Goal: Task Accomplishment & Management: Use online tool/utility

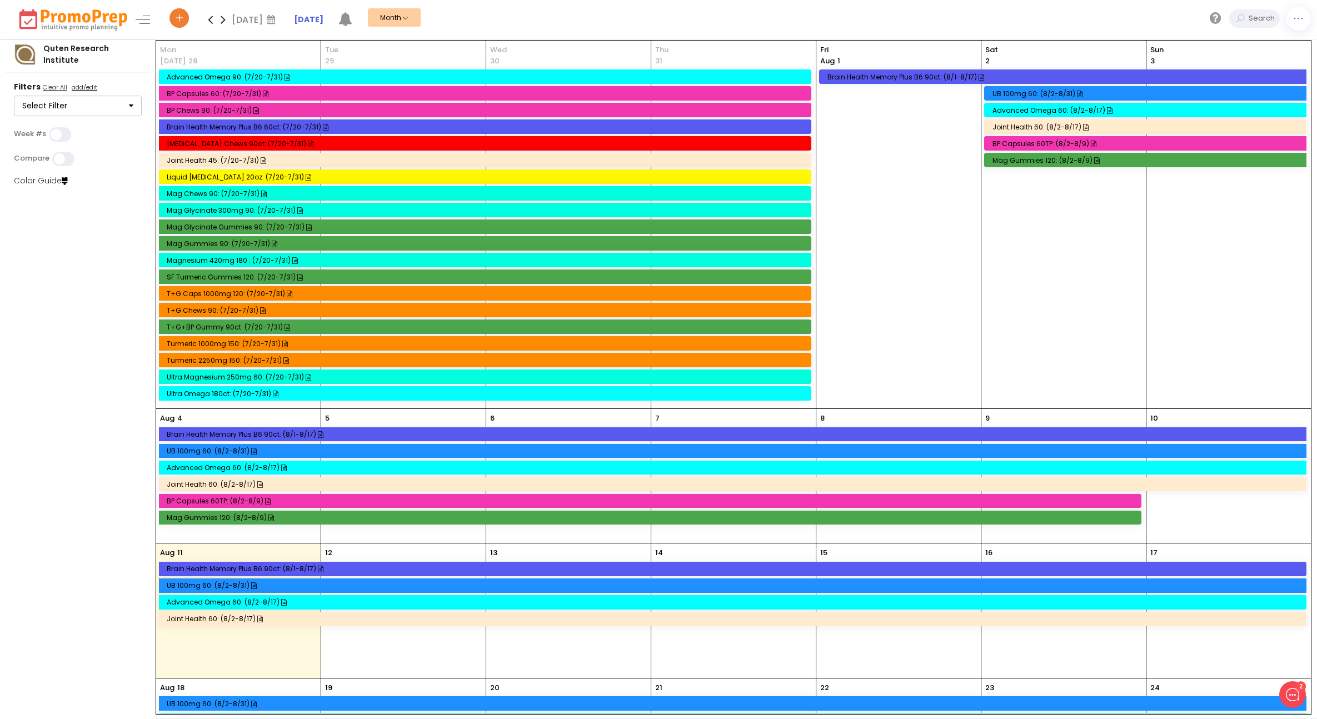
click at [209, 19] on icon at bounding box center [210, 19] width 13 height 22
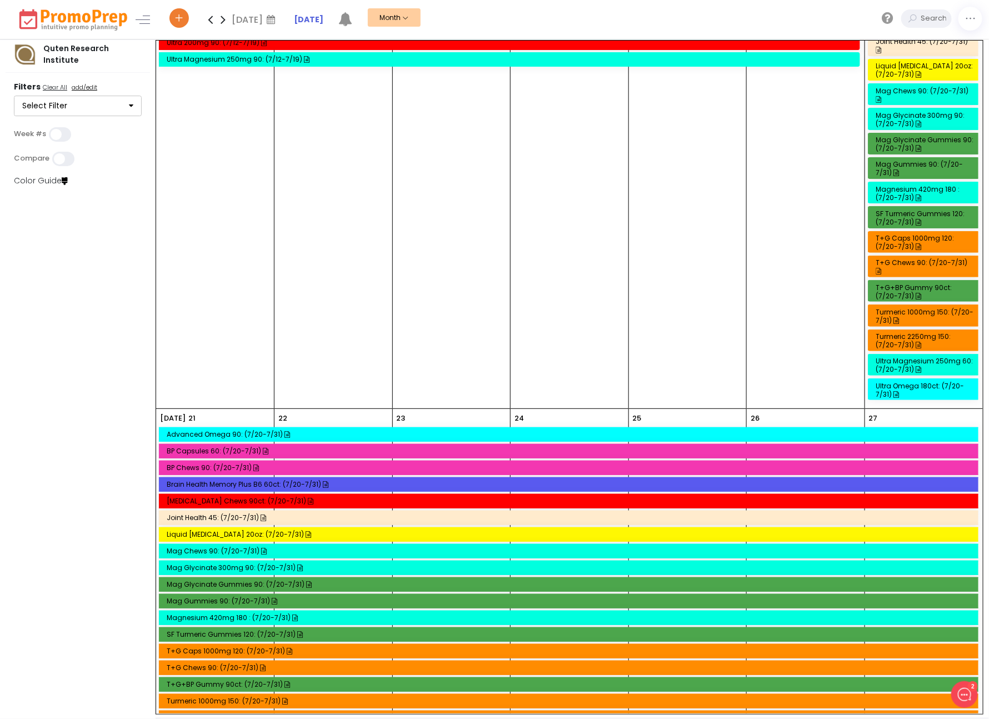
scroll to position [528, 0]
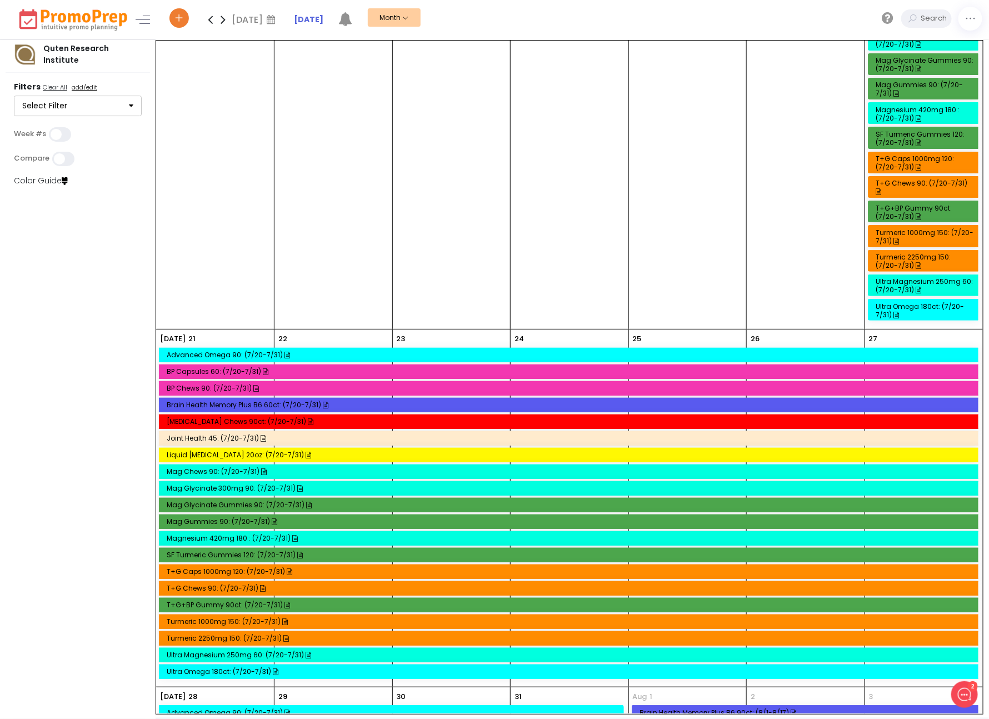
click at [233, 501] on div "Mag Glycinate Gummies 90: (7/20-7/31)" at bounding box center [570, 505] width 807 height 8
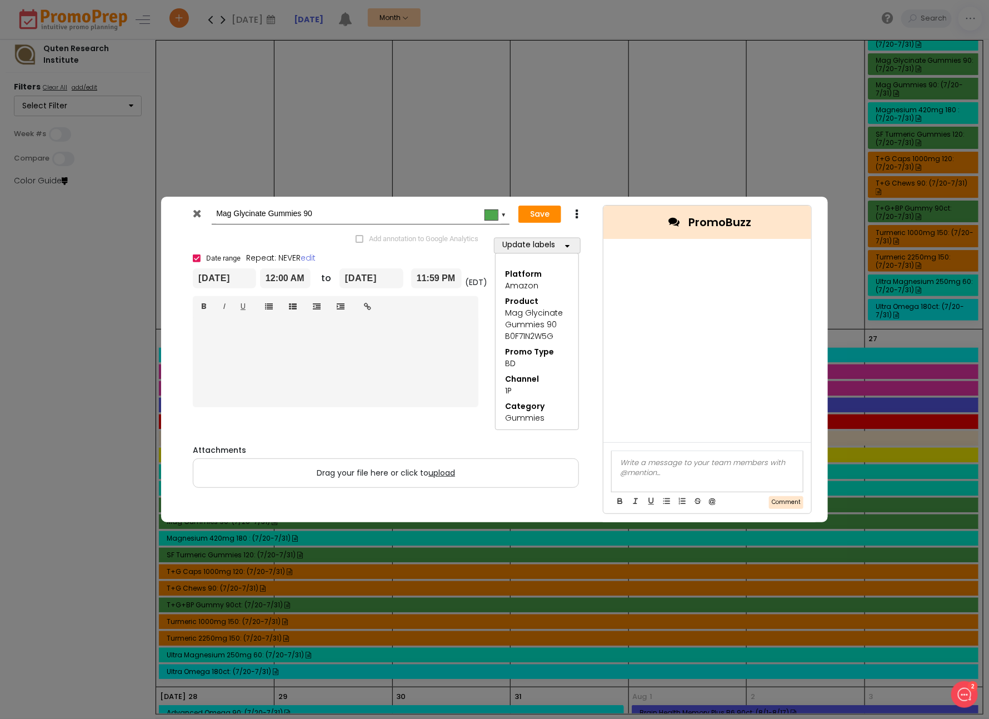
click at [578, 209] on icon at bounding box center [576, 214] width 8 height 11
click at [596, 231] on link "Duplicate" at bounding box center [611, 235] width 77 height 23
click at [221, 218] on input "Copy of Mag Glycinate Gummies 90" at bounding box center [358, 214] width 285 height 20
type input "Mag Glycinate Gummies 90"
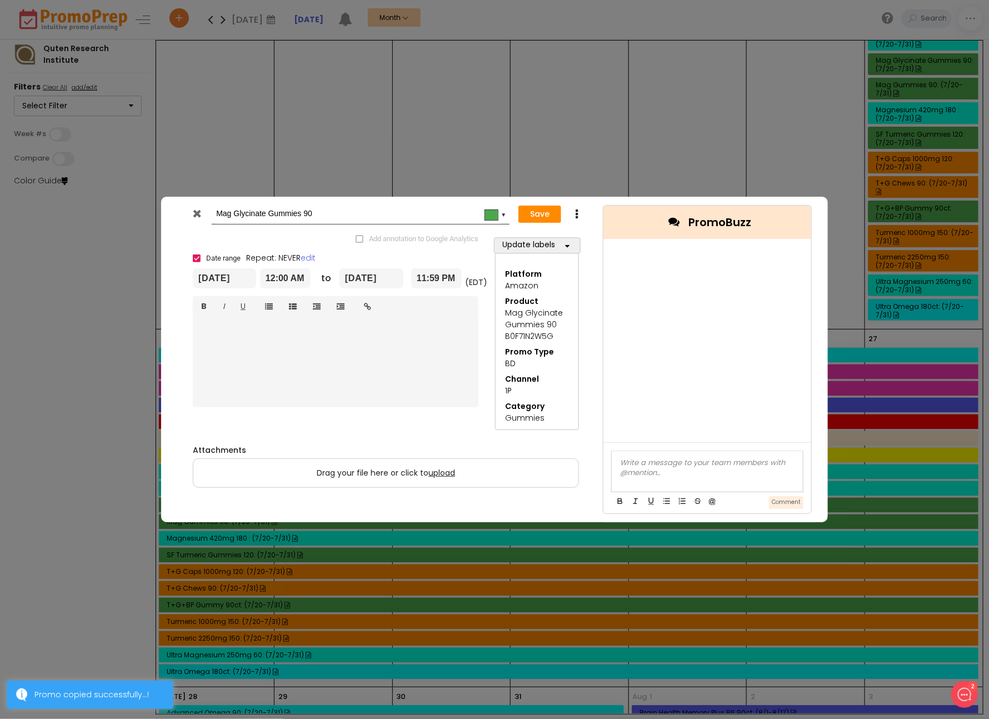
click at [212, 281] on input "[DATE]" at bounding box center [224, 278] width 63 height 20
click at [331, 314] on th at bounding box center [324, 311] width 19 height 17
click at [201, 393] on td "20" at bounding box center [207, 394] width 19 height 17
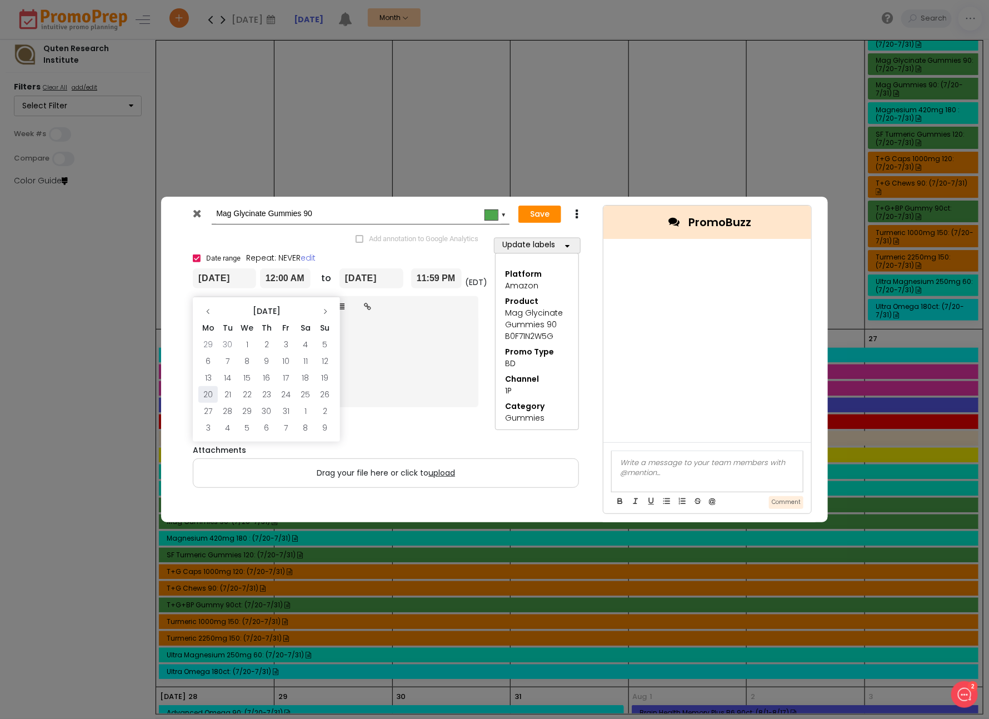
type input "[DATE]"
click at [393, 284] on input "[DATE]" at bounding box center [371, 278] width 64 height 20
click at [474, 310] on icon at bounding box center [471, 311] width 7 height 7
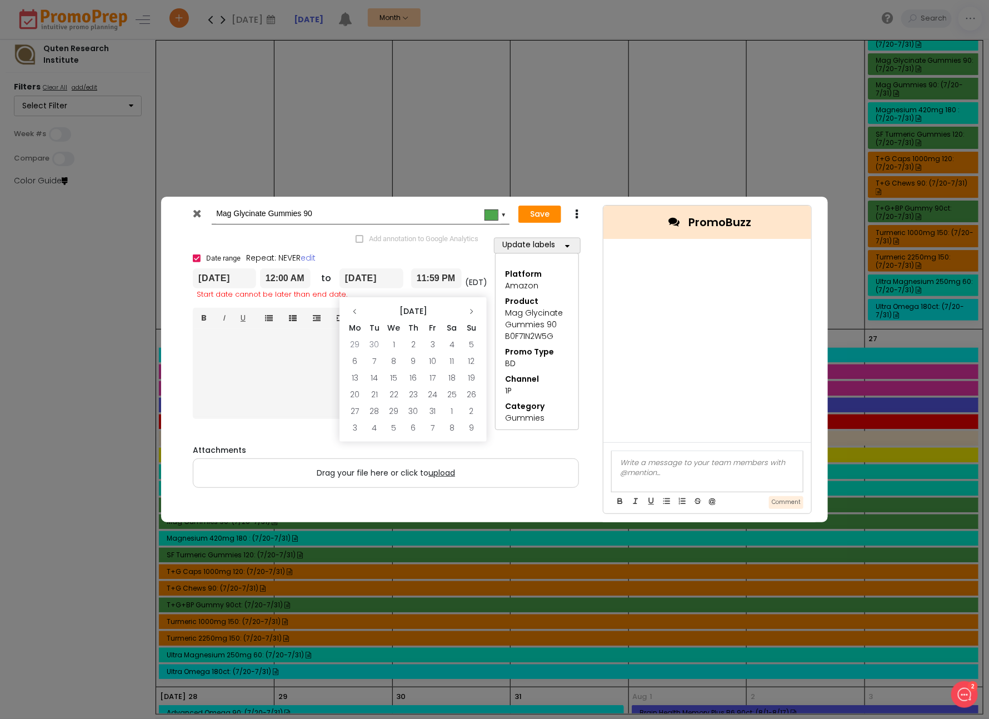
click at [474, 310] on icon at bounding box center [471, 311] width 7 height 7
click at [476, 341] on td "2" at bounding box center [471, 344] width 19 height 17
type input "[DATE]"
click at [537, 223] on div "Save Duplicate" at bounding box center [554, 214] width 69 height 21
click at [542, 215] on button "Save" at bounding box center [539, 215] width 43 height 18
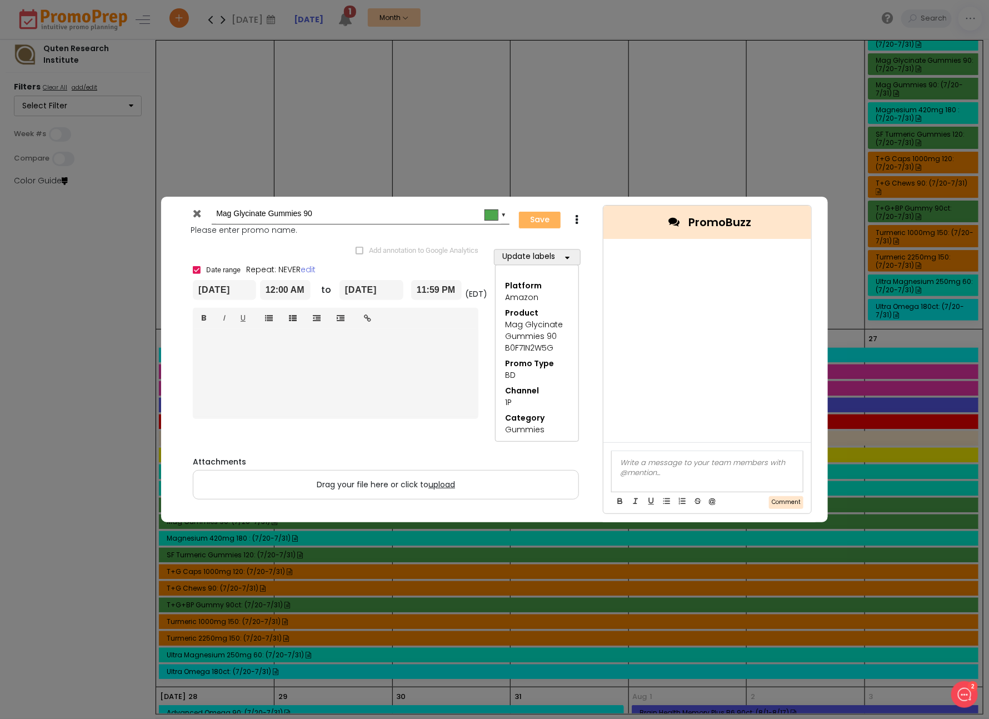
type input "[DATE]"
type input "00:00"
type input "[DATE]"
type input "23:59"
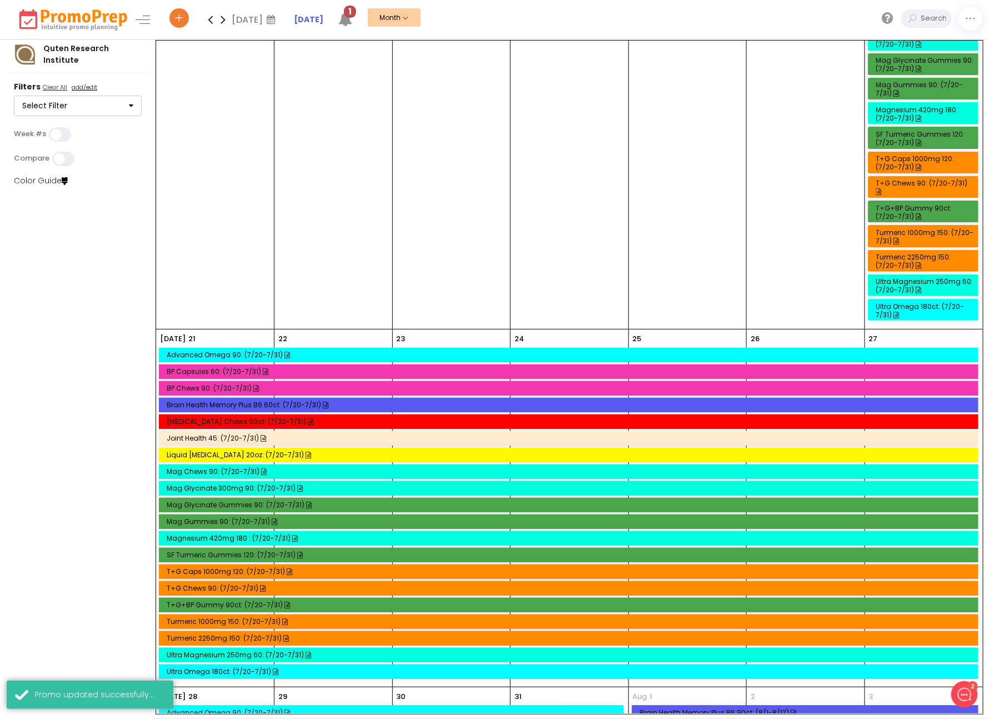
click at [228, 601] on div "T+G+BP Gummy 90ct: (7/20-7/31)" at bounding box center [570, 605] width 807 height 8
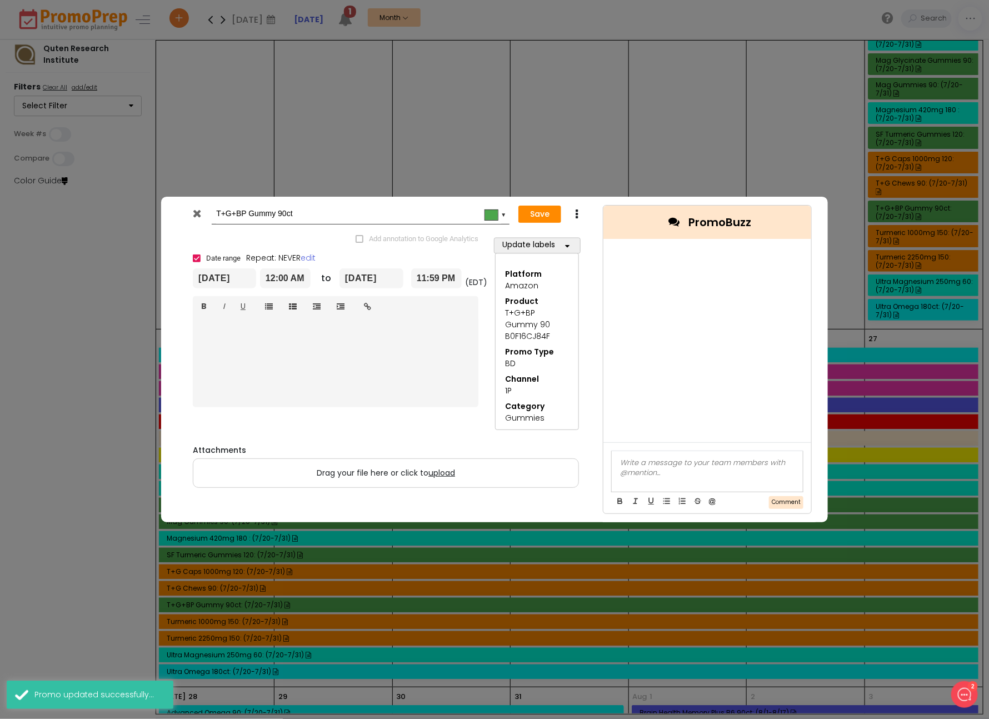
click at [581, 214] on div "Save Duplicate Delete" at bounding box center [554, 214] width 69 height 21
click at [577, 217] on icon at bounding box center [576, 214] width 8 height 11
click at [594, 232] on link "Duplicate" at bounding box center [611, 235] width 77 height 23
click at [218, 216] on input "Copy of T+G+BP Gummy 90ct" at bounding box center [358, 214] width 285 height 20
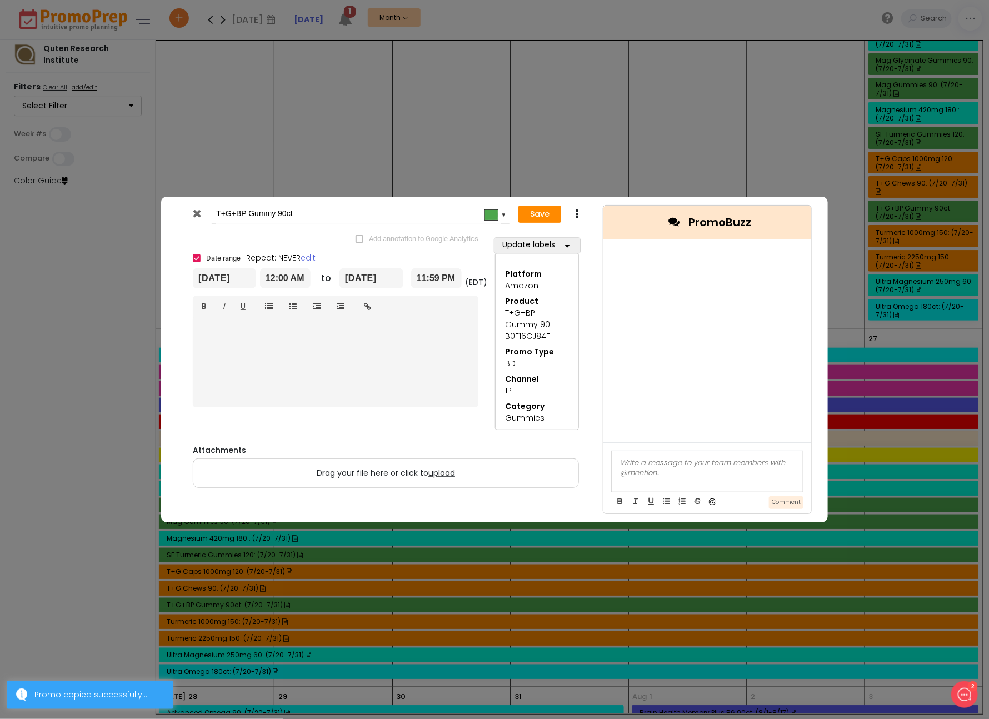
type input "T+G+BP Gummy 90ct"
click at [236, 269] on input "[DATE]" at bounding box center [224, 278] width 63 height 20
click at [334, 312] on div "[DATE] Mo Tu We Th Fr Sa Su 30 1 2 3 4 5 6 7 8 9 10 11 12 13 14 15 16 17 18 19 …" at bounding box center [266, 369] width 147 height 144
click at [323, 312] on icon at bounding box center [325, 311] width 7 height 7
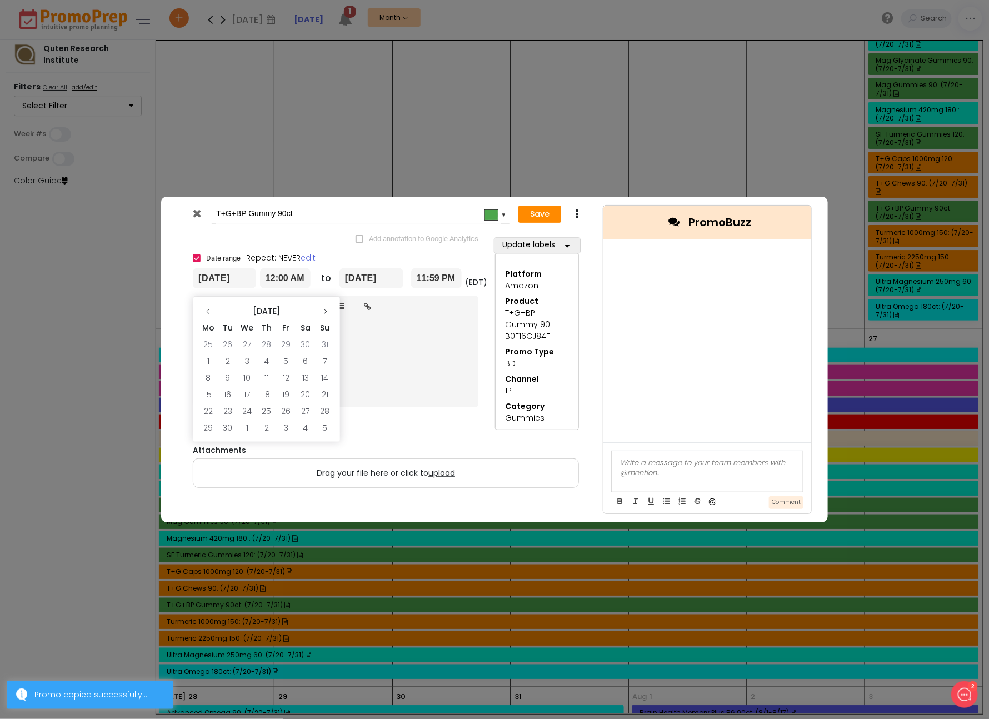
click at [323, 312] on icon at bounding box center [325, 311] width 7 height 7
click at [211, 311] on icon at bounding box center [208, 311] width 7 height 7
click at [212, 396] on td "20" at bounding box center [207, 394] width 19 height 17
type input "[DATE]"
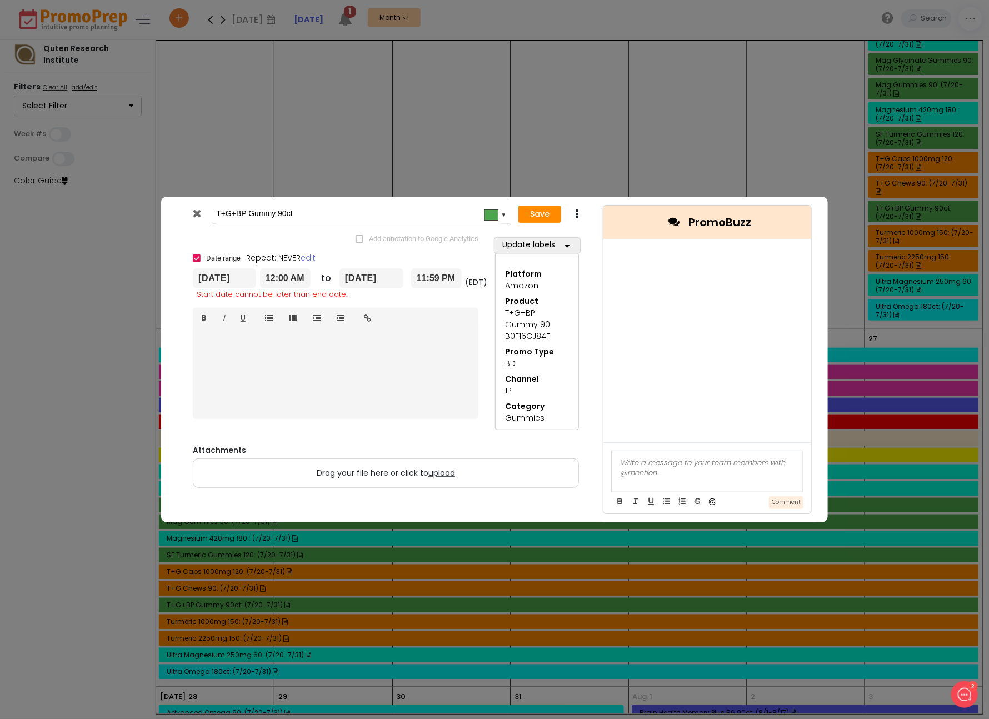
click at [379, 270] on input "[DATE]" at bounding box center [371, 278] width 64 height 20
click at [467, 317] on th at bounding box center [471, 311] width 19 height 17
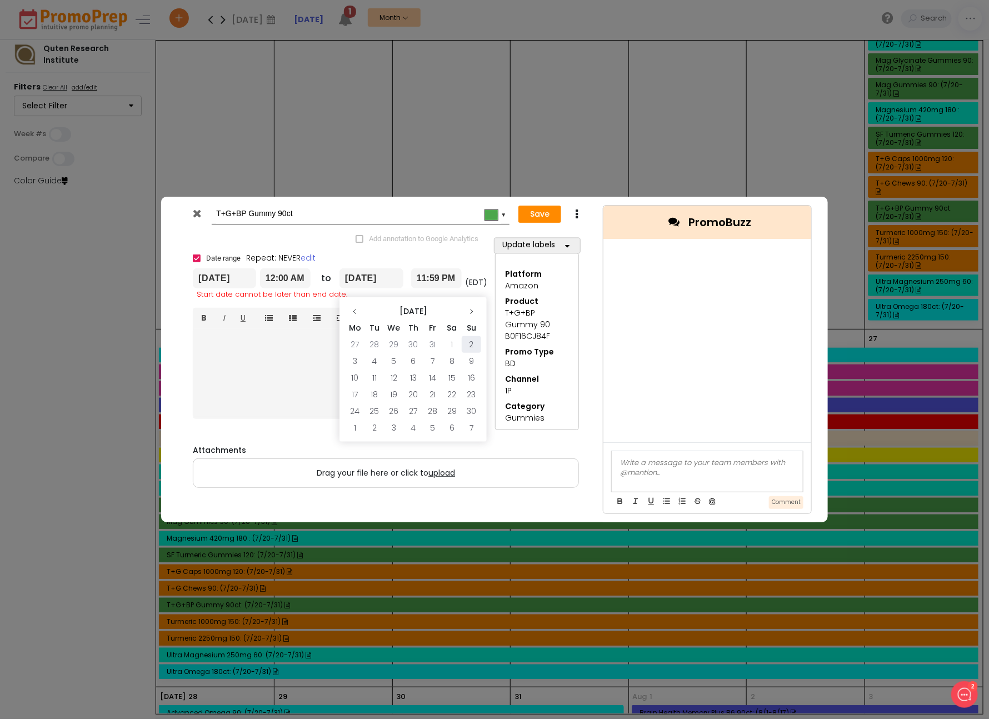
click at [472, 344] on td "2" at bounding box center [471, 344] width 19 height 17
type input "[DATE]"
click at [546, 216] on button "Save" at bounding box center [539, 215] width 43 height 18
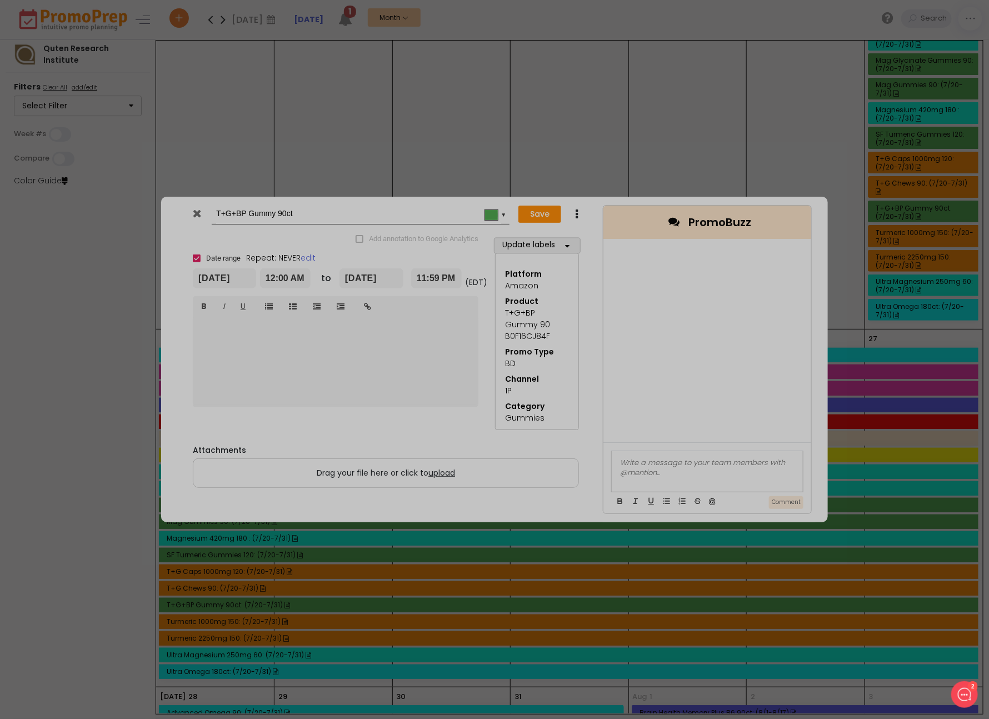
type input "[DATE]"
type input "00:00"
type input "[DATE]"
type input "23:59"
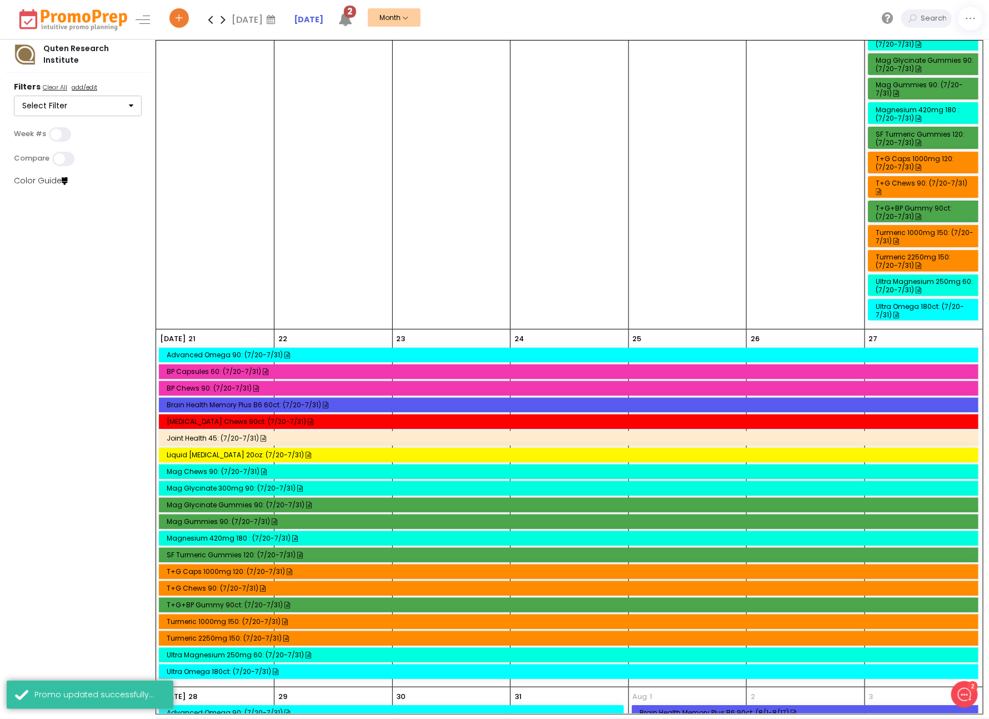
click at [207, 401] on div "Brain Health Memory Plus B6 60ct: (7/20-7/31)" at bounding box center [570, 405] width 807 height 8
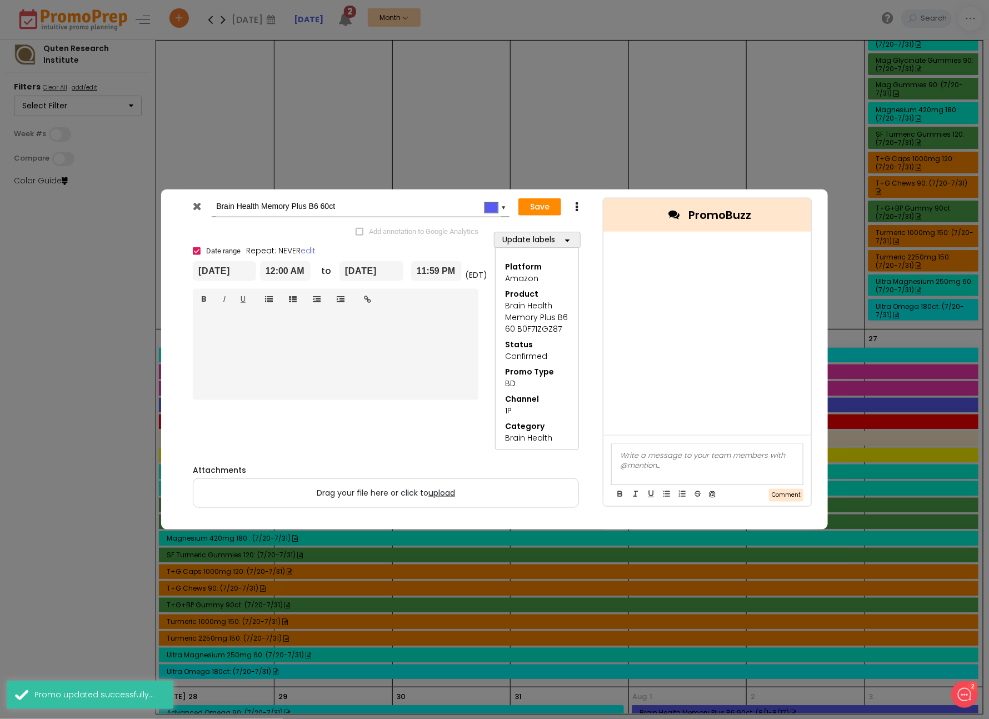
click at [576, 208] on icon at bounding box center [576, 206] width 8 height 11
click at [595, 219] on link "Duplicate" at bounding box center [611, 228] width 77 height 23
drag, startPoint x: 243, startPoint y: 209, endPoint x: 163, endPoint y: 207, distance: 80.6
click at [163, 209] on div "Copy of Brain Health Memory Plus B6 60ct #595aef ▼ Save Duplicate Add annotatio…" at bounding box center [494, 359] width 667 height 340
type input "Brain Health Memory Plus B6 60ct"
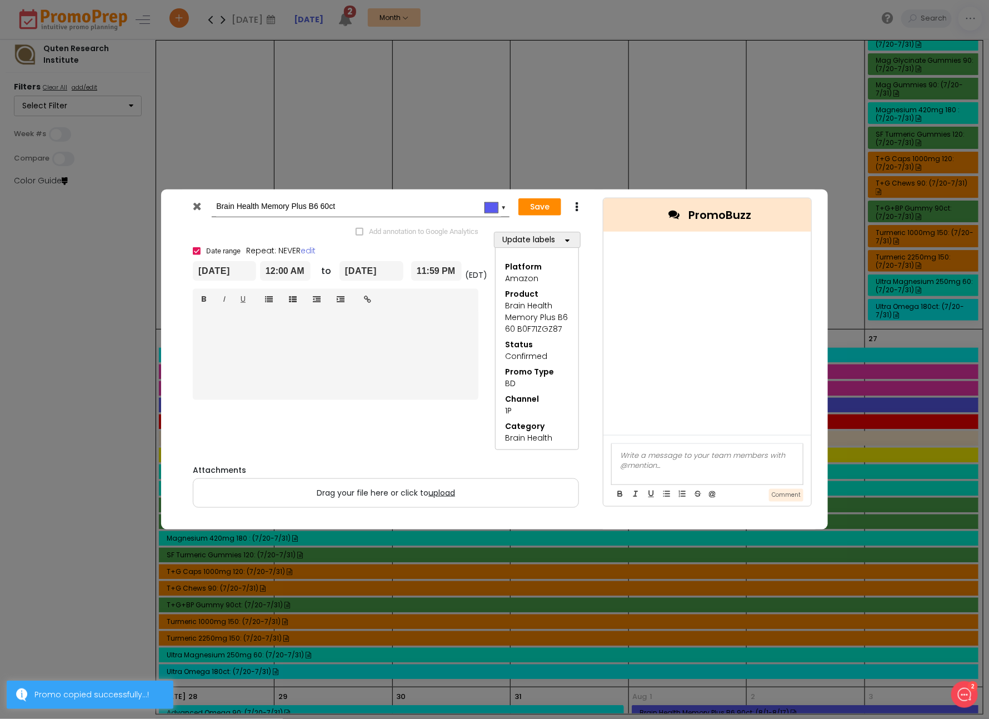
click at [217, 272] on input "[DATE]" at bounding box center [224, 271] width 63 height 20
click at [328, 306] on th at bounding box center [324, 304] width 19 height 17
click at [207, 387] on td "20" at bounding box center [207, 387] width 19 height 17
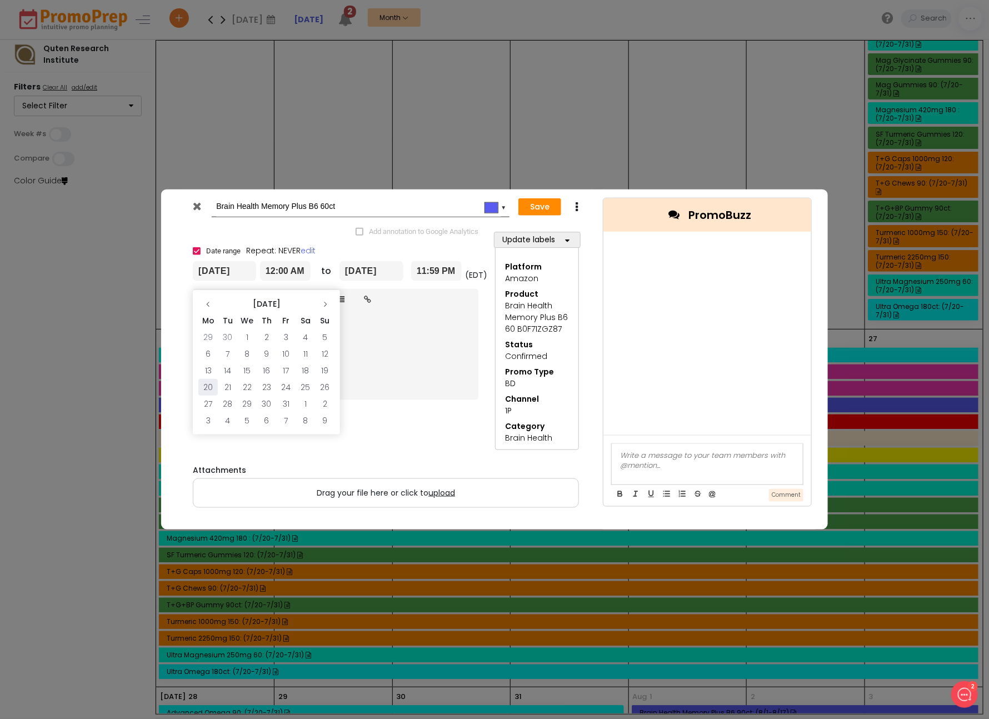
type input "[DATE]"
click at [366, 273] on input "[DATE]" at bounding box center [371, 271] width 64 height 20
click at [468, 301] on icon at bounding box center [471, 304] width 7 height 7
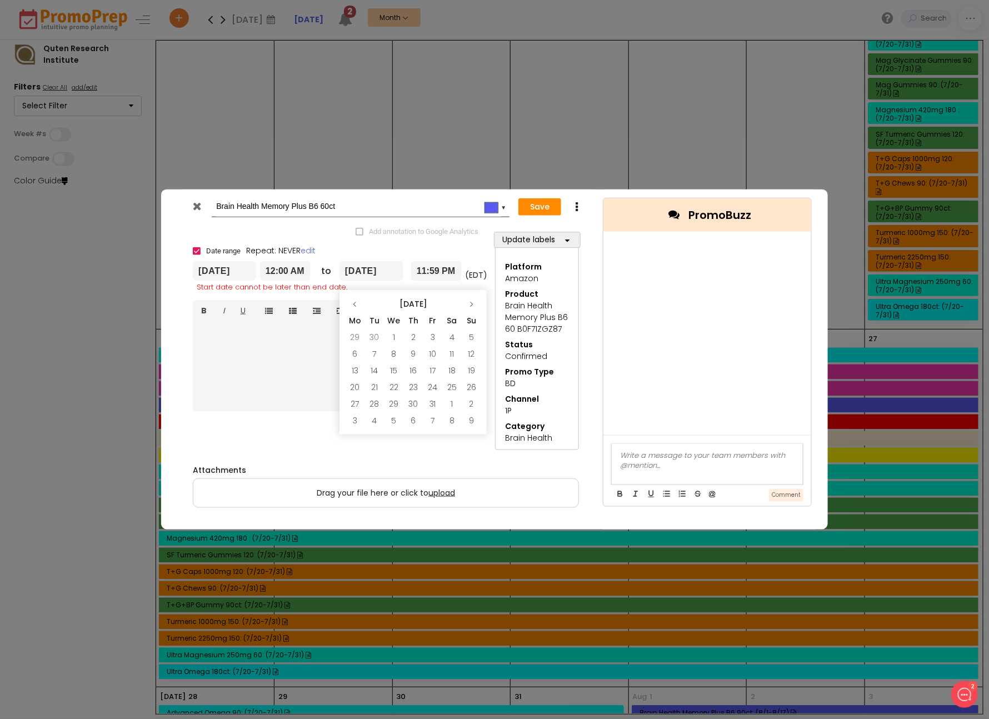
click at [468, 301] on icon at bounding box center [471, 304] width 7 height 7
click at [468, 336] on td "2" at bounding box center [471, 337] width 19 height 17
type input "[DATE]"
click at [537, 206] on button "Save" at bounding box center [539, 207] width 43 height 18
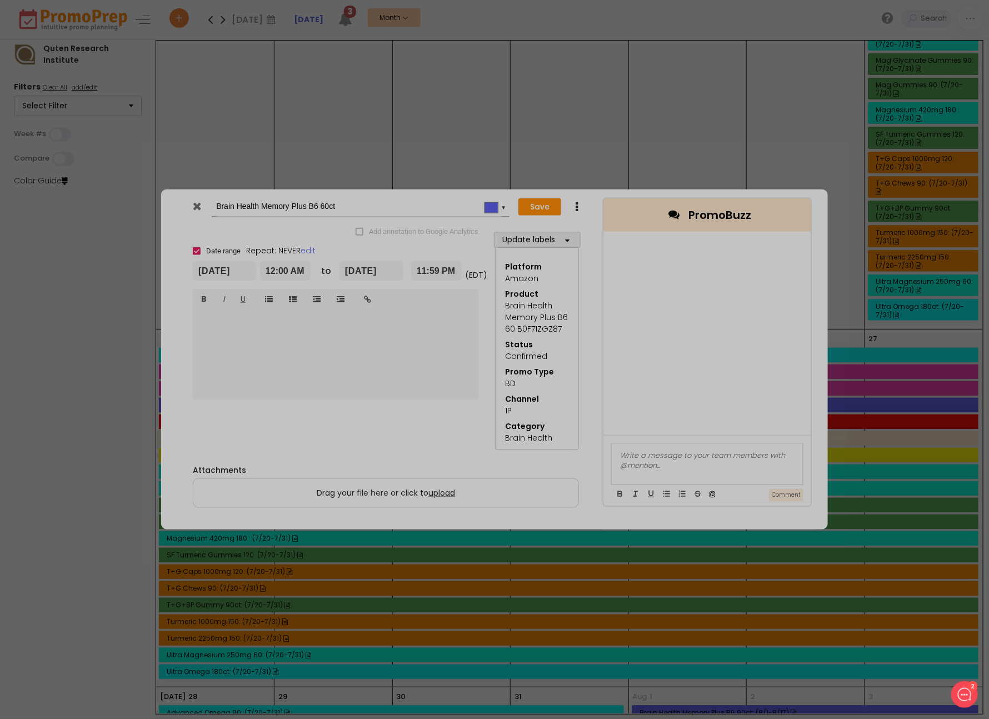
type input "[DATE]"
type input "00:00"
type input "[DATE]"
type input "23:59"
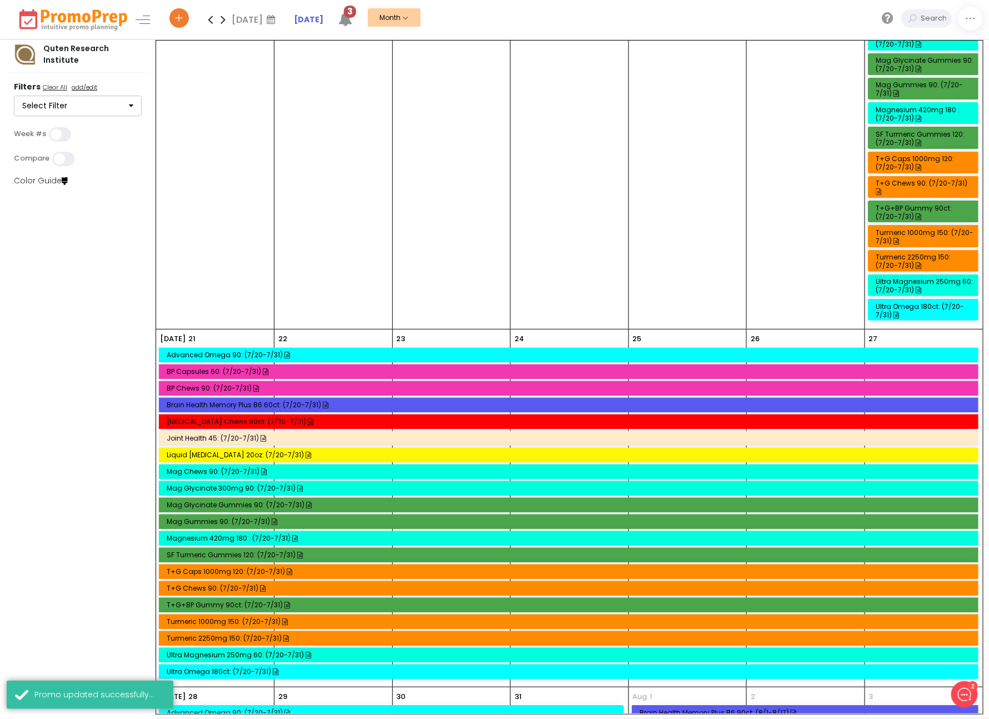
click at [235, 484] on div "Mag Glycinate 300mg 90: (7/20-7/31)" at bounding box center [570, 488] width 807 height 8
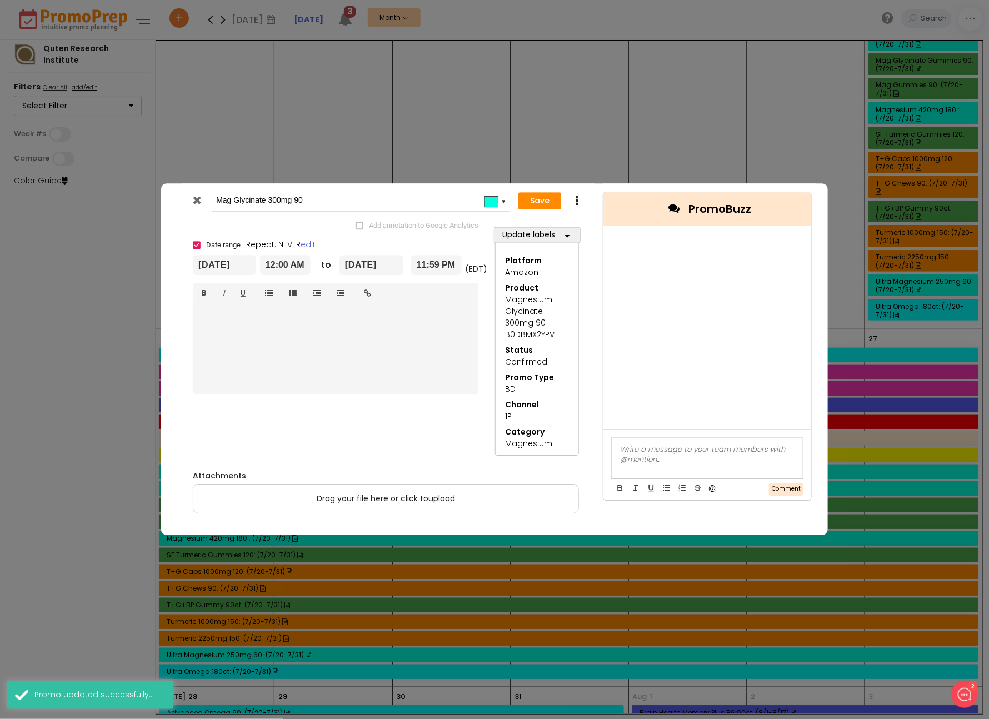
click at [577, 198] on icon at bounding box center [576, 201] width 8 height 11
click at [597, 216] on link "Duplicate" at bounding box center [611, 222] width 77 height 23
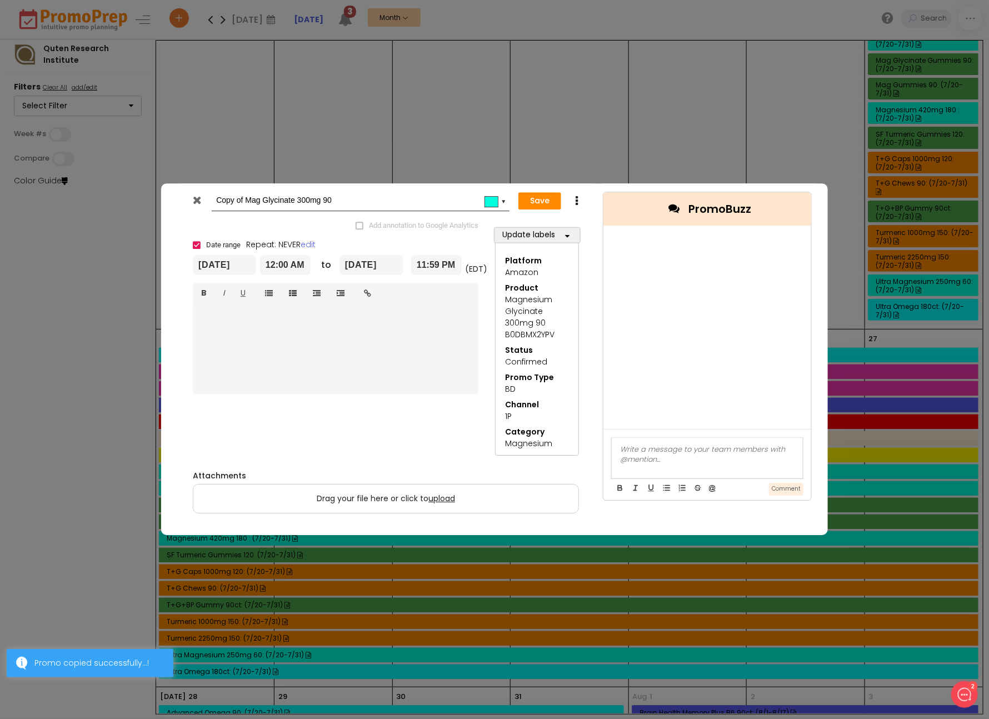
drag, startPoint x: 244, startPoint y: 204, endPoint x: 192, endPoint y: 198, distance: 52.6
click at [192, 198] on div "Copy of Mag Glycinate 300mg 90 #00ffdf ▼" at bounding box center [347, 201] width 325 height 21
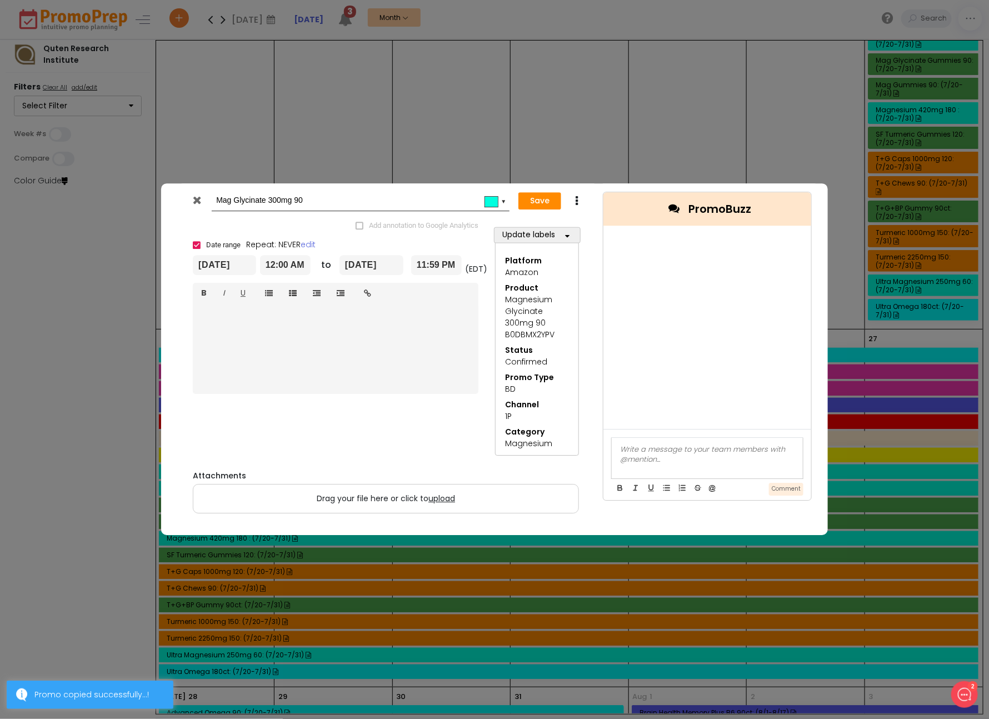
type input "Mag Glycinate 300mg 90"
click at [229, 267] on input "[DATE]" at bounding box center [224, 265] width 63 height 20
click at [322, 295] on icon at bounding box center [325, 298] width 7 height 7
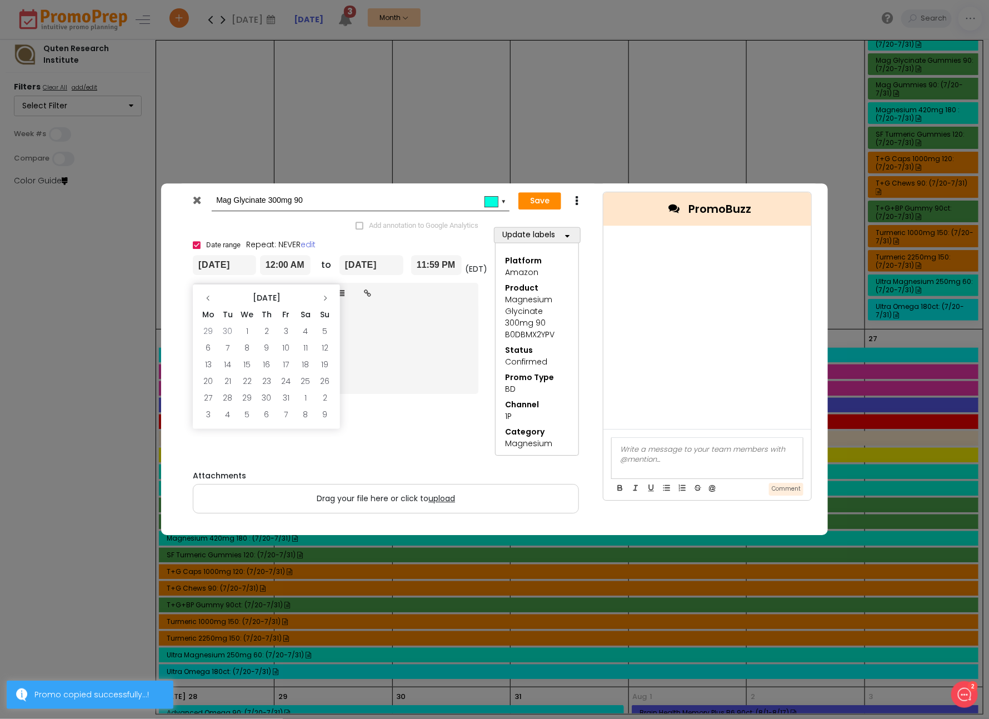
click at [322, 295] on icon at bounding box center [325, 298] width 7 height 7
click at [207, 303] on th at bounding box center [207, 298] width 19 height 17
click at [207, 379] on td "20" at bounding box center [207, 381] width 19 height 17
type input "[DATE]"
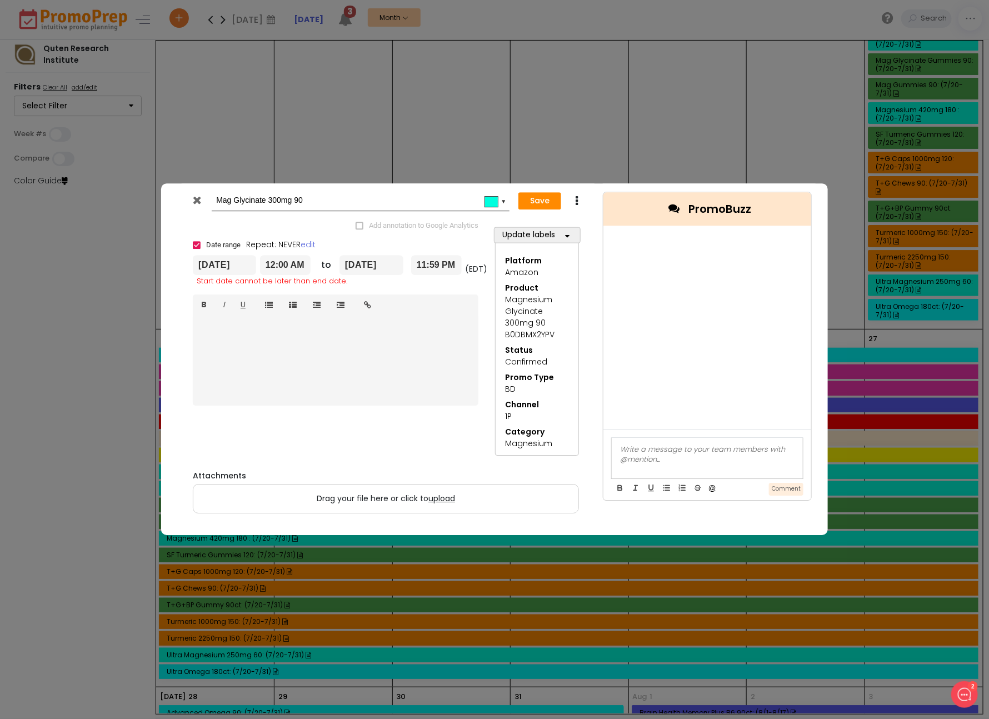
click at [380, 263] on input "[DATE]" at bounding box center [371, 265] width 64 height 20
click at [471, 297] on icon at bounding box center [471, 298] width 7 height 7
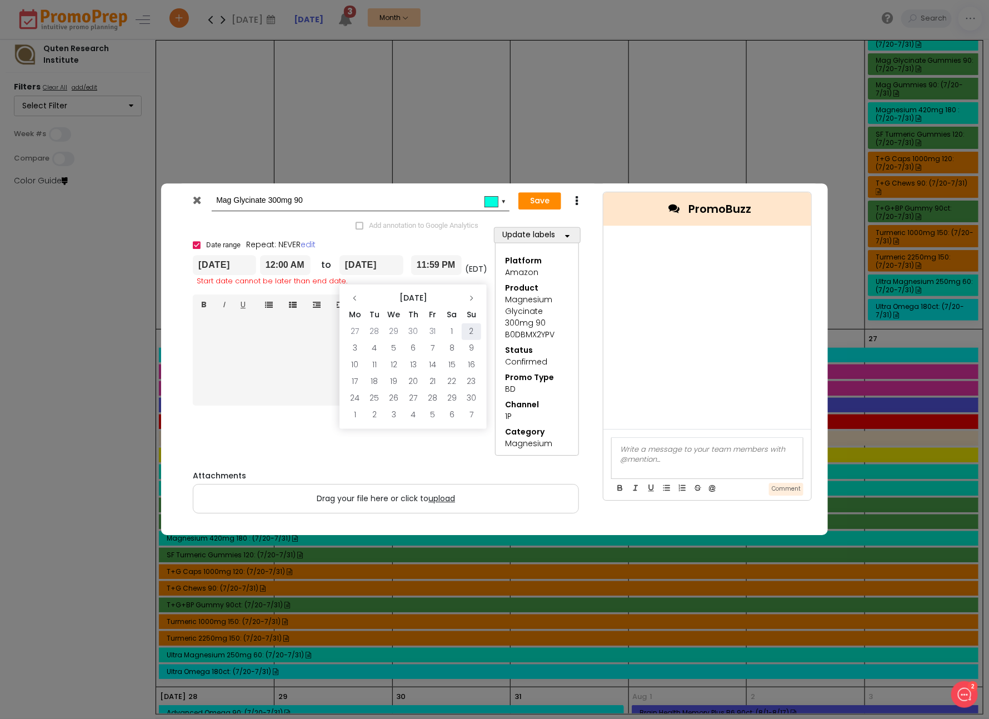
click at [473, 331] on td "2" at bounding box center [471, 331] width 19 height 17
type input "[DATE]"
click at [538, 202] on button "Save" at bounding box center [539, 201] width 43 height 18
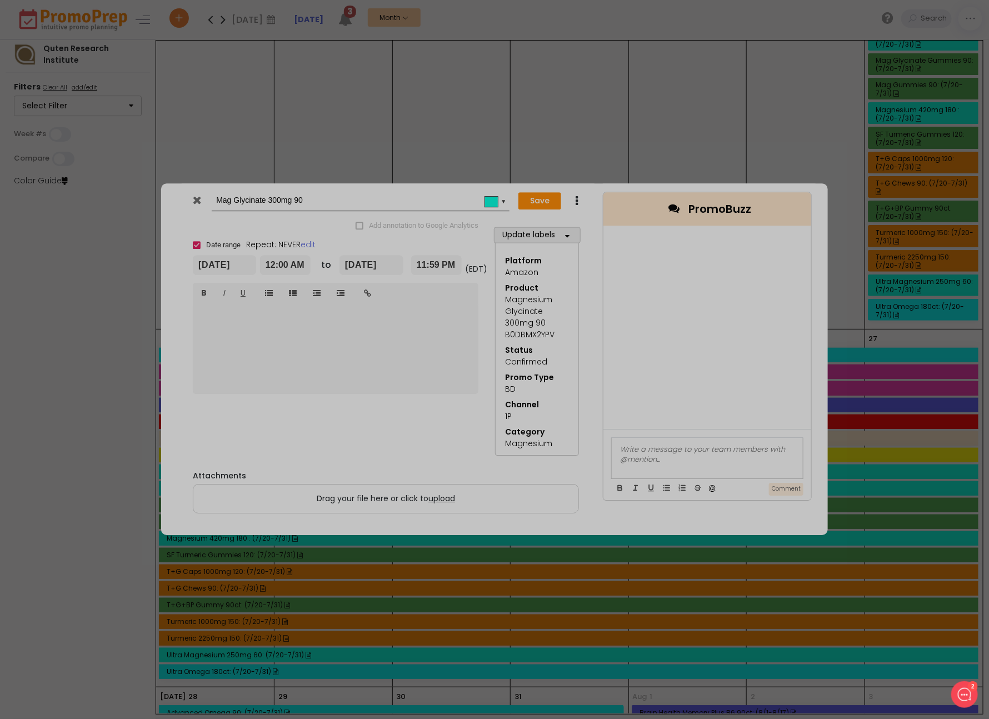
type input "[DATE]"
type input "00:00"
type input "[DATE]"
type input "23:59"
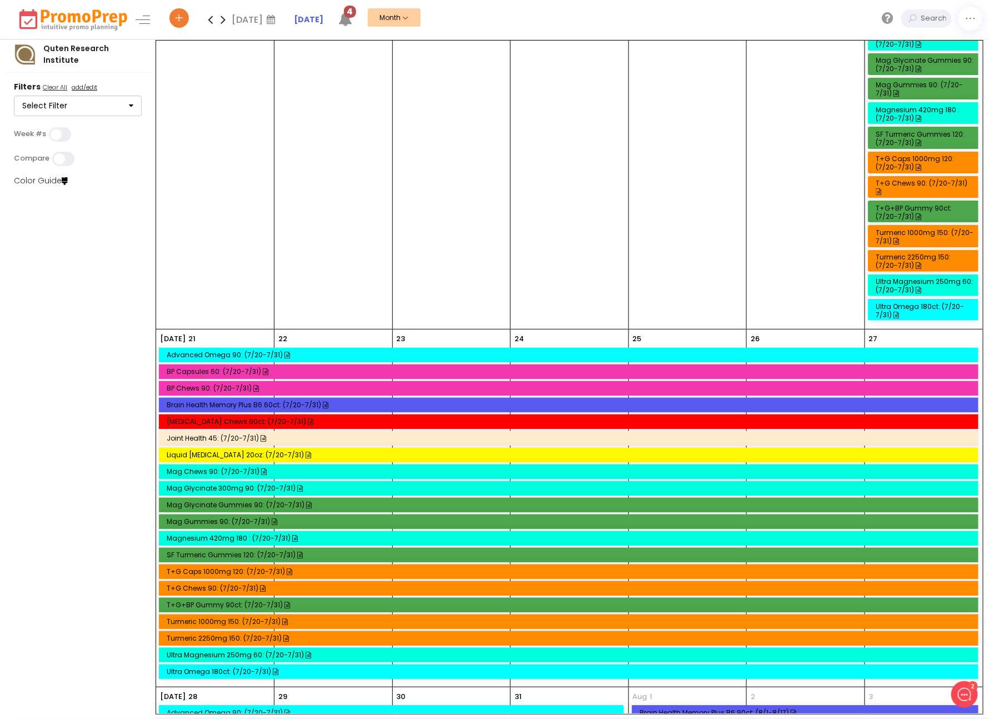
click at [236, 551] on div "SF Turmeric Gummies 120: (7/20-7/31)" at bounding box center [570, 555] width 807 height 8
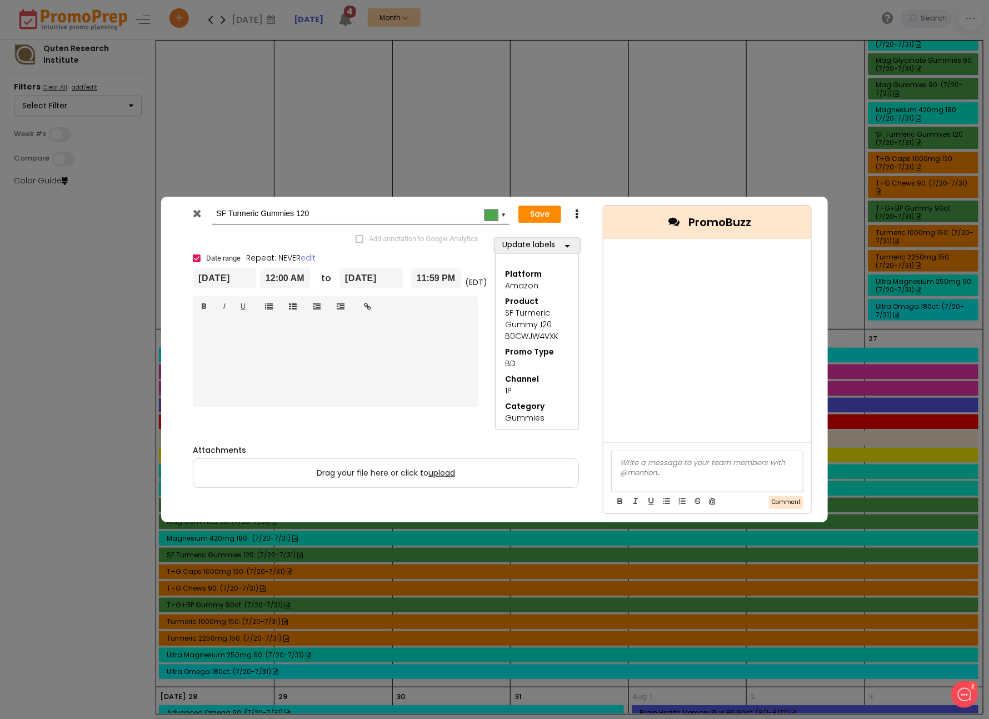
click at [571, 217] on div "Save Duplicate Delete" at bounding box center [554, 214] width 69 height 21
click at [575, 217] on icon at bounding box center [576, 214] width 8 height 11
click at [592, 230] on link "Duplicate" at bounding box center [611, 235] width 77 height 23
drag, startPoint x: 247, startPoint y: 214, endPoint x: 207, endPoint y: 211, distance: 39.6
click at [208, 212] on div "Copy of SF Turmeric Gummies 120 #4ca64c ▼" at bounding box center [347, 214] width 325 height 21
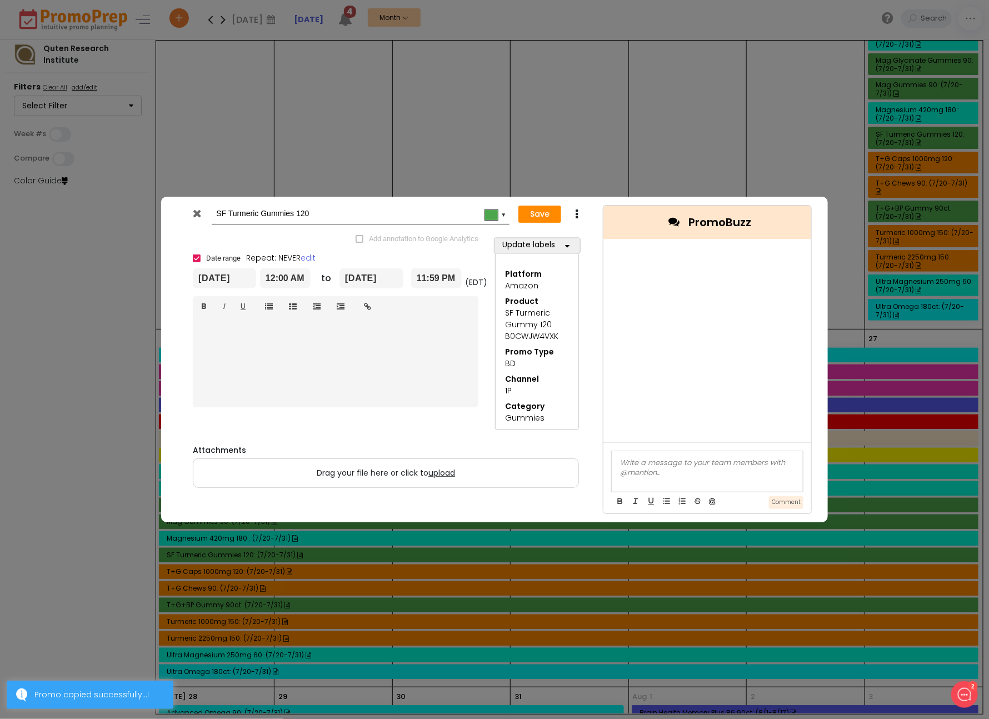
type input "SF Turmeric Gummies 120"
click at [223, 282] on input "[DATE]" at bounding box center [224, 278] width 63 height 20
click at [329, 306] on th at bounding box center [324, 311] width 19 height 17
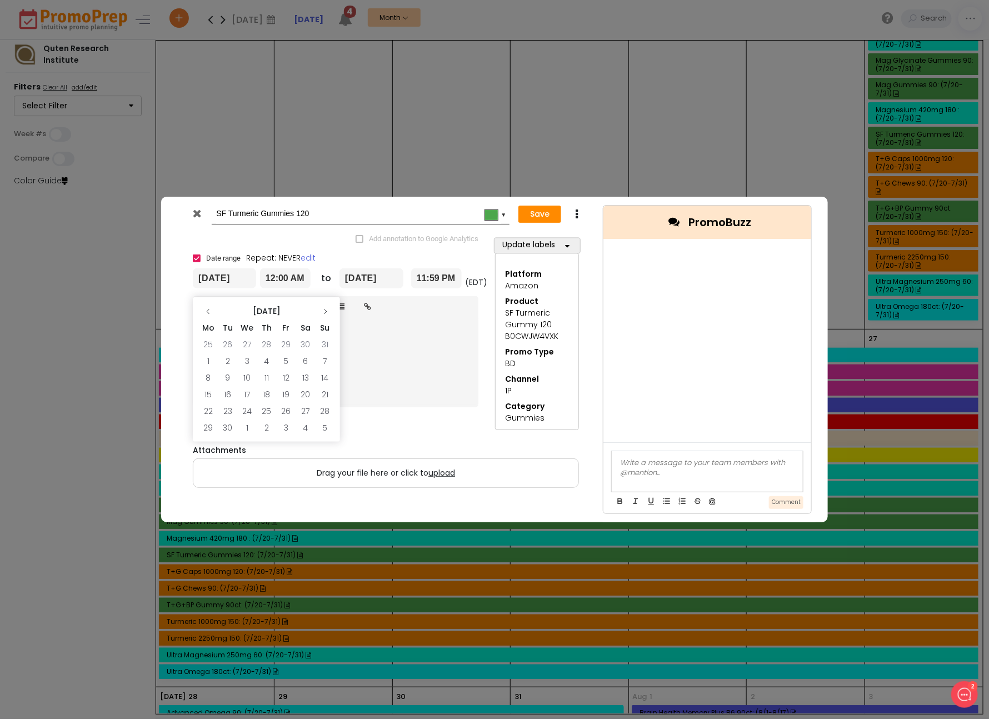
click at [329, 306] on th at bounding box center [324, 311] width 19 height 17
click at [211, 396] on td "20" at bounding box center [207, 394] width 19 height 17
type input "[DATE]"
click at [380, 283] on input "[DATE]" at bounding box center [371, 278] width 64 height 20
click at [467, 310] on th at bounding box center [471, 311] width 19 height 17
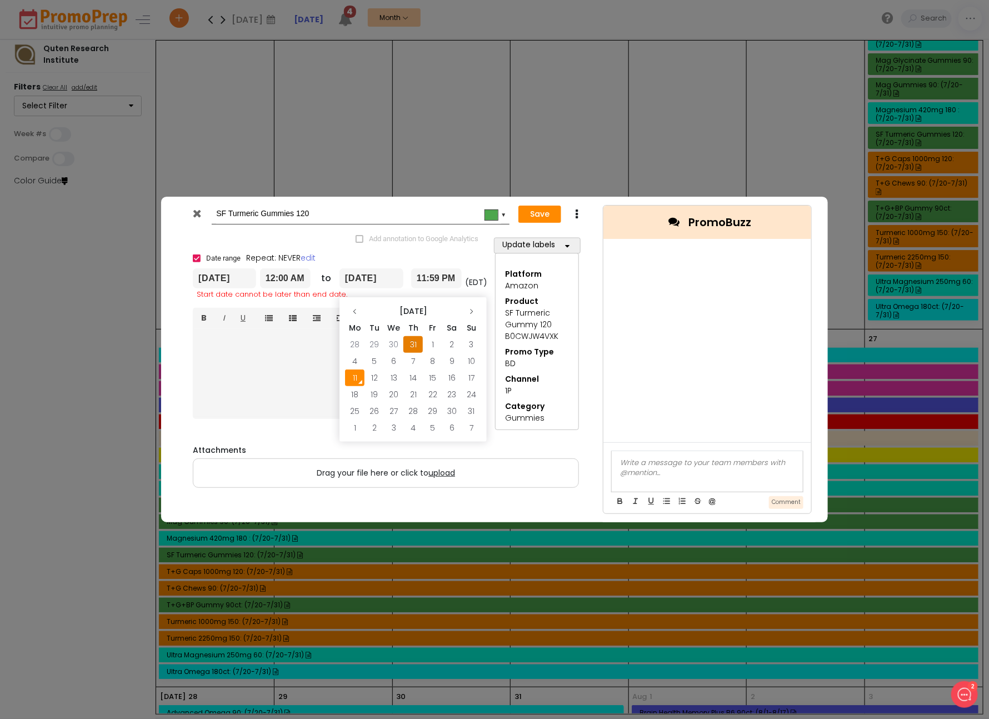
click at [467, 310] on th at bounding box center [471, 311] width 19 height 17
click at [471, 346] on td "2" at bounding box center [471, 344] width 19 height 17
type input "[DATE]"
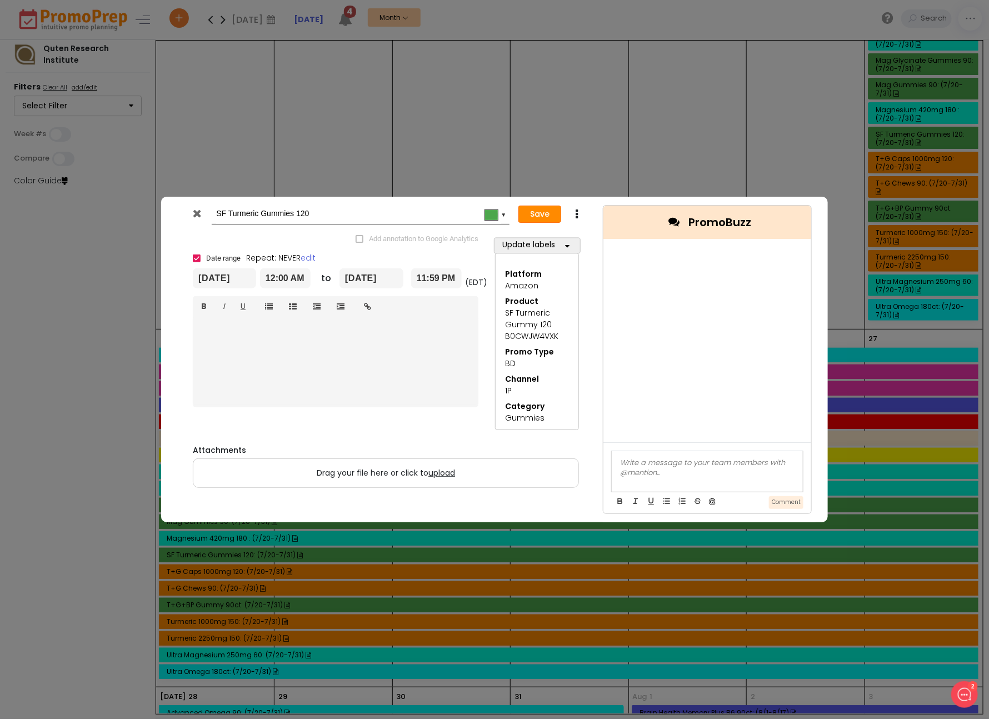
click at [537, 217] on button "Save" at bounding box center [539, 215] width 43 height 18
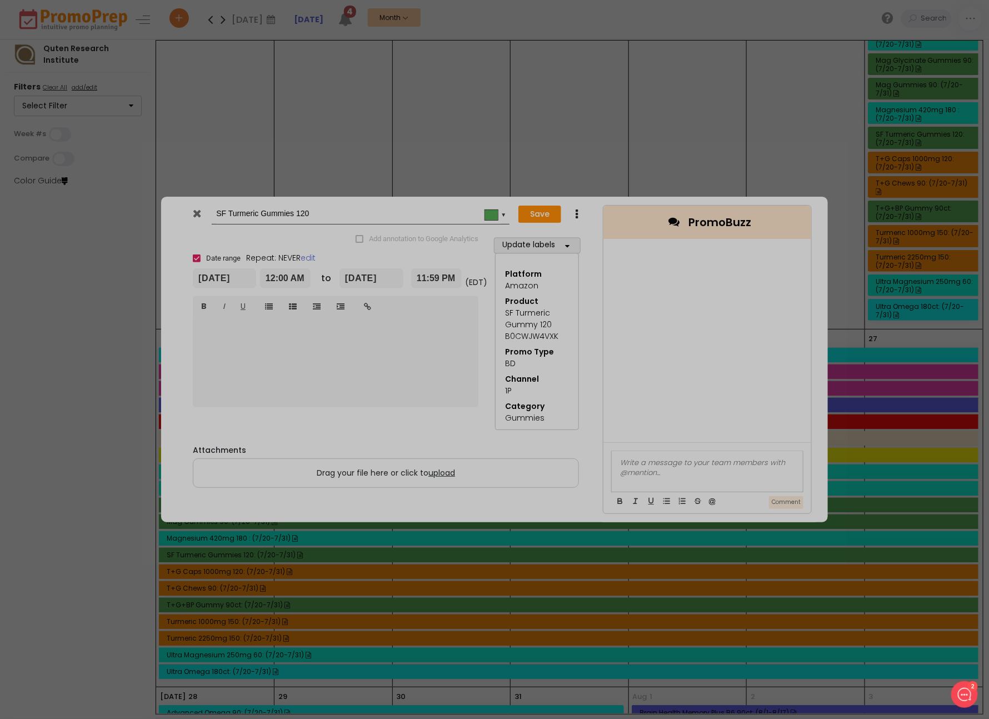
type input "[DATE]"
type input "00:00"
type input "[DATE]"
type input "23:59"
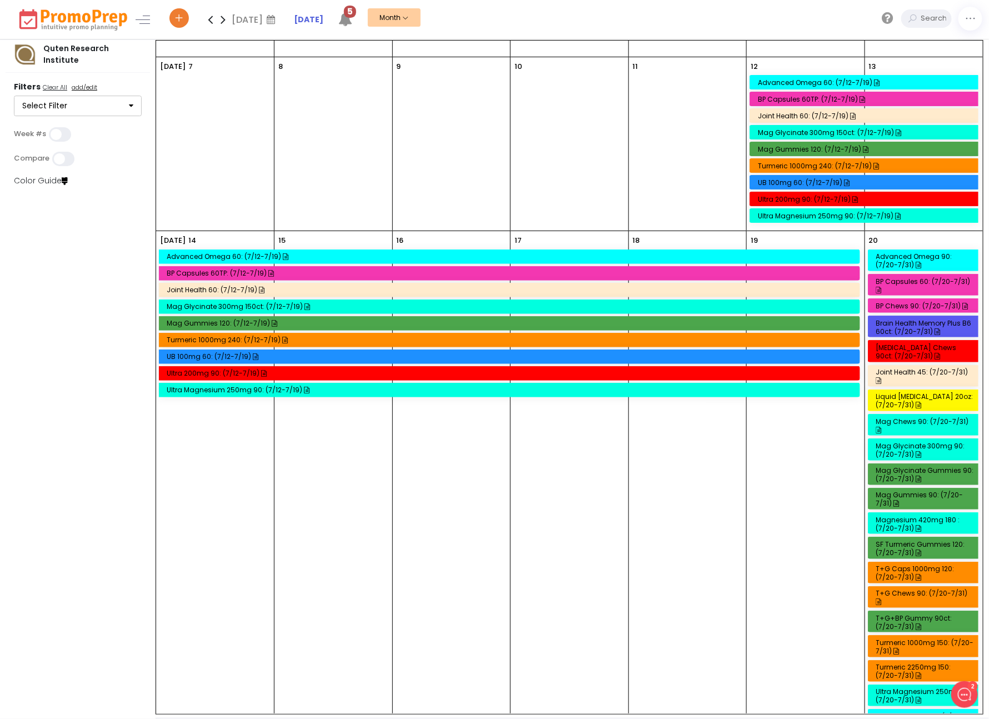
scroll to position [66, 0]
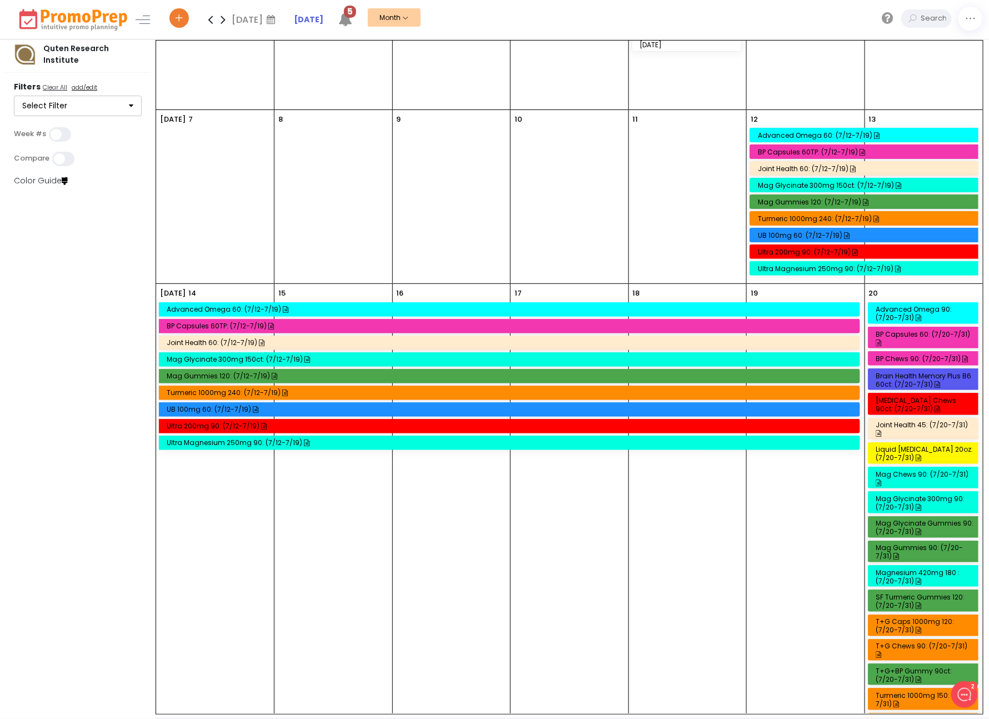
click at [219, 374] on div "Mag Gummies 120: (7/12-7/19)" at bounding box center [511, 376] width 688 height 8
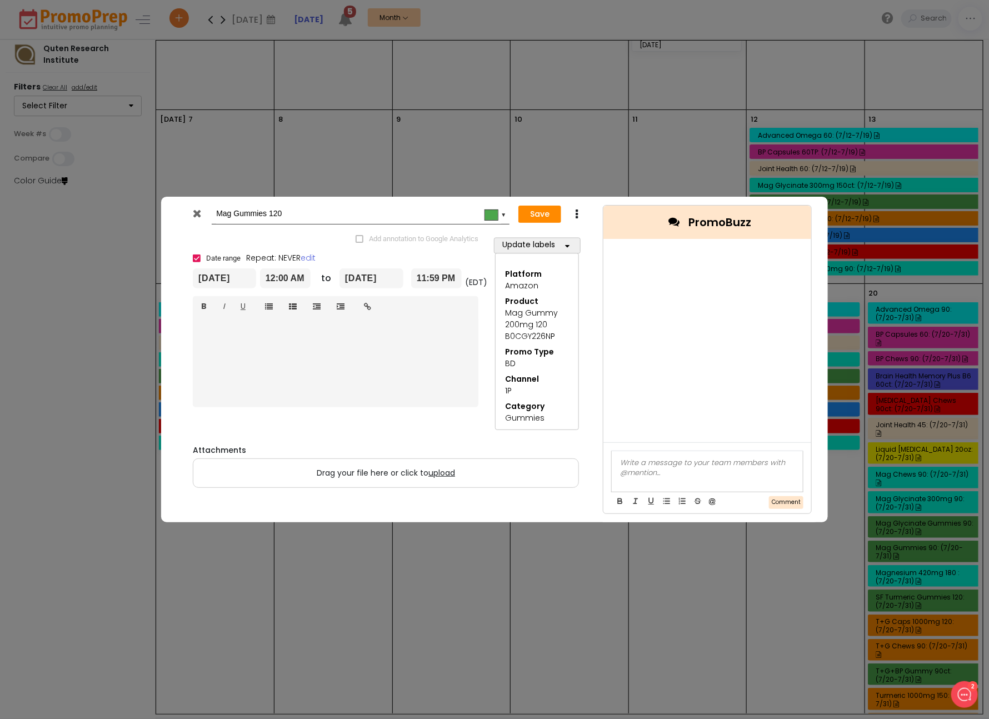
click at [568, 217] on div "Save Duplicate Delete" at bounding box center [554, 214] width 69 height 21
click at [578, 213] on icon at bounding box center [576, 214] width 8 height 11
click at [591, 231] on link "Duplicate" at bounding box center [611, 235] width 77 height 23
drag, startPoint x: 245, startPoint y: 215, endPoint x: 180, endPoint y: 214, distance: 65.0
click at [180, 215] on div "Copy of Mag Gummies 120 #4ca64c ▼" at bounding box center [347, 214] width 346 height 21
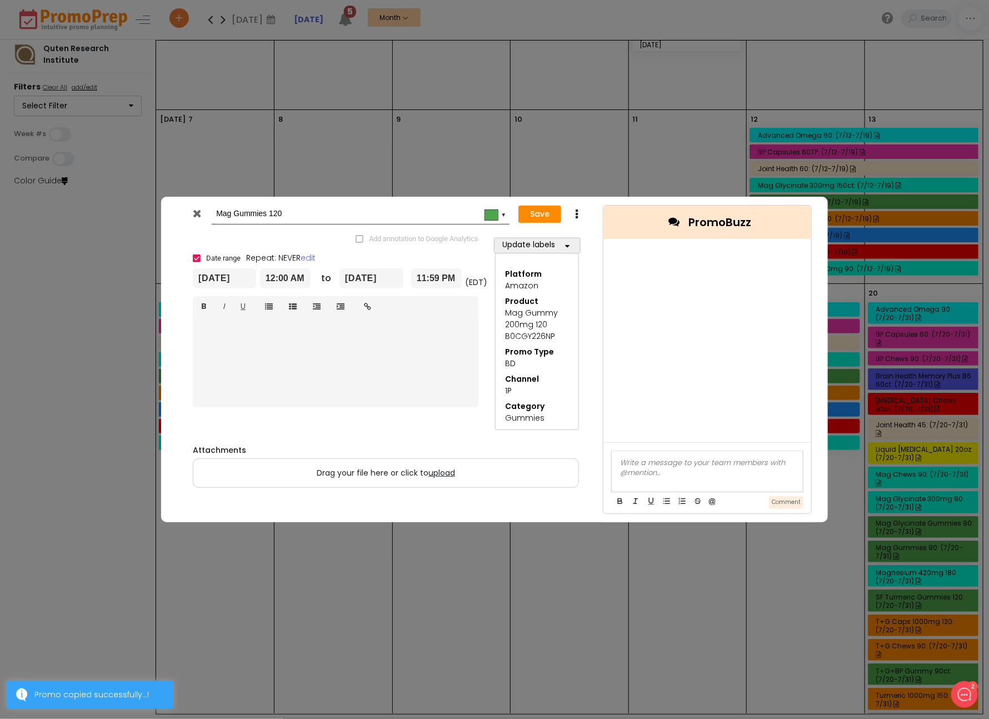
type input "Mag Gummies 120"
click at [210, 278] on input "[DATE]" at bounding box center [224, 278] width 63 height 20
click at [324, 311] on icon at bounding box center [325, 311] width 7 height 7
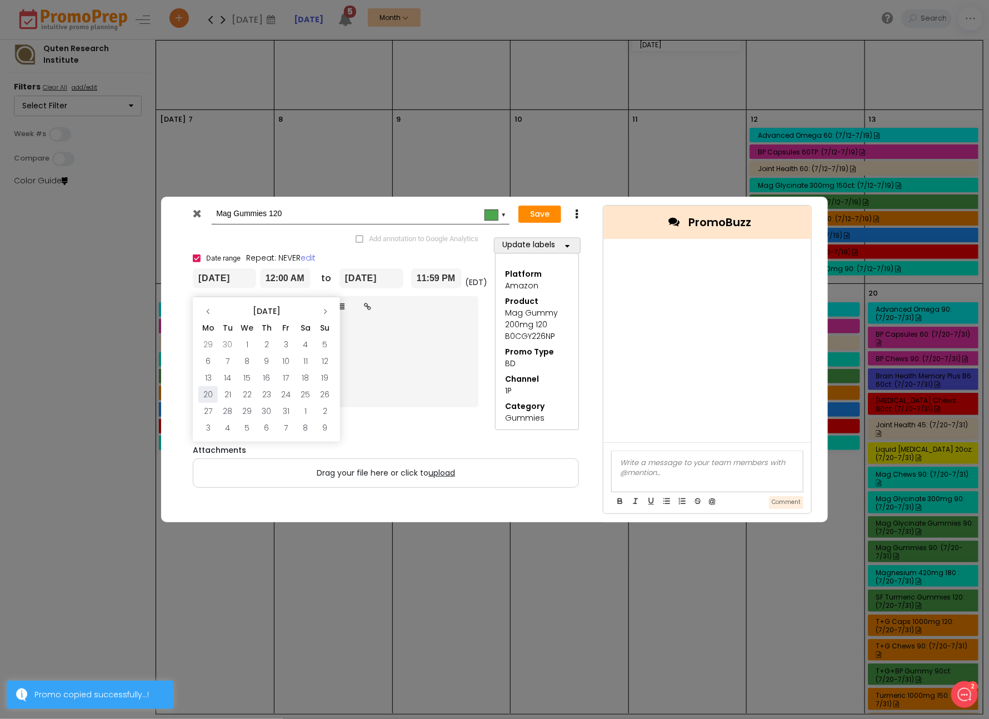
click at [206, 391] on td "20" at bounding box center [207, 394] width 19 height 17
type input "[DATE]"
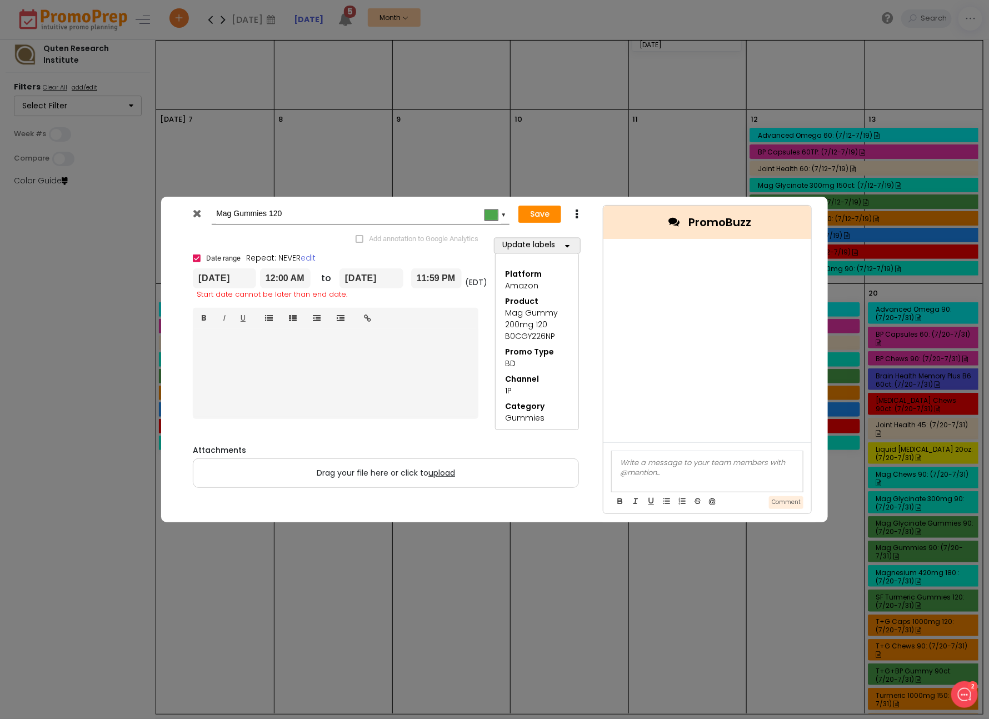
click at [395, 287] on input "[DATE]" at bounding box center [371, 278] width 64 height 20
click at [472, 308] on icon at bounding box center [471, 311] width 7 height 7
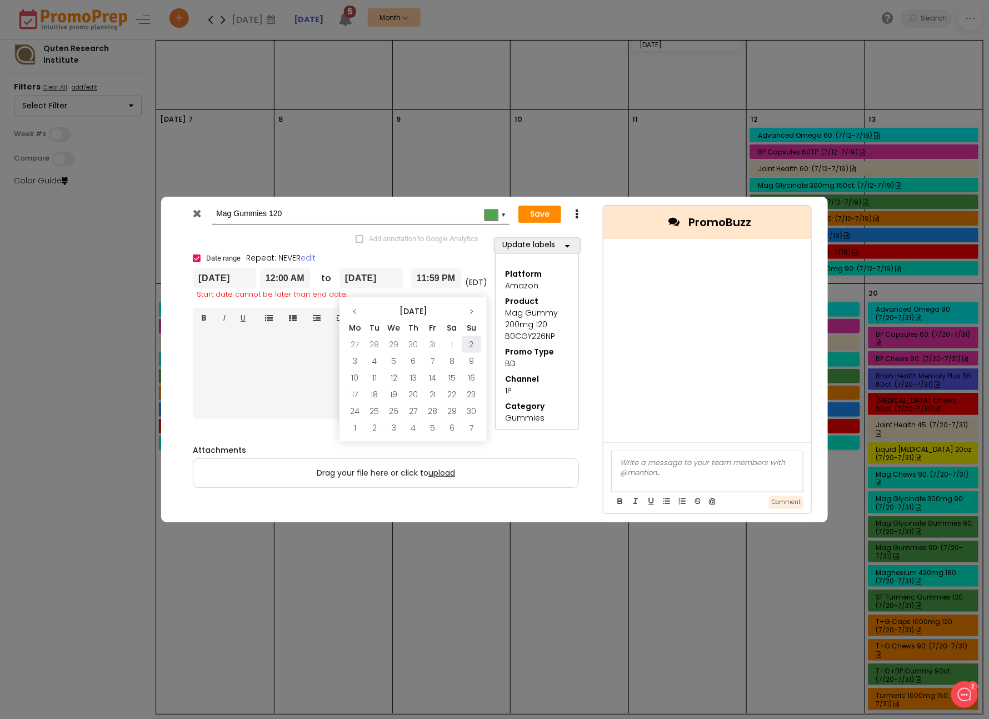
click at [469, 339] on td "2" at bounding box center [471, 344] width 19 height 17
type input "[DATE]"
click at [539, 217] on button "Save" at bounding box center [539, 215] width 43 height 18
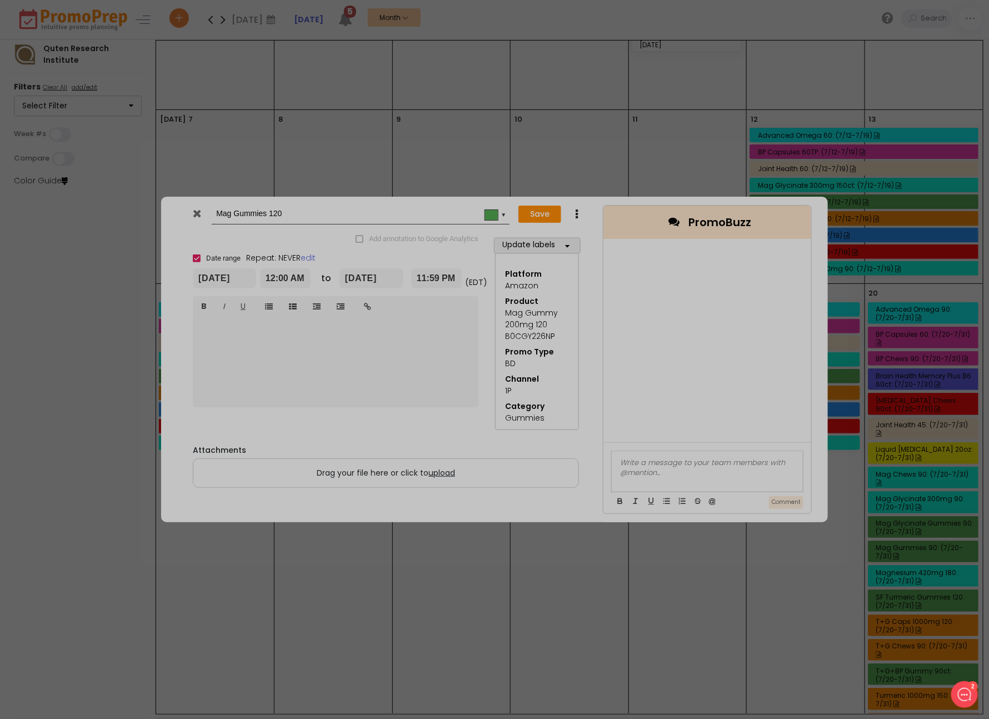
type input "[DATE]"
type input "00:00"
type input "[DATE]"
type input "23:59"
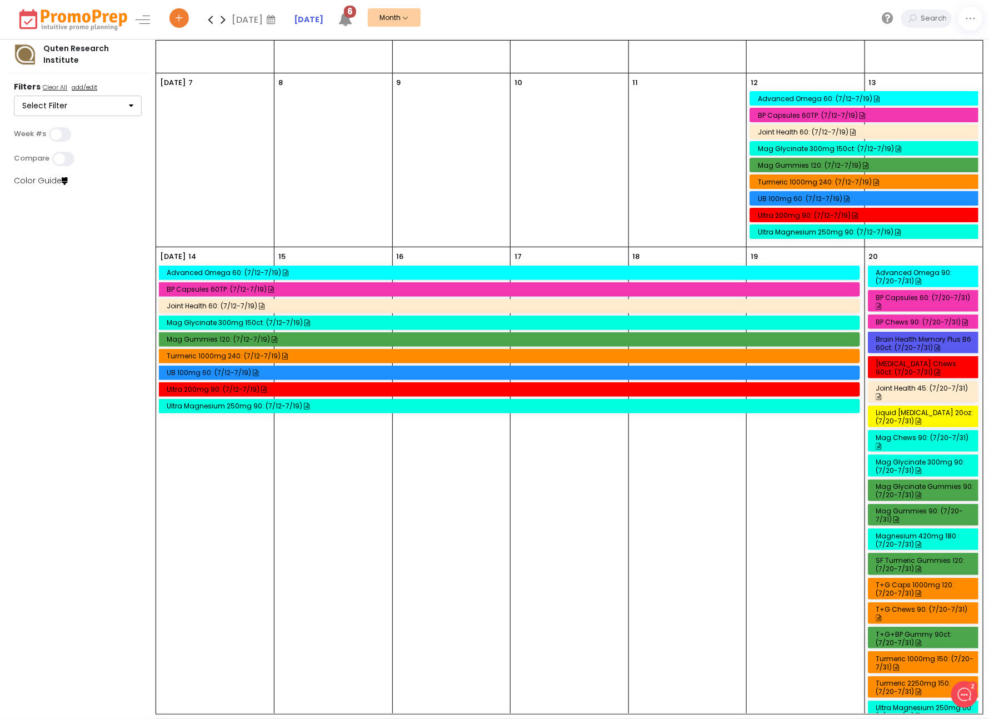
scroll to position [106, 0]
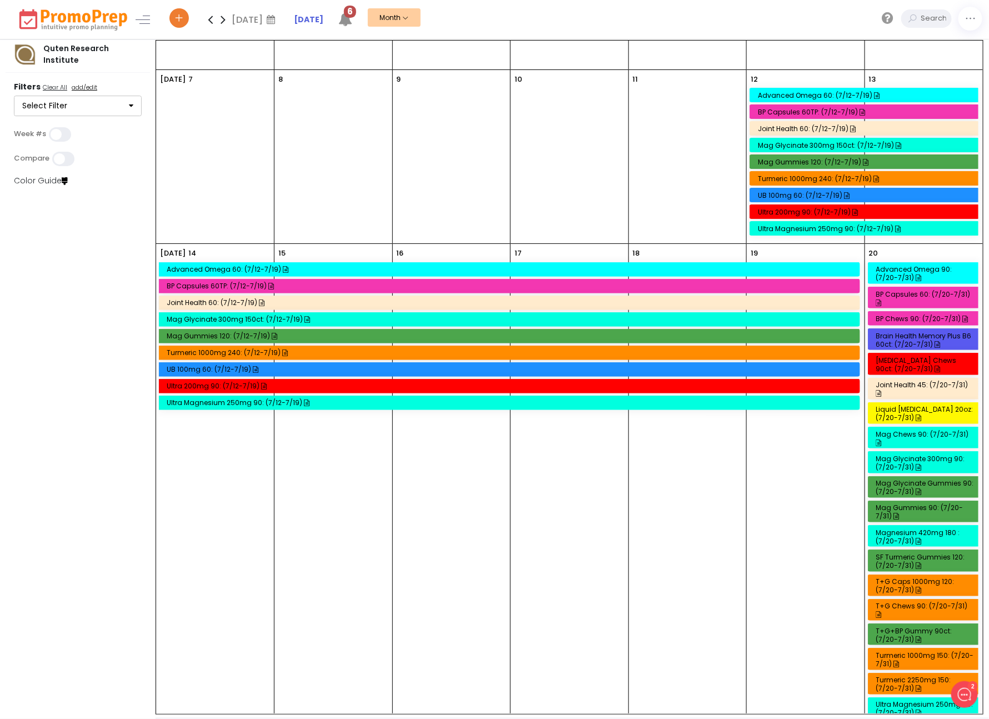
click at [245, 316] on div "Mag Glycinate 300mg 150ct: (7/12-7/19)" at bounding box center [511, 319] width 688 height 8
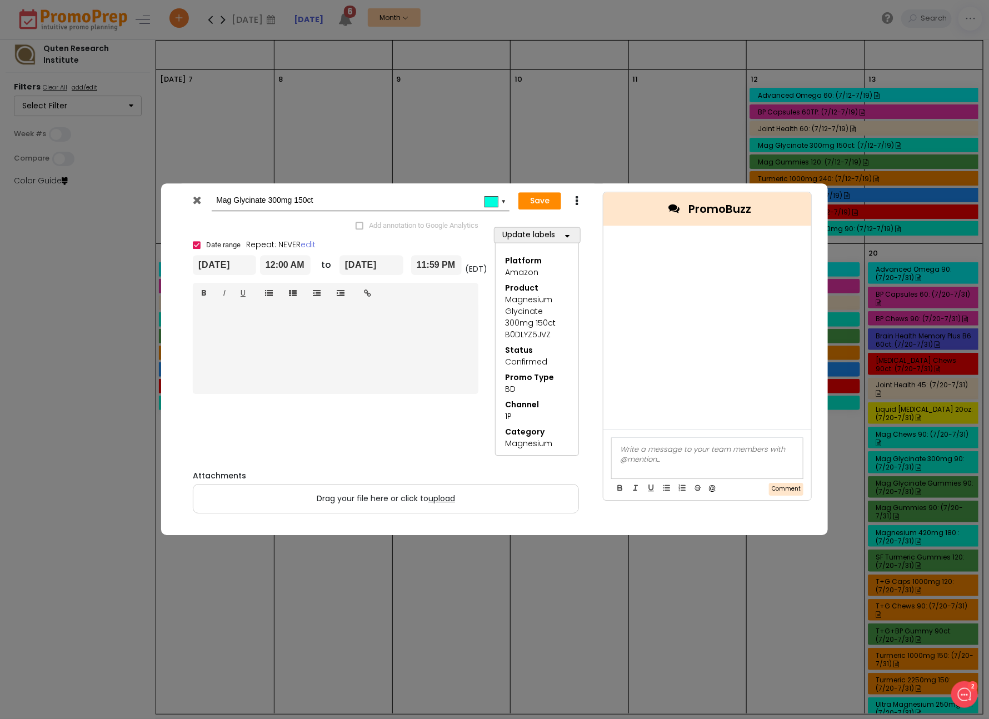
click at [578, 200] on icon at bounding box center [576, 201] width 8 height 11
click at [609, 221] on link "Duplicate" at bounding box center [611, 222] width 77 height 23
click at [222, 203] on input "Copy of Mag Glycinate 300mg 150ct" at bounding box center [358, 201] width 285 height 20
type input "Mag Glycinate 300mg 150ct"
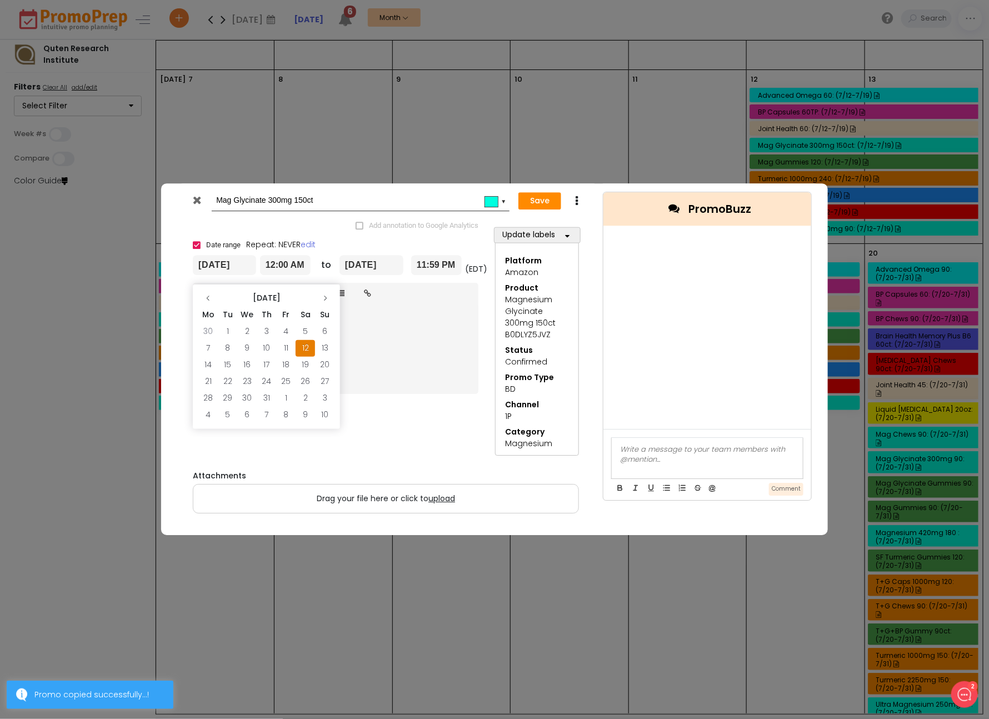
click at [221, 263] on input "[DATE]" at bounding box center [224, 265] width 63 height 20
click at [327, 295] on icon at bounding box center [325, 298] width 7 height 7
click at [207, 386] on td "20" at bounding box center [207, 381] width 19 height 17
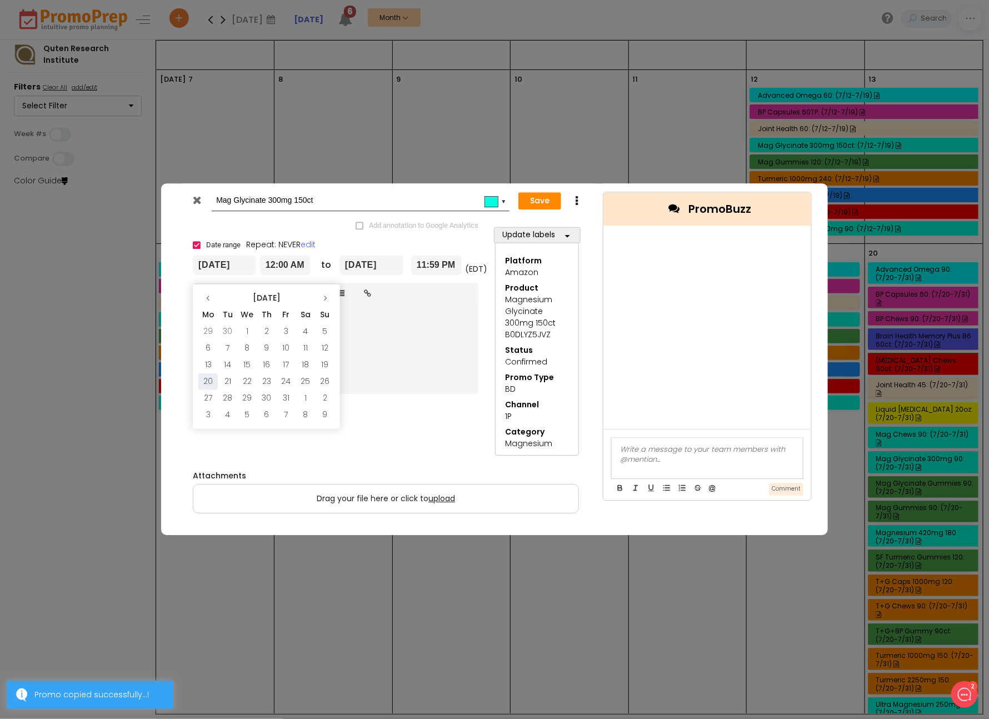
type input "[DATE]"
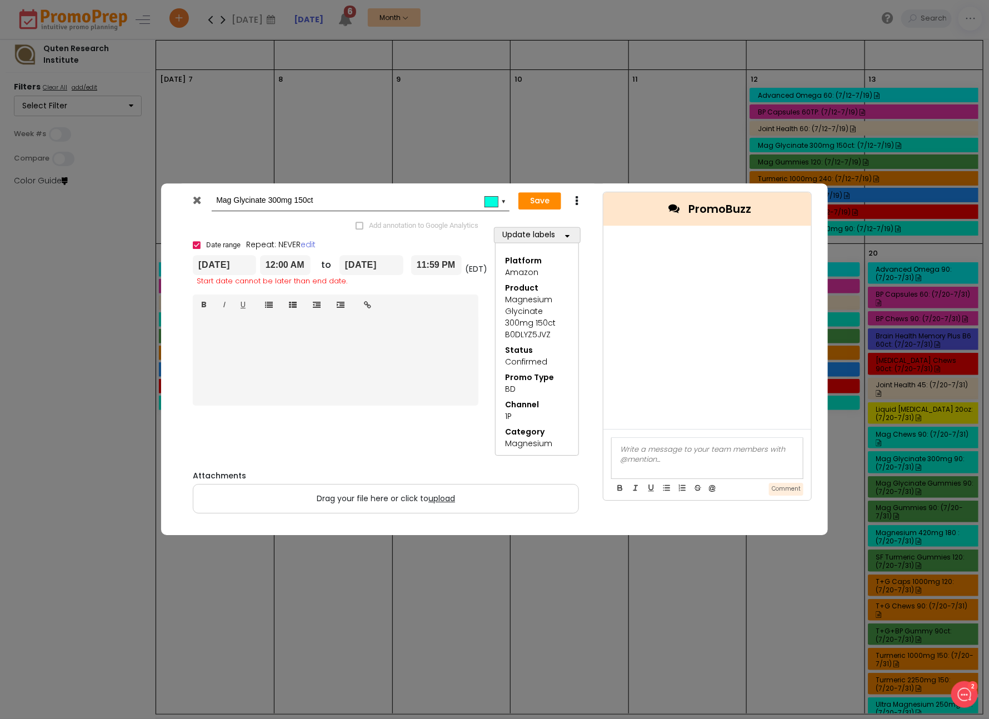
click at [368, 256] on input "[DATE]" at bounding box center [371, 265] width 64 height 20
click at [471, 296] on icon at bounding box center [471, 298] width 7 height 7
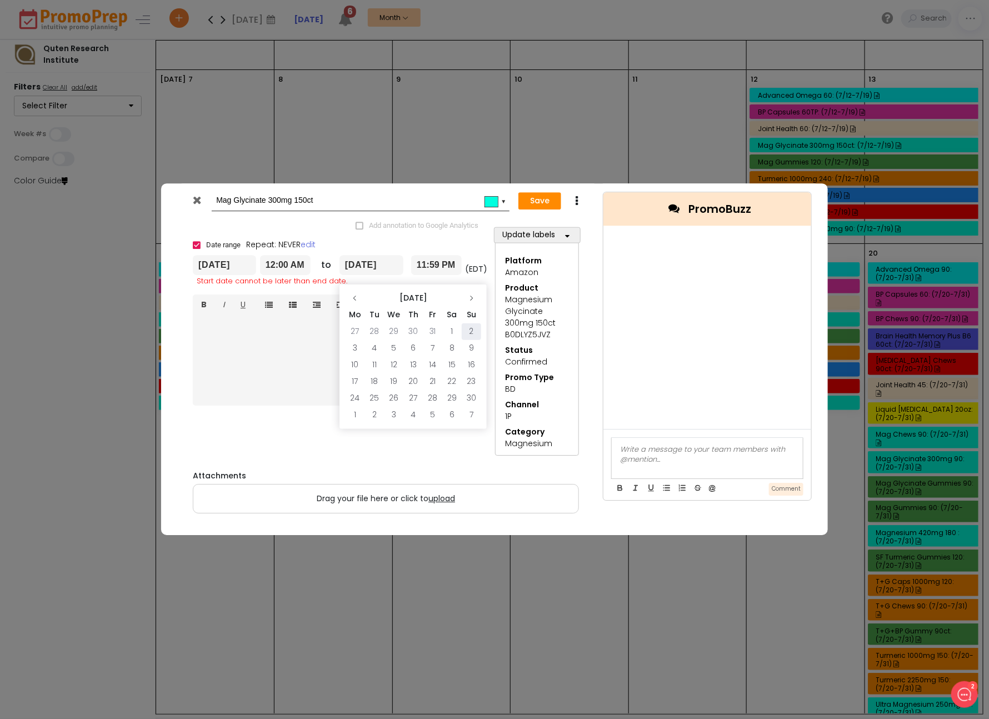
click at [474, 324] on td "2" at bounding box center [471, 331] width 19 height 17
type input "[DATE]"
click at [541, 203] on button "Save" at bounding box center [539, 201] width 43 height 18
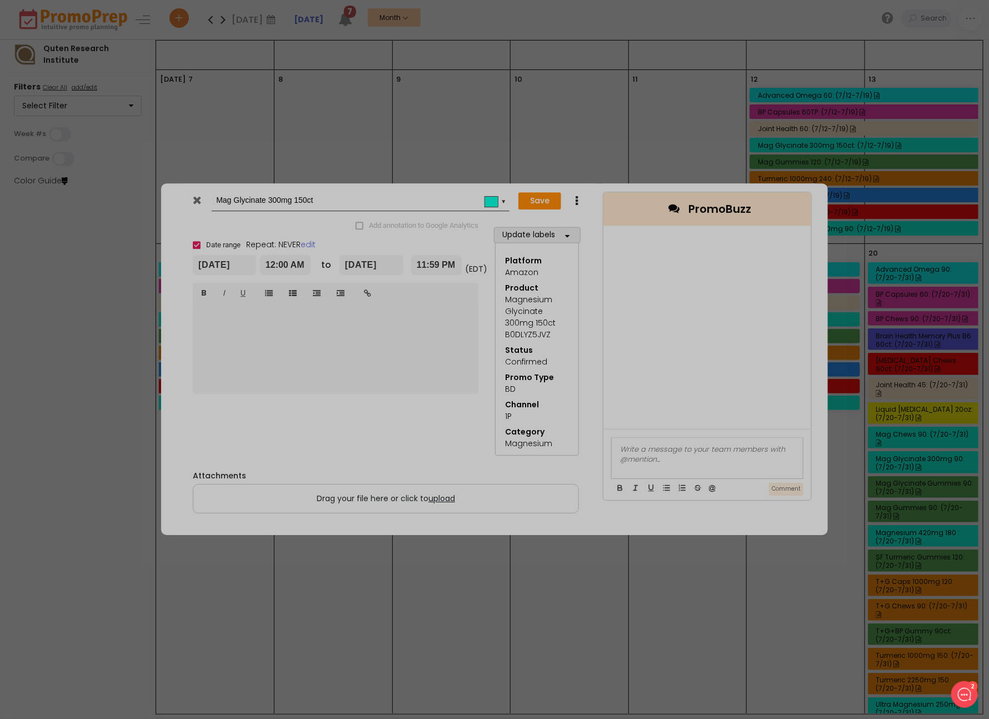
type input "[DATE]"
type input "00:00"
type input "[DATE]"
type input "23:59"
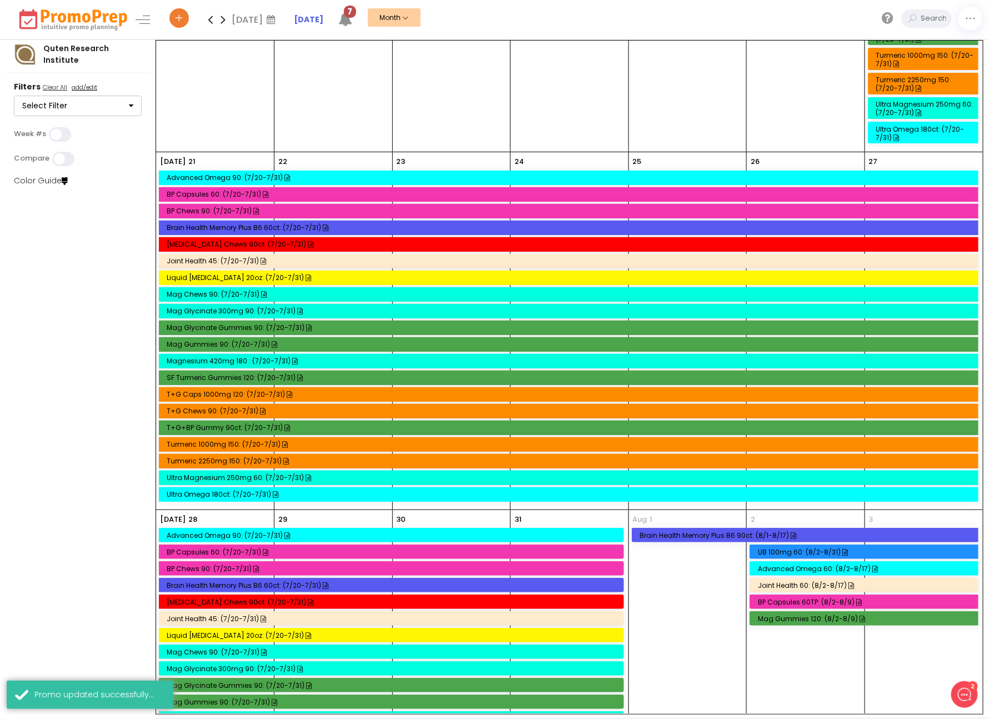
scroll to position [724, 0]
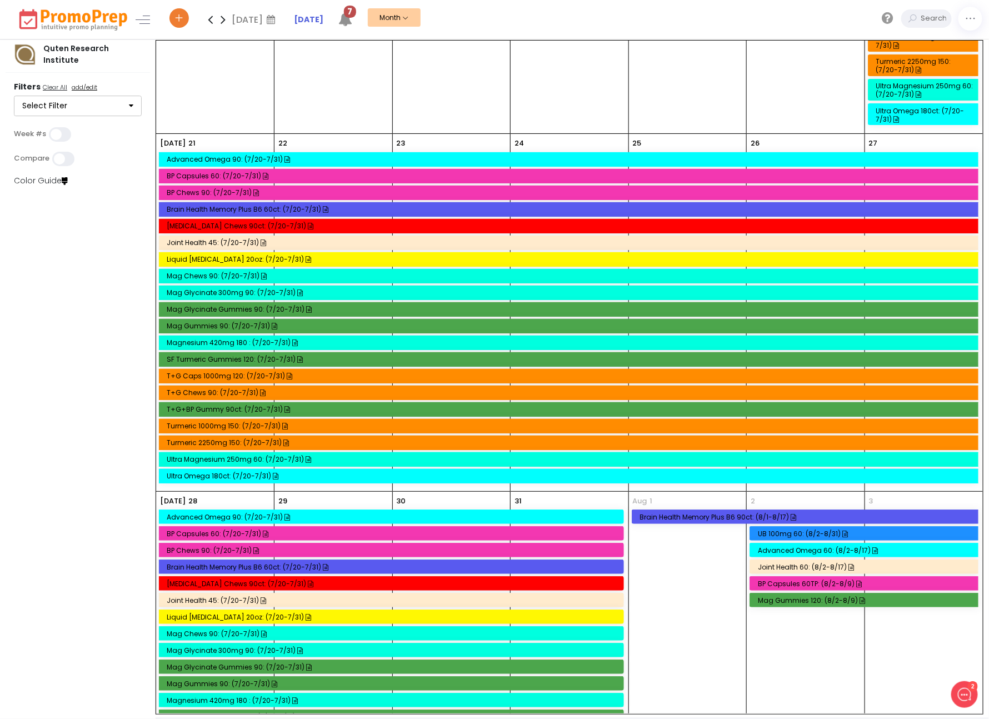
click at [210, 272] on div "Mag Chews 90: (7/20-7/31)" at bounding box center [570, 276] width 807 height 8
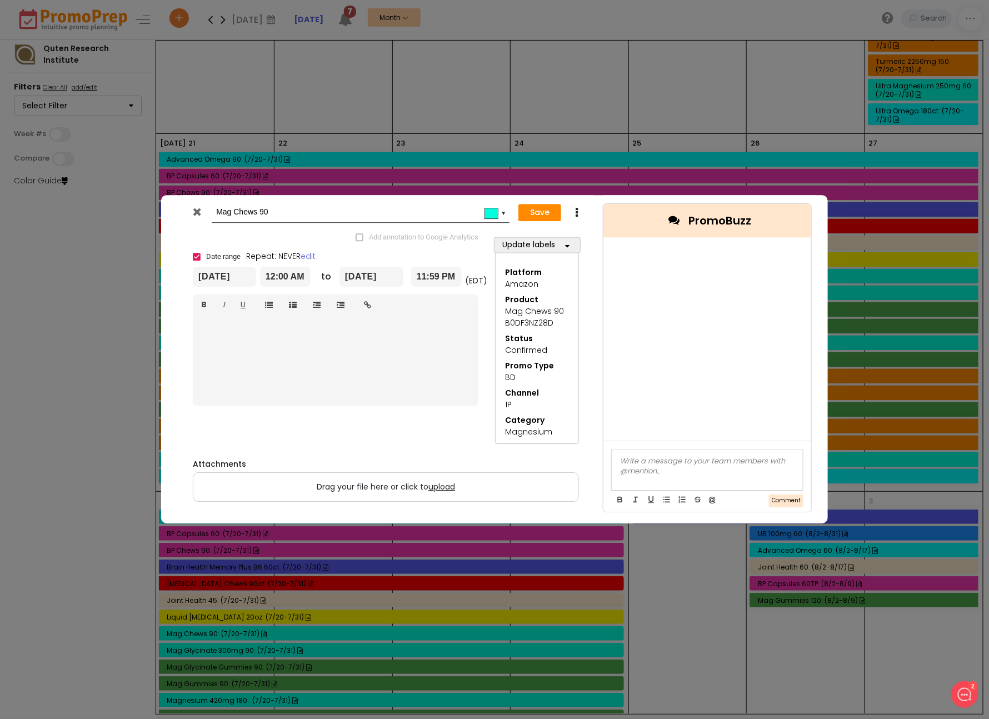
click at [573, 212] on icon at bounding box center [576, 212] width 8 height 11
click at [603, 229] on link "Duplicate" at bounding box center [611, 233] width 77 height 23
click at [223, 214] on input "Copy of Mag Chews 90" at bounding box center [358, 212] width 285 height 20
type input "Mag Chews 90"
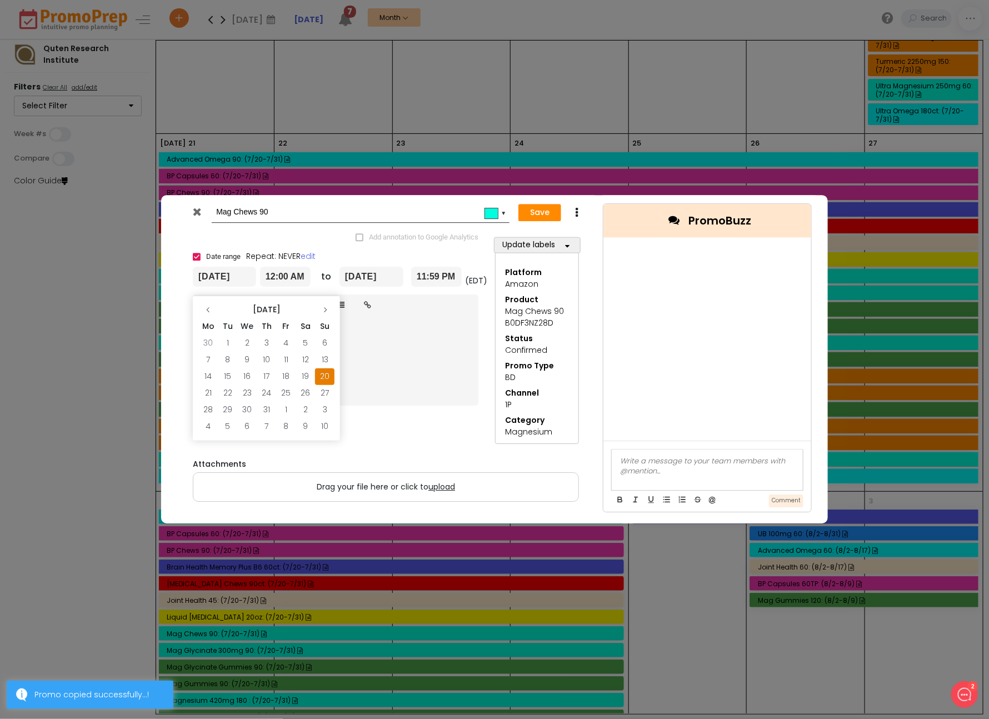
click at [213, 276] on input "[DATE]" at bounding box center [224, 277] width 63 height 20
click at [325, 307] on icon at bounding box center [325, 310] width 7 height 7
click at [209, 396] on td "20" at bounding box center [207, 393] width 19 height 17
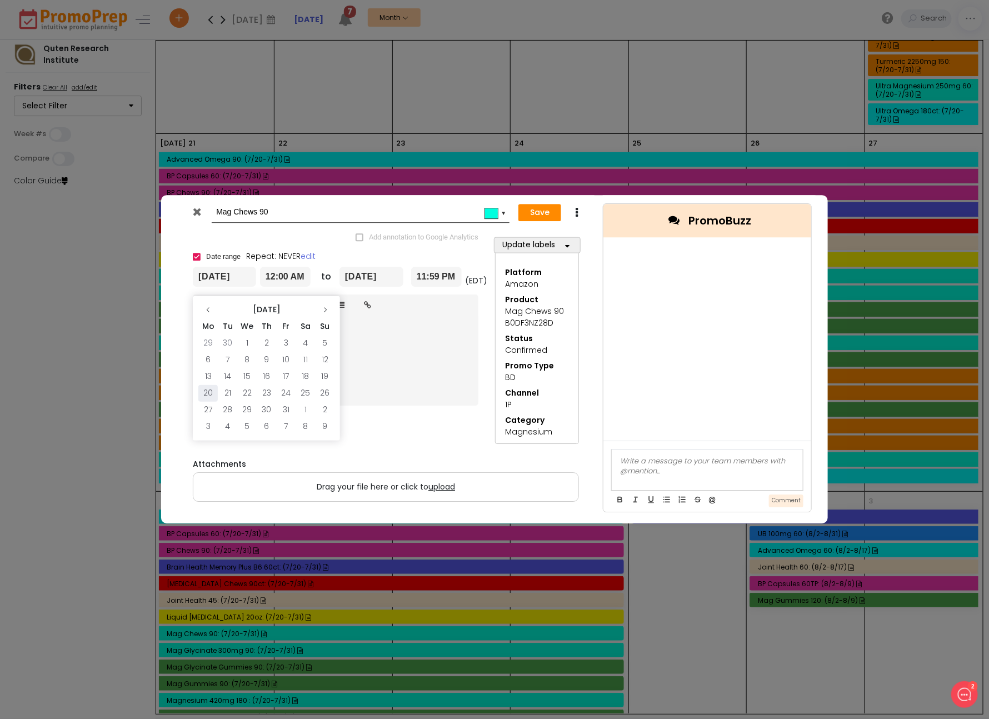
type input "[DATE]"
click at [371, 281] on input "[DATE]" at bounding box center [371, 277] width 64 height 20
click at [469, 309] on icon at bounding box center [471, 310] width 7 height 7
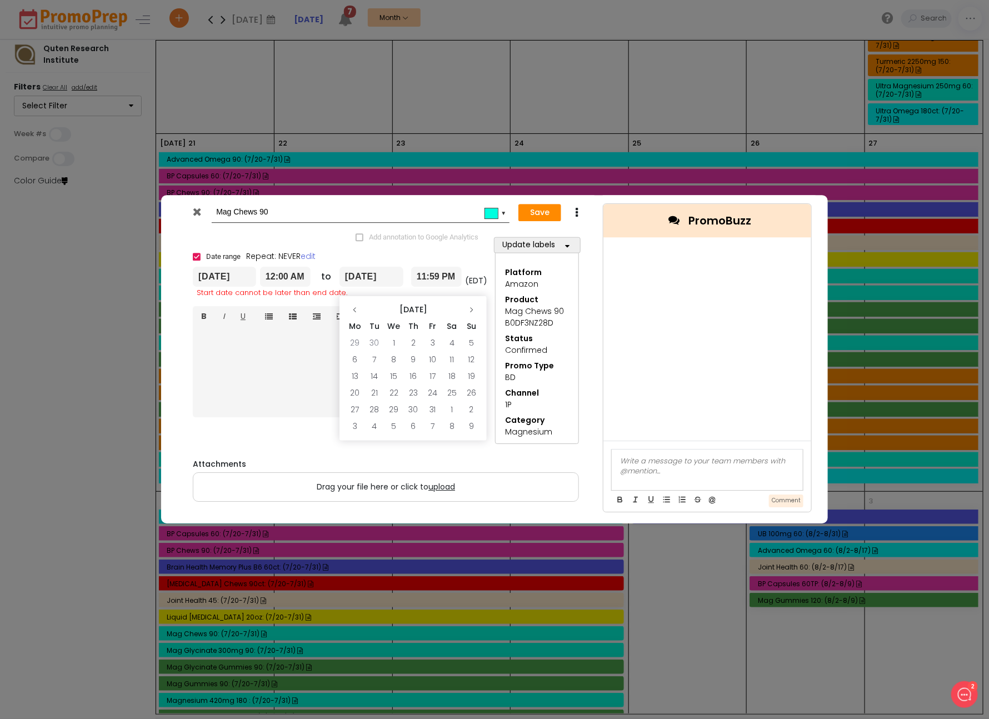
click at [469, 309] on icon at bounding box center [471, 310] width 7 height 7
click at [467, 343] on td "2" at bounding box center [471, 343] width 19 height 17
type input "[DATE]"
click at [539, 213] on button "Save" at bounding box center [539, 213] width 43 height 18
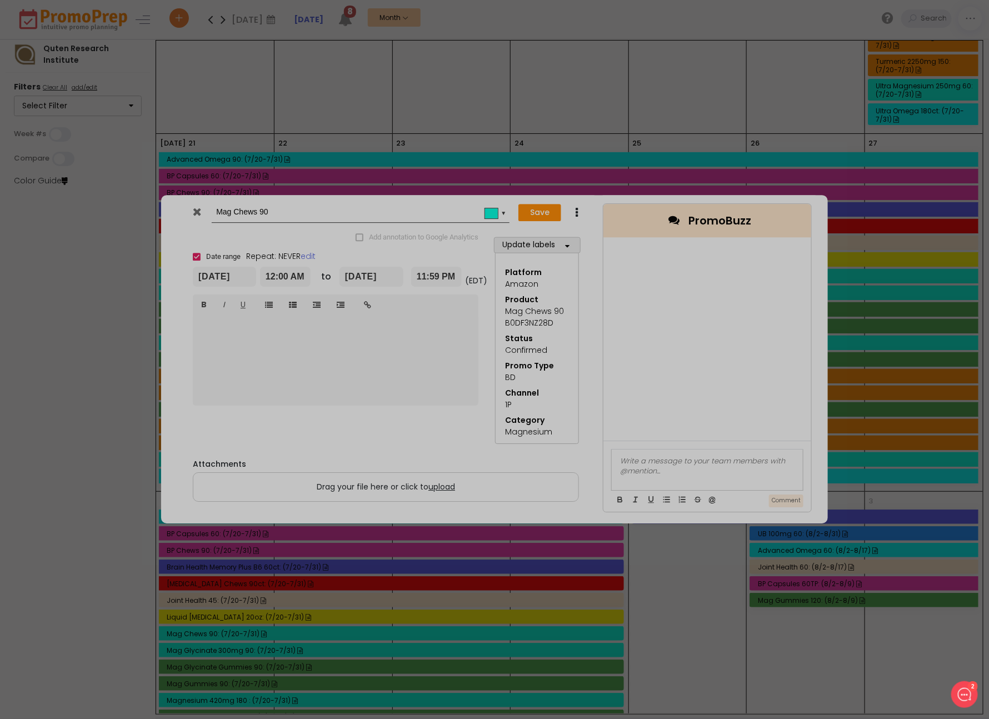
type input "[DATE]"
type input "00:00"
type input "[DATE]"
type input "23:59"
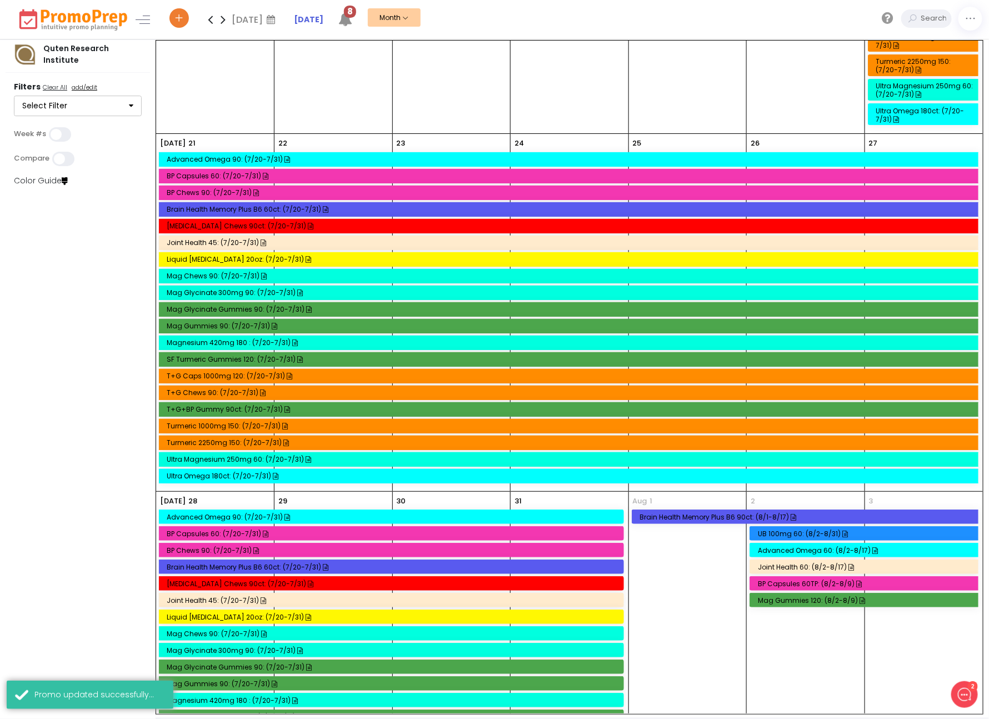
click at [238, 372] on div "T+G Caps 1000mg 120: (7/20-7/31)" at bounding box center [570, 376] width 807 height 8
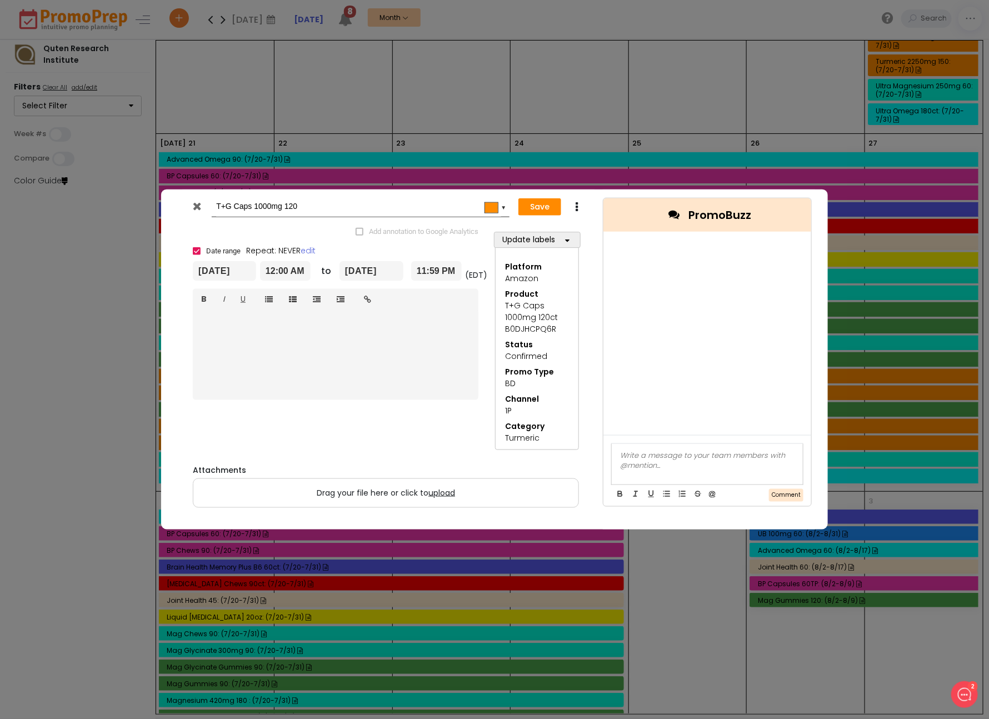
click at [577, 205] on icon at bounding box center [576, 206] width 8 height 11
click at [590, 224] on icon at bounding box center [586, 227] width 9 height 9
drag, startPoint x: 242, startPoint y: 207, endPoint x: 158, endPoint y: 204, distance: 83.4
click at [158, 204] on div "Copy of T+G Caps 1000mg 120 #ff8c00 ▼ Save Duplicate Add annotation to Google A…" at bounding box center [494, 359] width 989 height 719
type input "T+G Caps 1000mg 120"
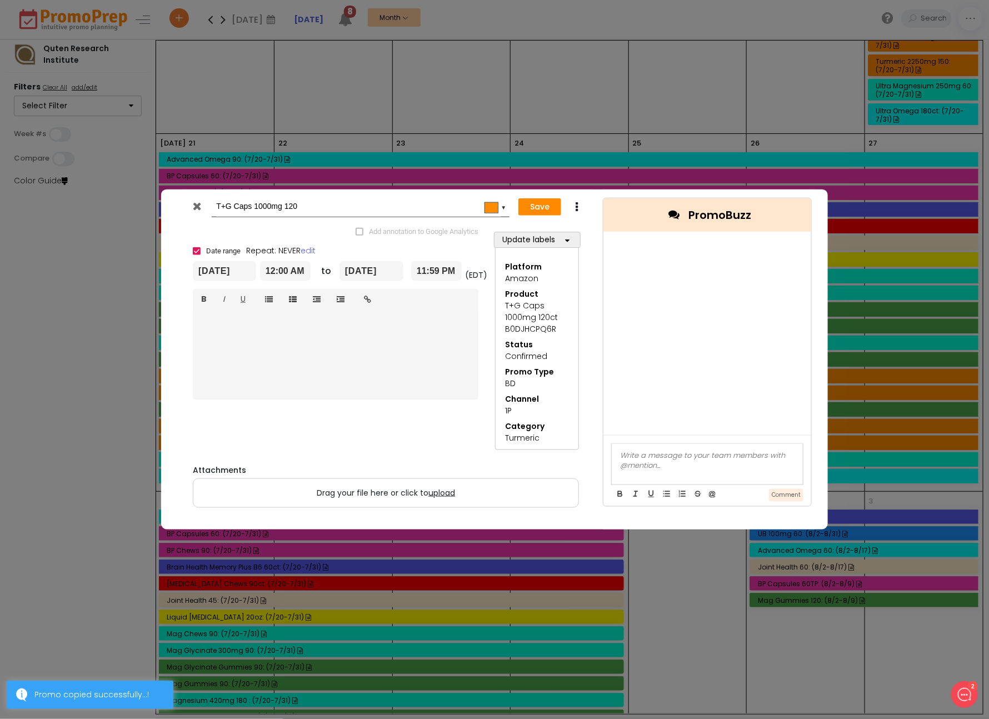
click at [220, 261] on div "Date range Repeat: NEVER edit [DATE] 12:00 AM to [DATE] 11:59 PM (EDT)" at bounding box center [335, 262] width 302 height 36
click at [220, 272] on input "[DATE]" at bounding box center [224, 271] width 63 height 20
click at [324, 305] on icon at bounding box center [325, 304] width 7 height 7
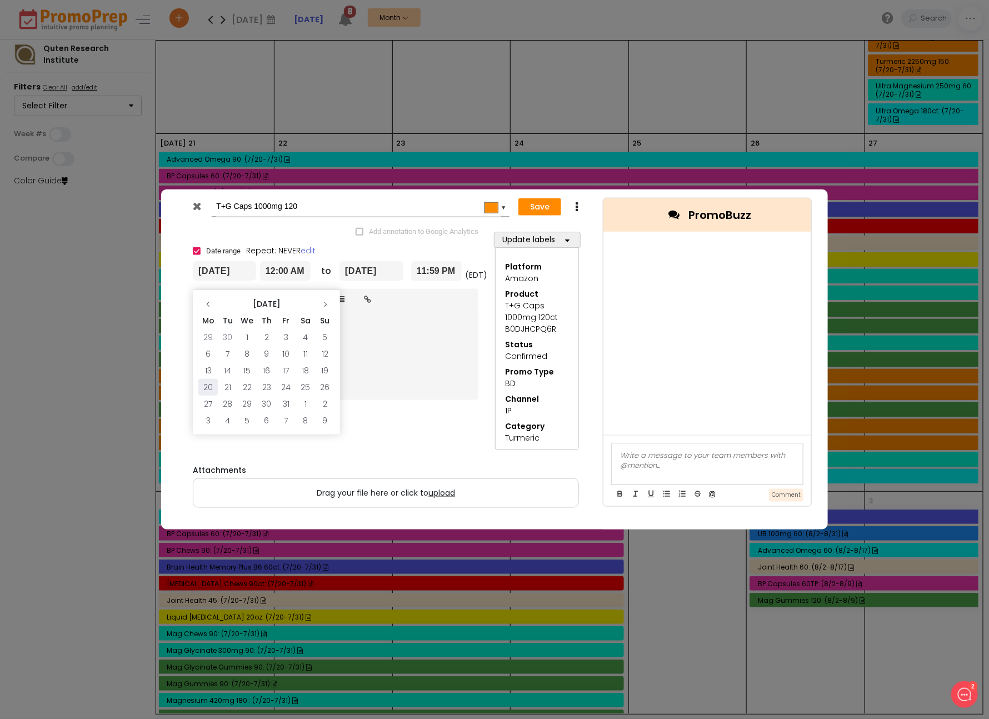
click at [209, 394] on td "20" at bounding box center [207, 387] width 19 height 17
type input "[DATE]"
click at [374, 272] on input "[DATE]" at bounding box center [371, 271] width 64 height 20
click at [467, 303] on th at bounding box center [471, 304] width 19 height 17
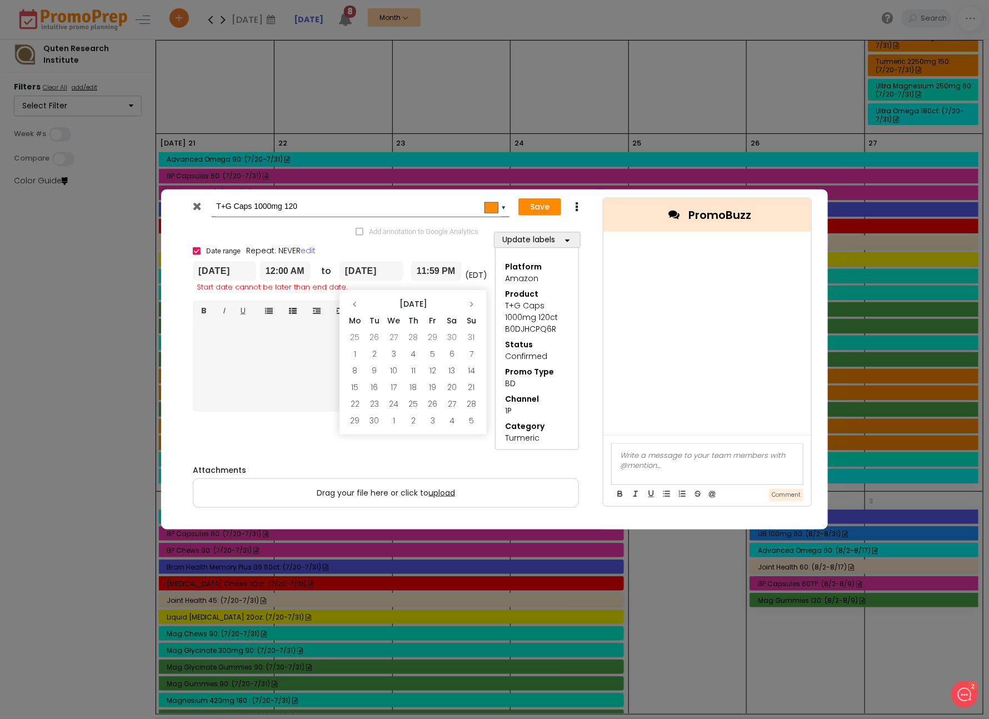
click at [467, 303] on th at bounding box center [471, 304] width 19 height 17
click at [467, 335] on td "2" at bounding box center [471, 337] width 19 height 17
type input "[DATE]"
click at [531, 208] on button "Save" at bounding box center [539, 207] width 43 height 18
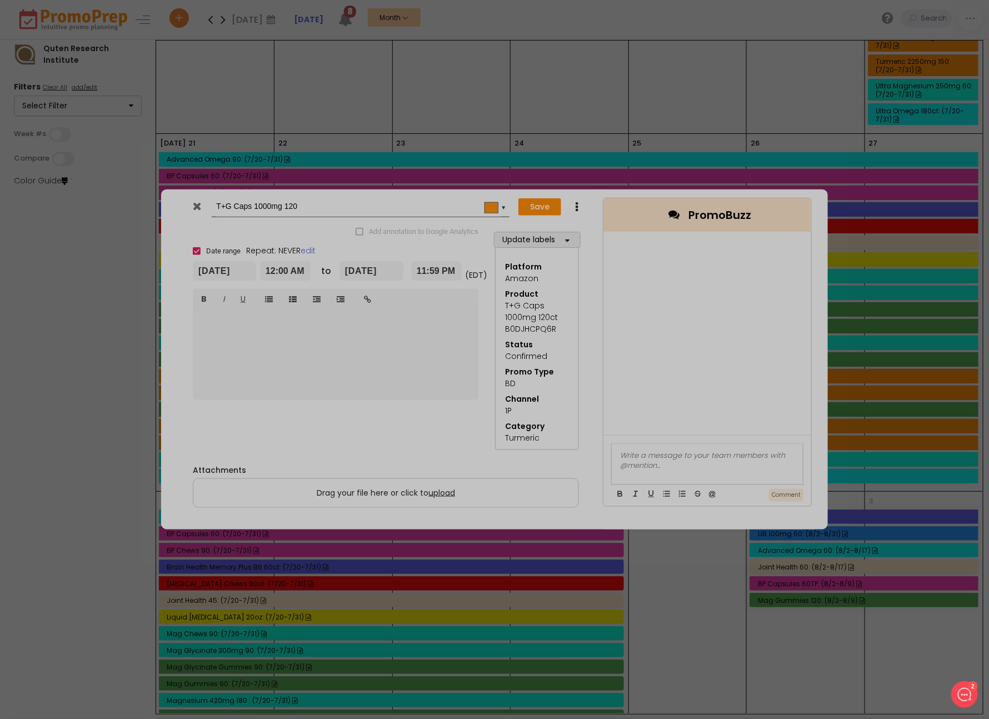
type input "[DATE]"
type input "00:00"
type input "[DATE]"
type input "23:59"
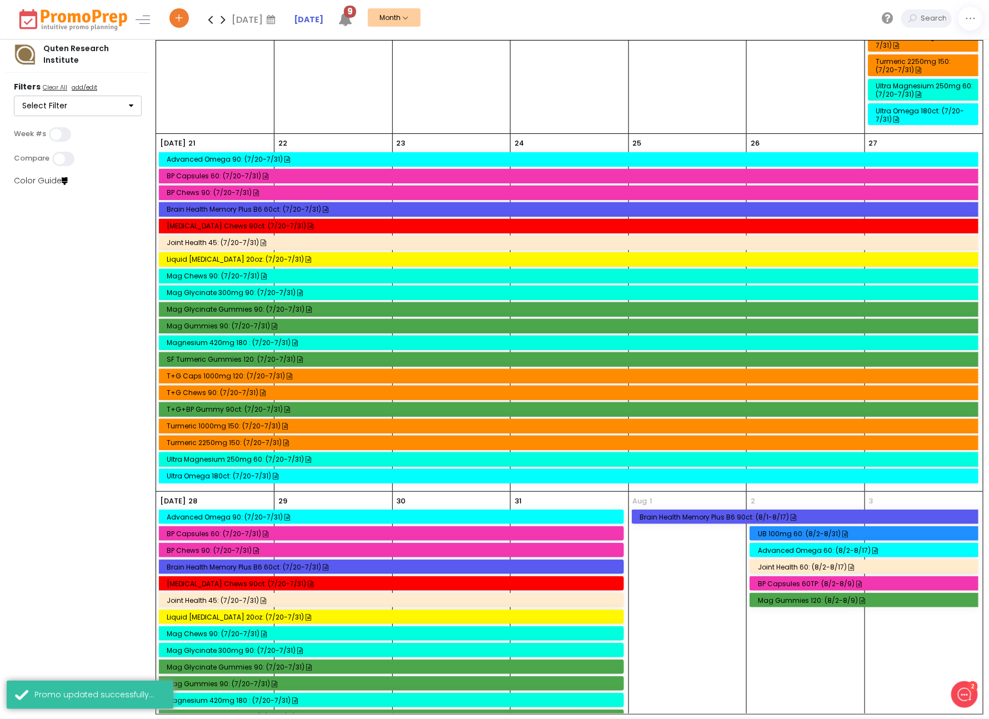
click at [209, 388] on div "T+G Chews 90: (7/20-7/31)" at bounding box center [570, 392] width 807 height 8
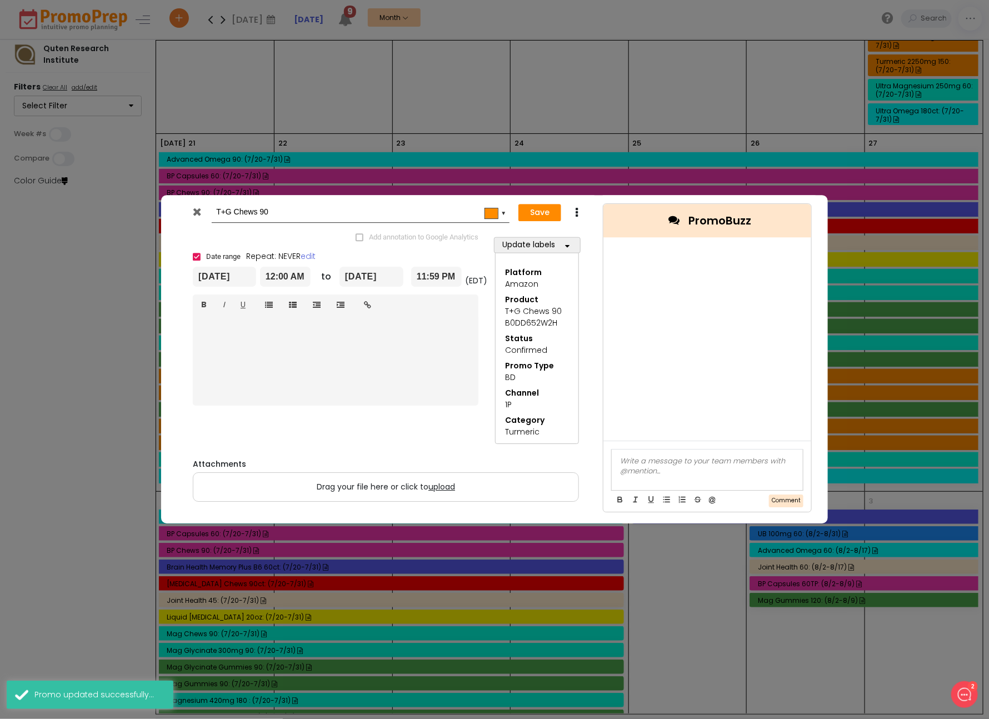
click at [580, 214] on icon at bounding box center [576, 212] width 8 height 11
click at [595, 228] on link "Duplicate" at bounding box center [611, 233] width 77 height 23
drag, startPoint x: 243, startPoint y: 214, endPoint x: 189, endPoint y: 206, distance: 54.0
click at [189, 206] on div "Copy of T+G Chews 90 #ff8c00 ▼" at bounding box center [347, 212] width 325 height 21
type input "T+G Chews 90"
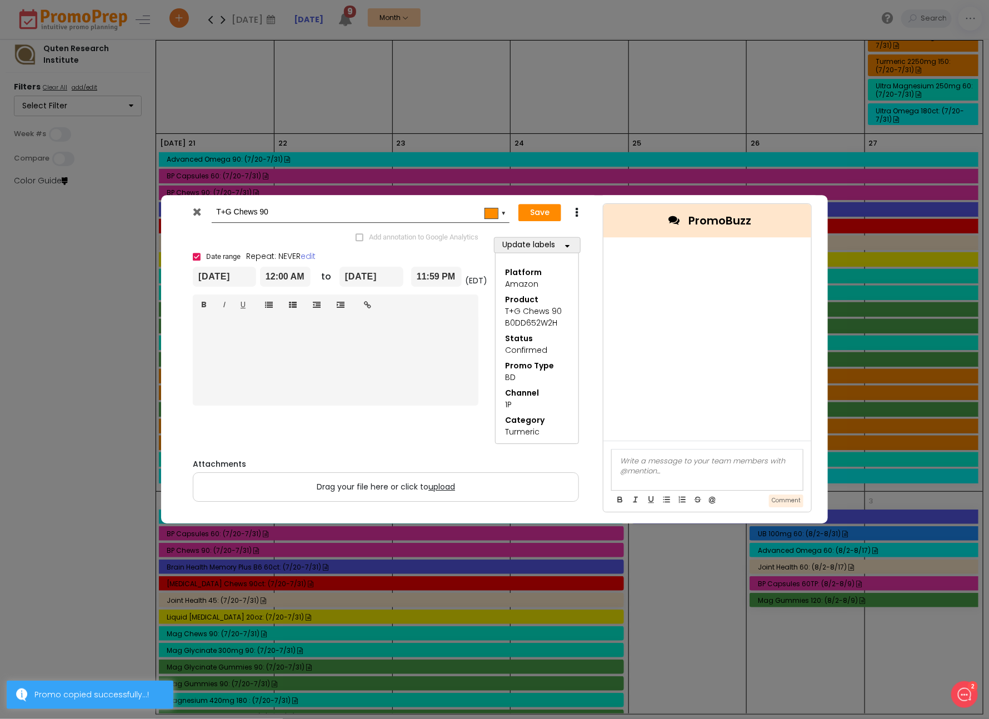
click at [206, 277] on input "[DATE]" at bounding box center [224, 277] width 63 height 20
click at [322, 314] on th at bounding box center [324, 310] width 19 height 17
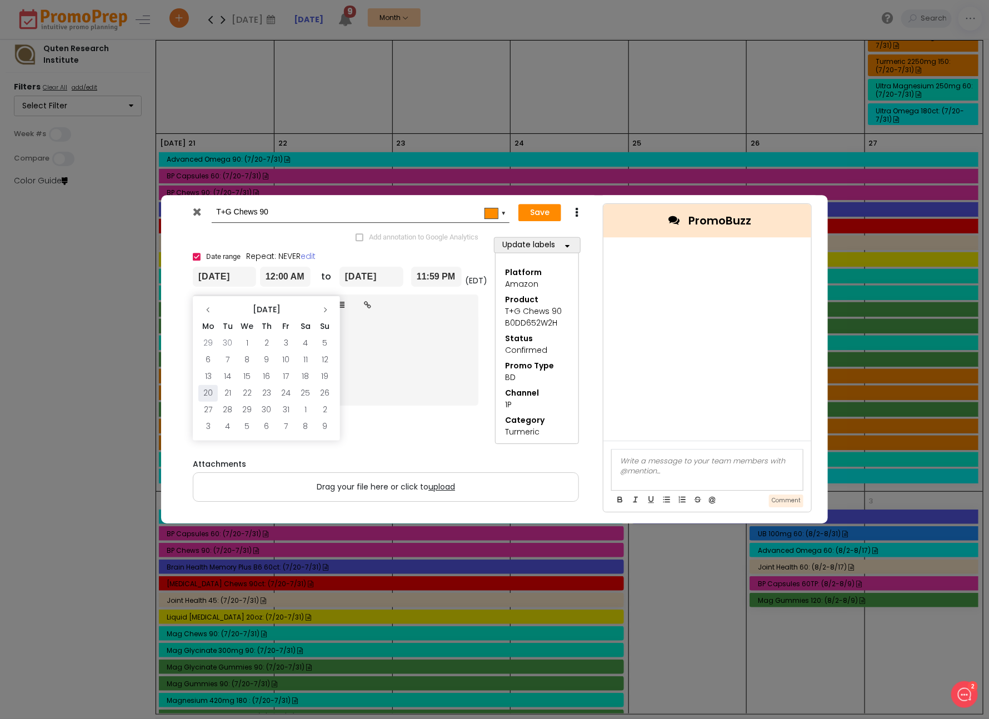
click at [207, 391] on td "20" at bounding box center [207, 393] width 19 height 17
type input "[DATE]"
click at [378, 276] on input "[DATE]" at bounding box center [371, 277] width 64 height 20
click at [469, 307] on icon at bounding box center [471, 310] width 7 height 7
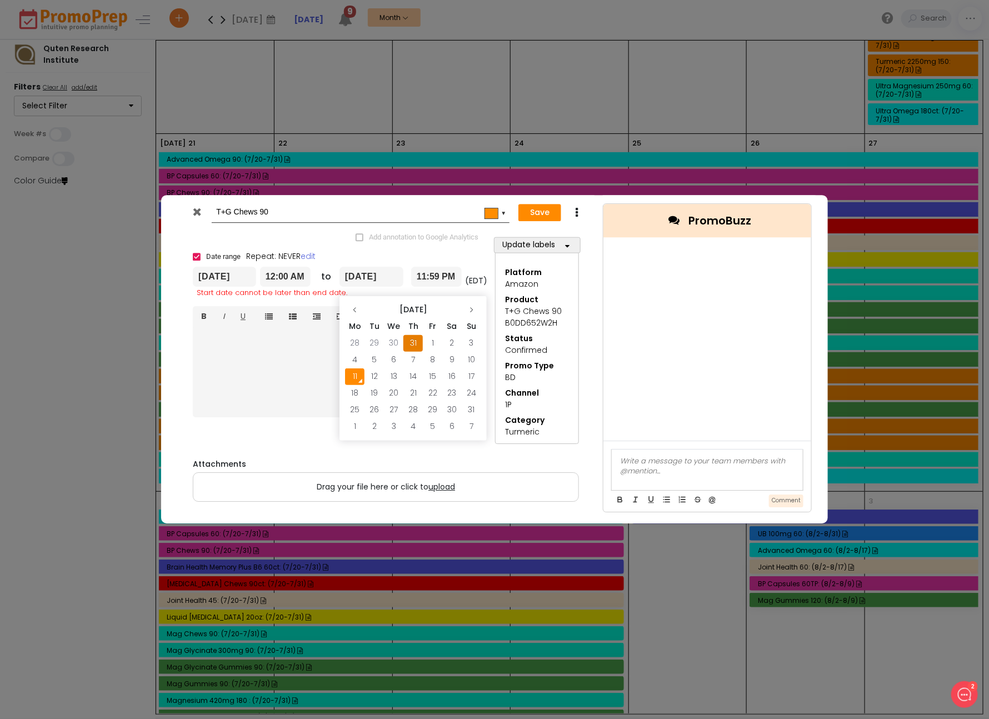
click at [469, 307] on icon at bounding box center [471, 310] width 7 height 7
click at [470, 346] on td "2" at bounding box center [471, 343] width 19 height 17
type input "[DATE]"
click at [543, 209] on button "Save" at bounding box center [539, 213] width 43 height 18
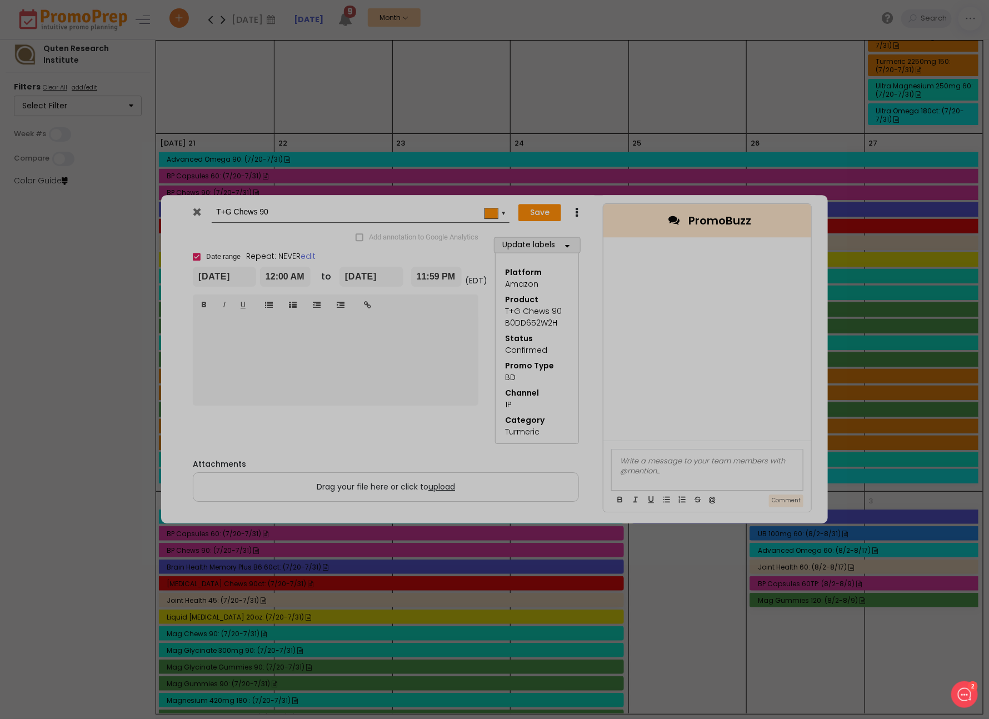
type input "[DATE]"
type input "00:00"
type input "[DATE]"
type input "23:59"
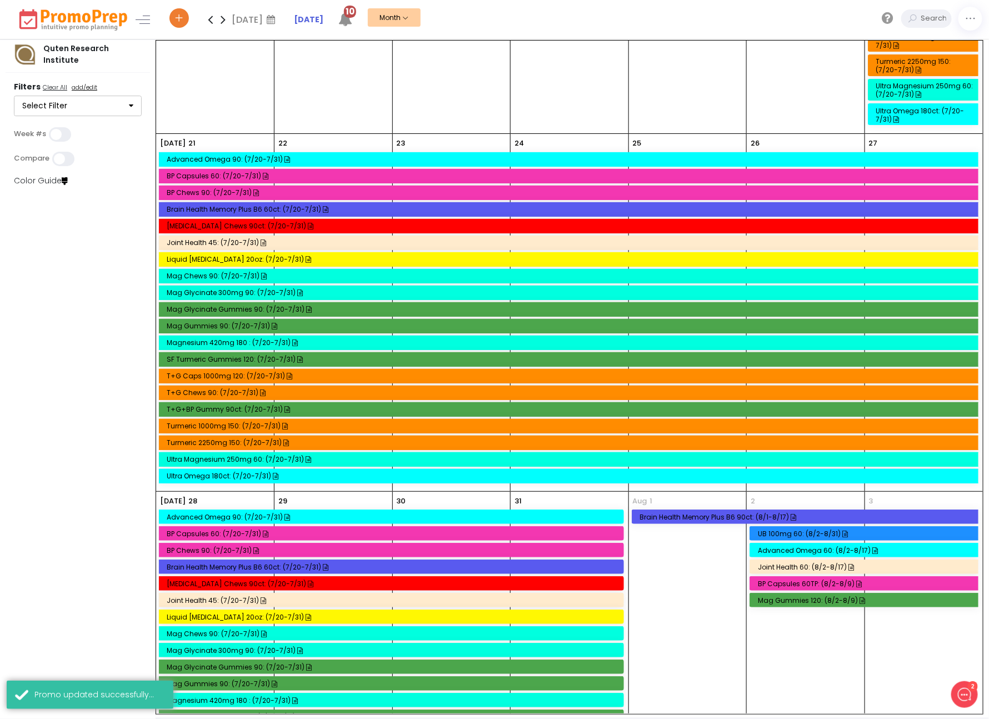
click at [211, 438] on div "Turmeric 2250mg 150: (7/20-7/31)" at bounding box center [570, 442] width 807 height 8
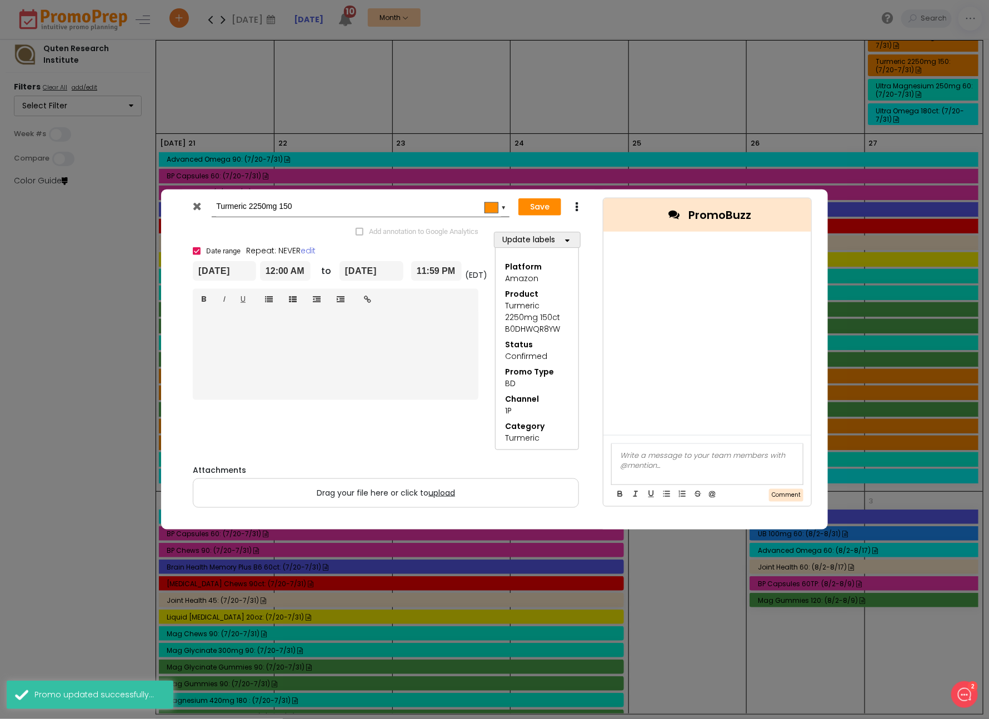
click at [576, 208] on icon at bounding box center [576, 206] width 8 height 11
click at [600, 222] on link "Duplicate" at bounding box center [611, 228] width 77 height 23
drag, startPoint x: 246, startPoint y: 207, endPoint x: 206, endPoint y: 204, distance: 40.7
click at [206, 204] on div "Copy of Turmeric 2250mg 150 #ff8c00 ▼" at bounding box center [347, 207] width 325 height 21
click at [209, 208] on div at bounding box center [198, 209] width 27 height 17
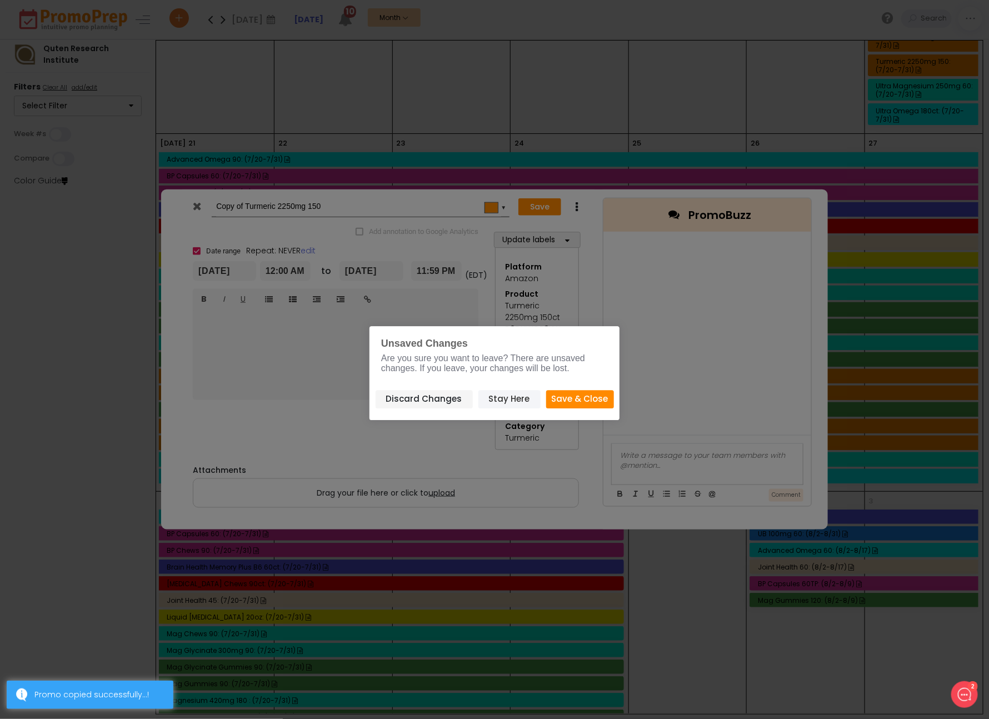
click at [502, 392] on button "Stay Here" at bounding box center [509, 399] width 62 height 18
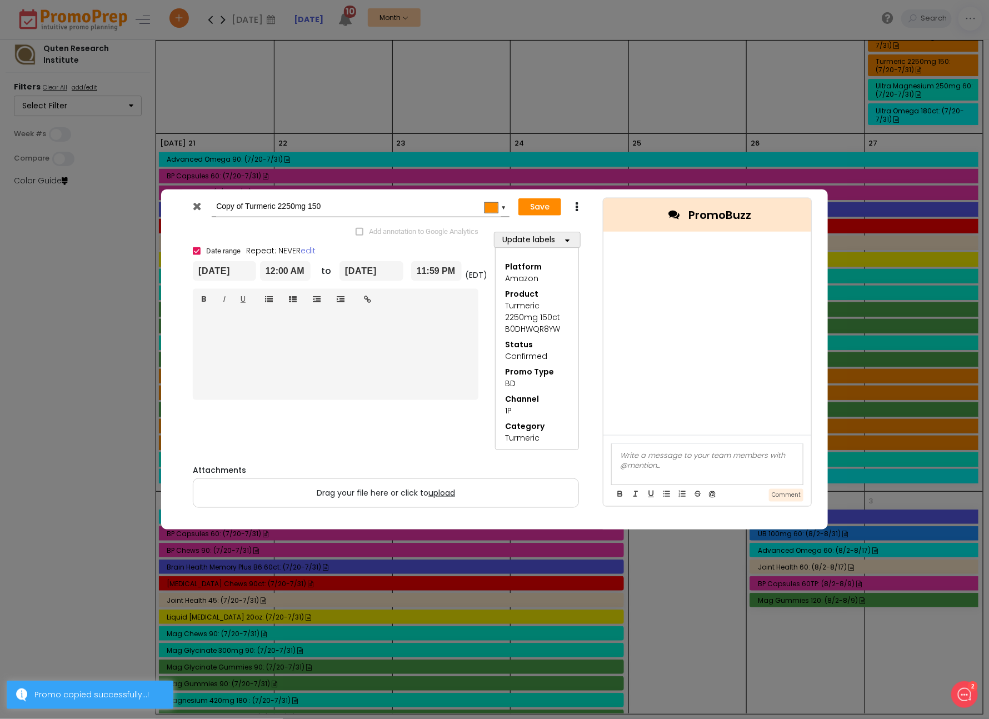
click at [227, 203] on input "Copy of Turmeric 2250mg 150" at bounding box center [358, 207] width 285 height 20
type input "Turmeric 2250mg 150"
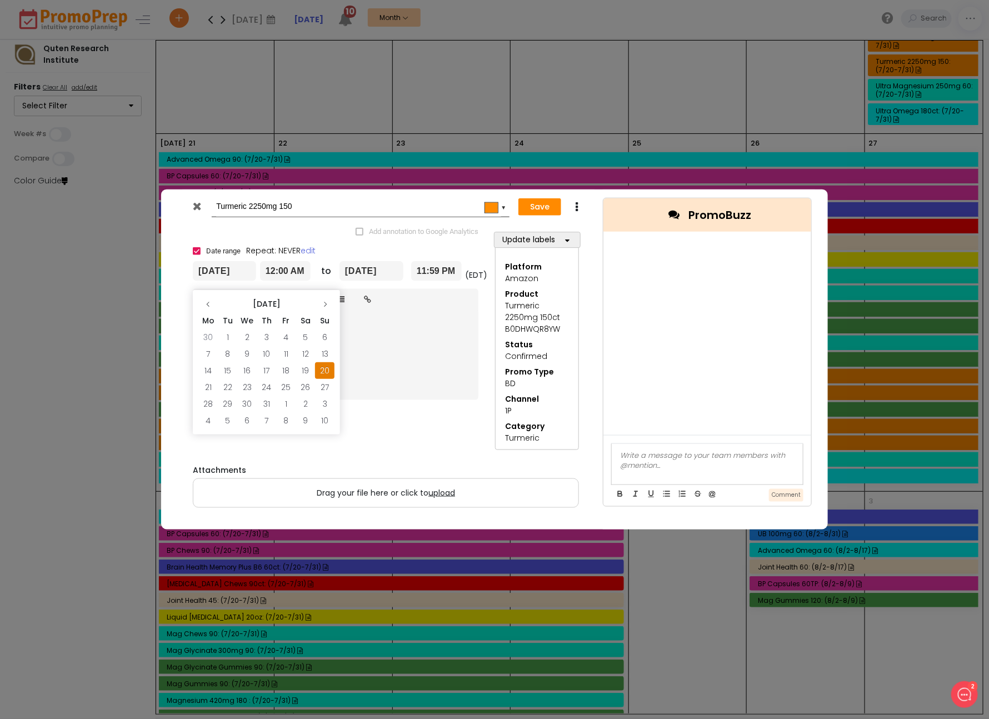
click at [219, 276] on input "[DATE]" at bounding box center [224, 271] width 63 height 20
click at [321, 298] on th at bounding box center [324, 304] width 19 height 17
click at [207, 386] on td "20" at bounding box center [207, 387] width 19 height 17
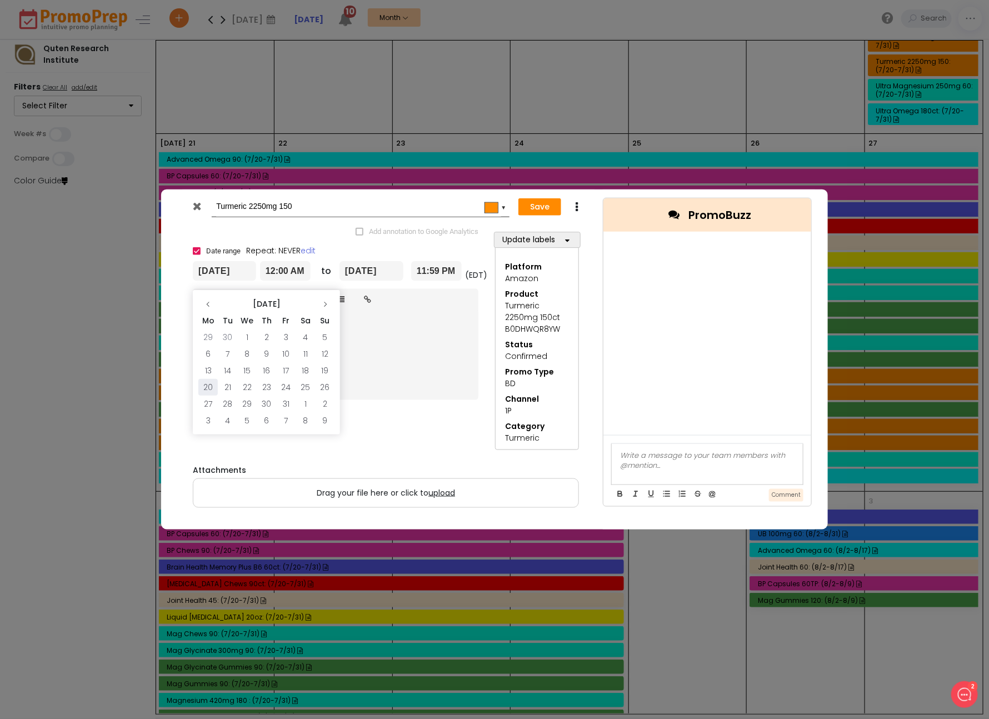
type input "[DATE]"
click at [375, 271] on input "[DATE]" at bounding box center [371, 271] width 64 height 20
click at [473, 304] on icon at bounding box center [471, 304] width 7 height 7
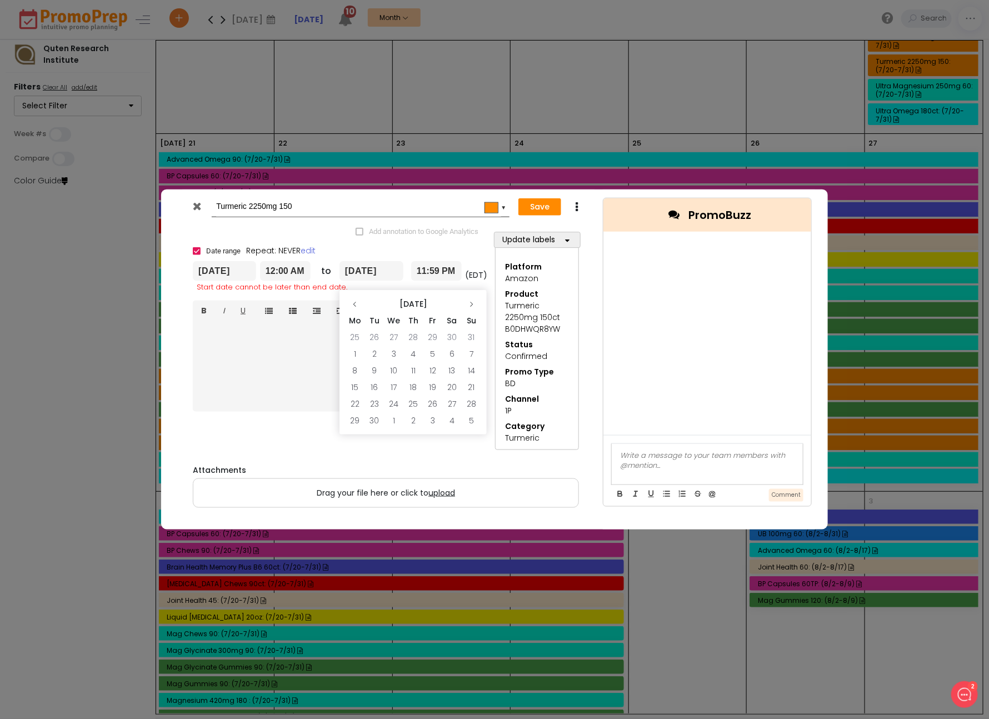
click at [473, 304] on icon at bounding box center [471, 304] width 7 height 7
click at [473, 333] on td "2" at bounding box center [471, 337] width 19 height 17
type input "[DATE]"
click at [537, 207] on button "Save" at bounding box center [539, 207] width 43 height 18
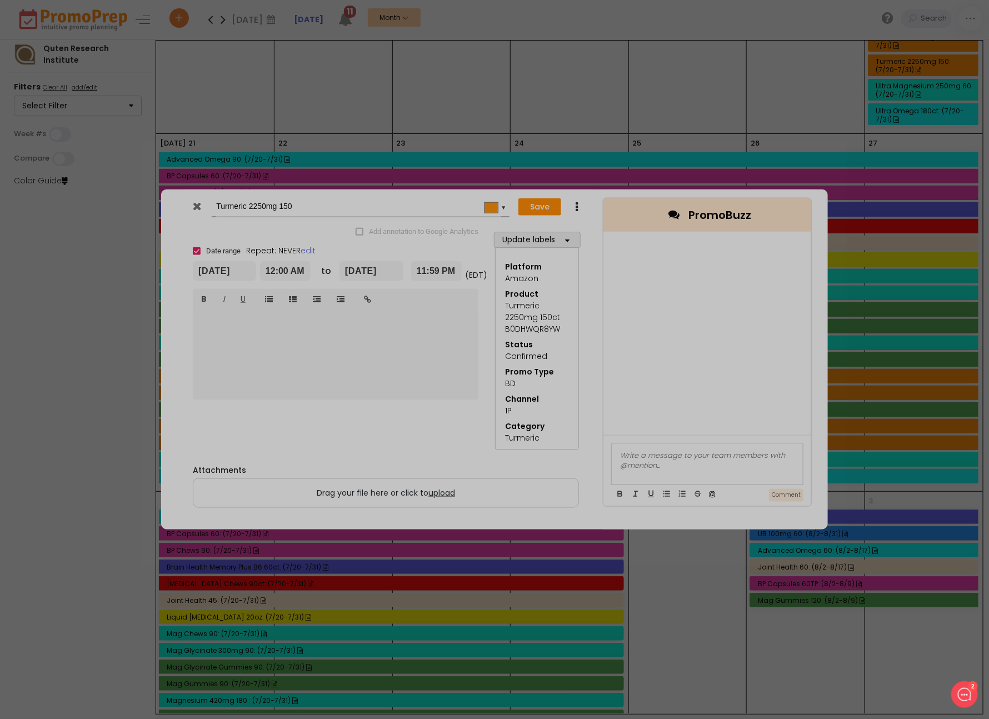
type input "[DATE]"
type input "00:00"
type input "[DATE]"
type input "23:59"
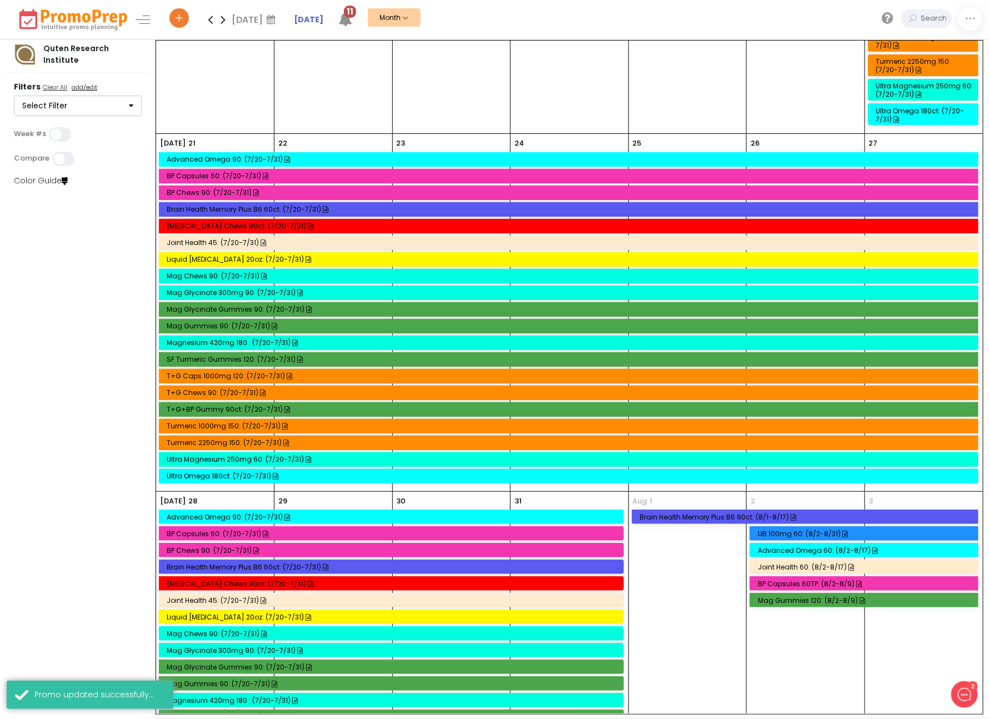
click at [215, 338] on div "Magnesium 420mg 180 : (7/20-7/31)" at bounding box center [570, 342] width 807 height 8
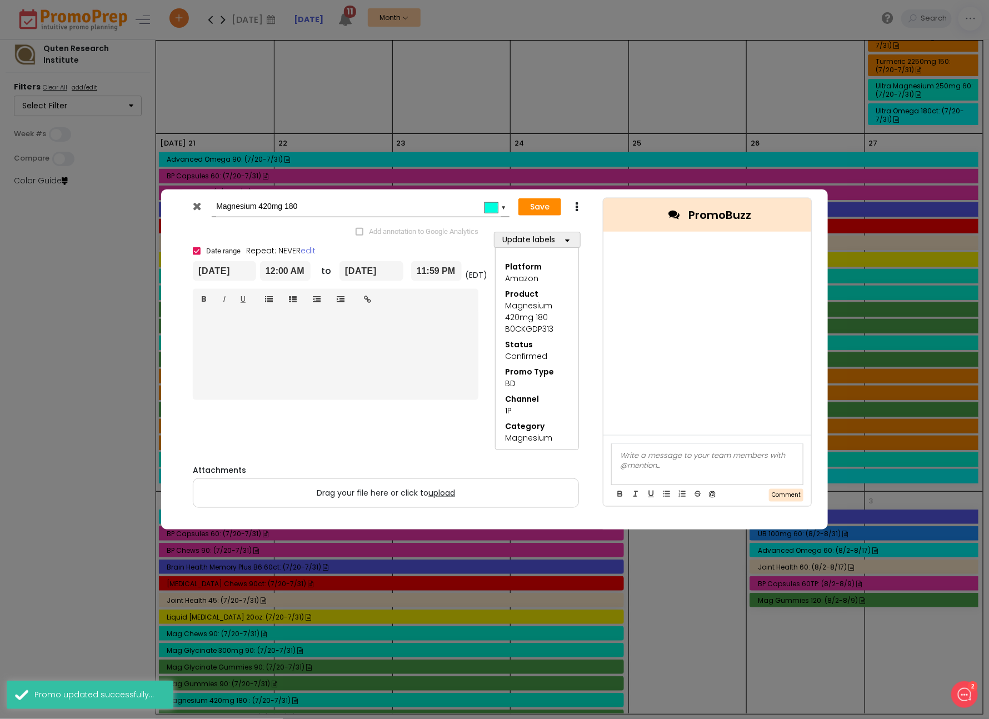
click at [577, 206] on icon at bounding box center [576, 206] width 8 height 11
click at [593, 221] on link "Duplicate" at bounding box center [611, 228] width 77 height 23
drag, startPoint x: 247, startPoint y: 209, endPoint x: 185, endPoint y: 207, distance: 62.2
click at [185, 207] on div "Copy of Magnesium 420mg 180 #00ffdf ▼" at bounding box center [347, 207] width 325 height 21
type input "Magnesium 420mg 180"
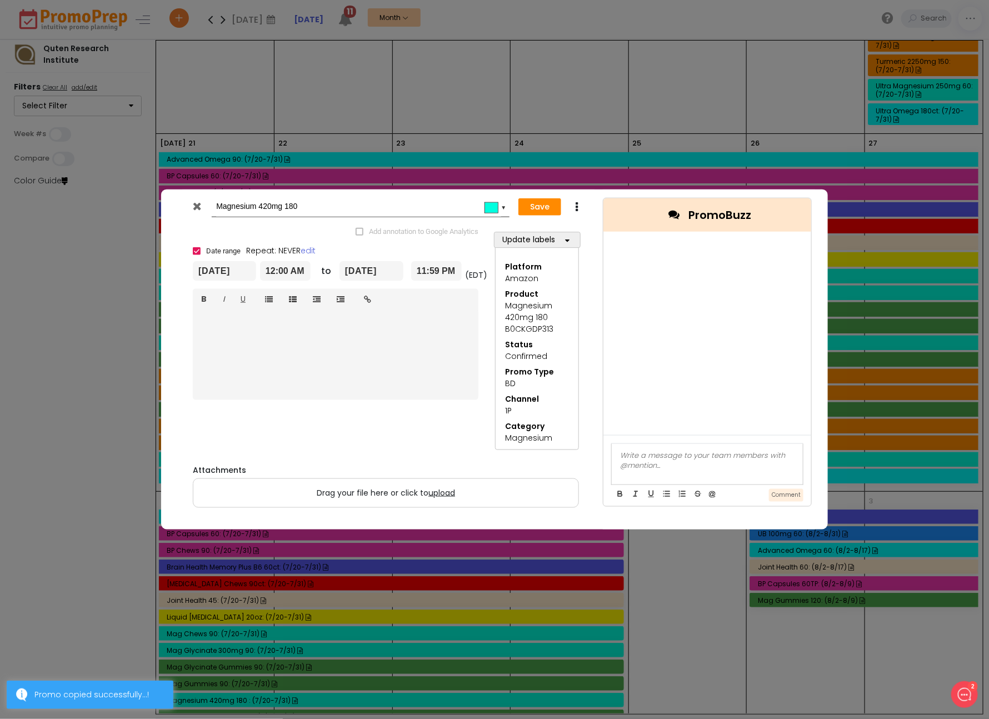
click at [224, 272] on input "[DATE]" at bounding box center [224, 271] width 63 height 20
click at [329, 302] on th at bounding box center [324, 304] width 19 height 17
click at [206, 390] on td "20" at bounding box center [207, 387] width 19 height 17
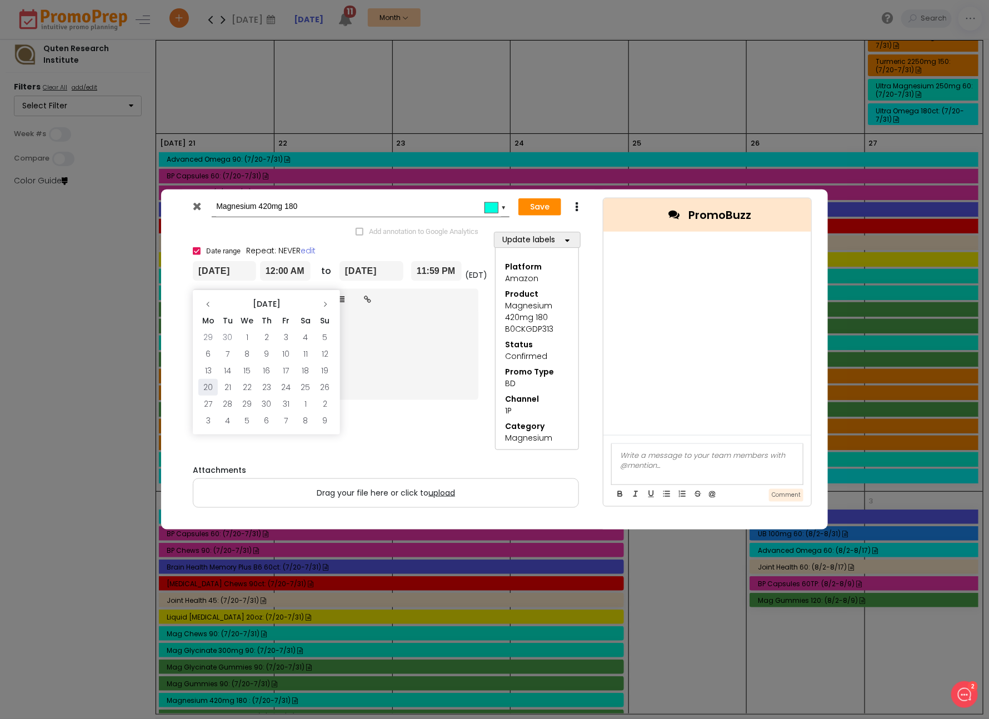
type input "[DATE]"
click at [383, 267] on input "[DATE]" at bounding box center [371, 271] width 64 height 20
click at [476, 299] on th at bounding box center [471, 304] width 19 height 17
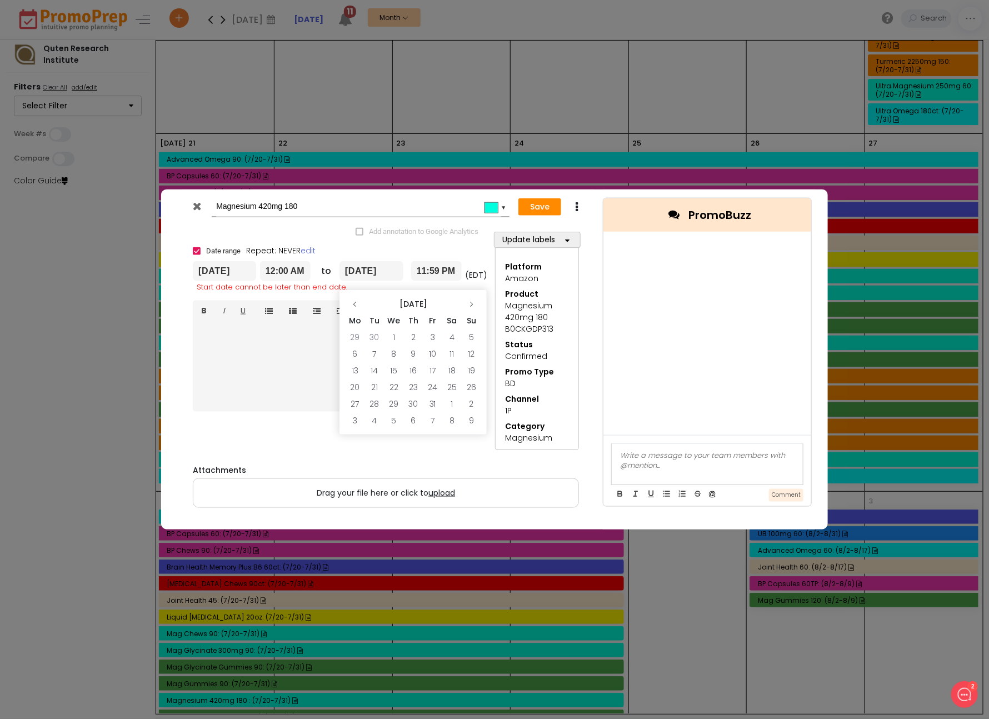
click at [476, 299] on th at bounding box center [471, 304] width 19 height 17
click at [468, 341] on td "2" at bounding box center [471, 337] width 19 height 17
type input "[DATE]"
click at [539, 206] on button "Save" at bounding box center [539, 207] width 43 height 18
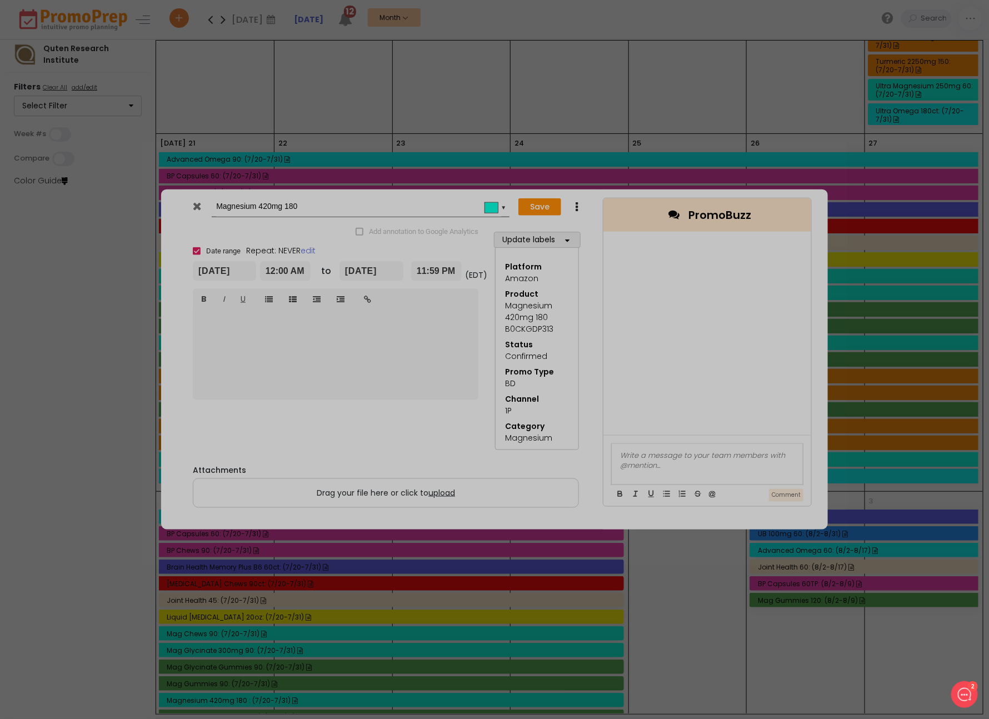
type input "[DATE]"
type input "00:00"
type input "[DATE]"
type input "23:59"
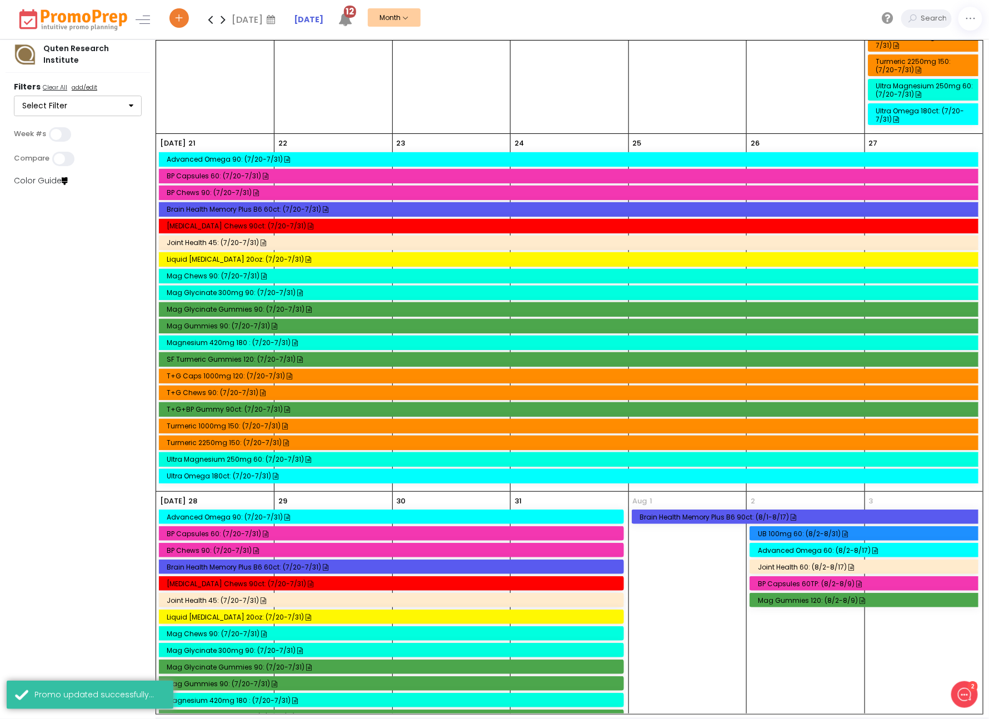
scroll to position [737, 0]
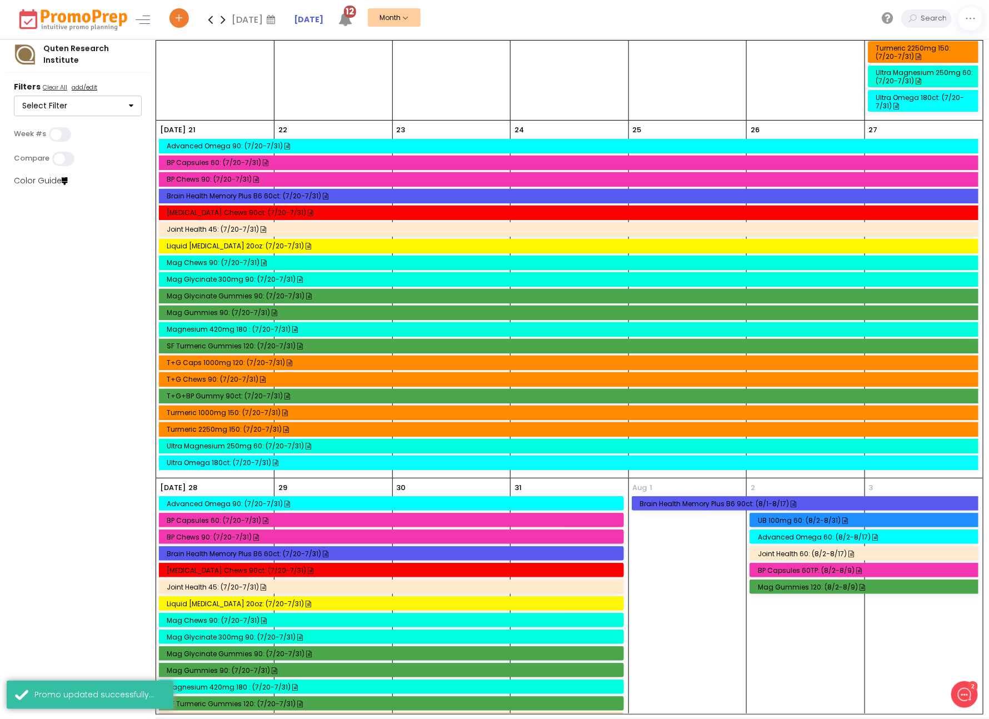
click at [218, 408] on div "Turmeric 1000mg 150: (7/20-7/31)" at bounding box center [570, 412] width 807 height 8
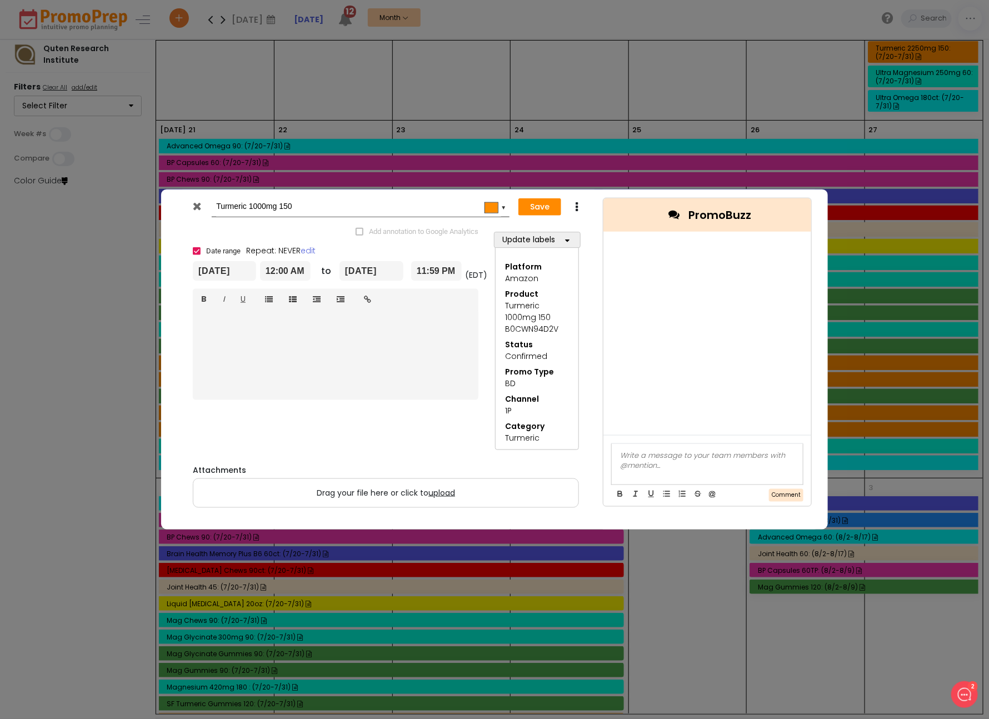
click at [572, 209] on icon at bounding box center [576, 206] width 8 height 11
click at [597, 231] on link "Duplicate" at bounding box center [611, 228] width 77 height 23
drag, startPoint x: 245, startPoint y: 206, endPoint x: 211, endPoint y: 210, distance: 34.2
click at [211, 210] on div "Copy of Turmeric 1000mg 150 #ff8c00 ▼" at bounding box center [347, 207] width 325 height 21
type input "Turmeric 1000mg 150"
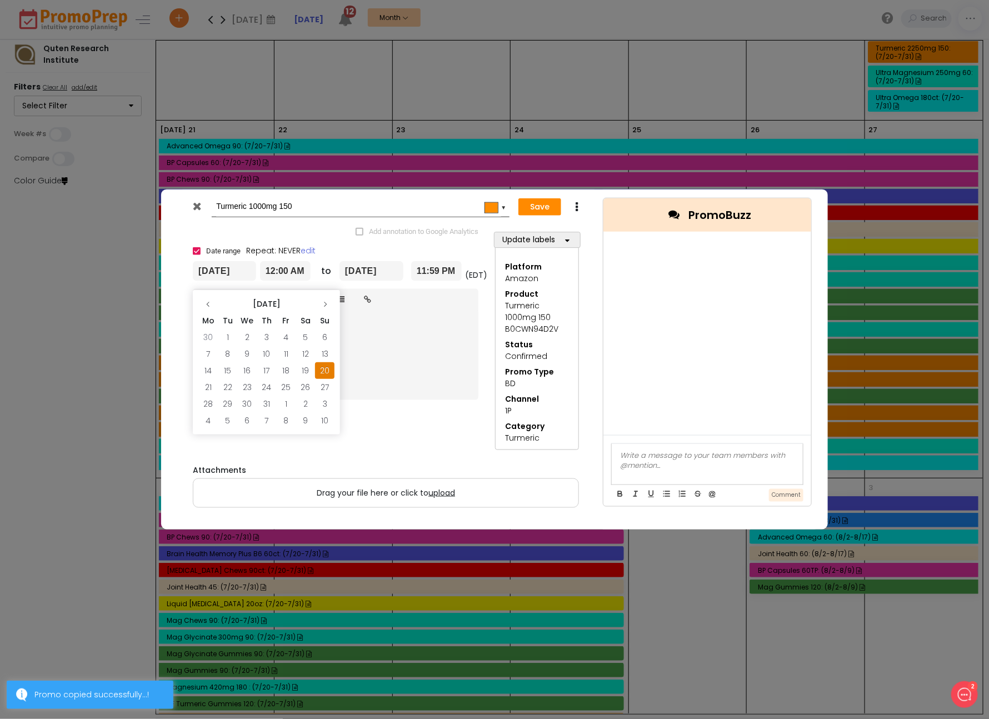
click at [221, 273] on input "[DATE]" at bounding box center [224, 271] width 63 height 20
click at [327, 299] on th at bounding box center [324, 304] width 19 height 17
click at [209, 386] on td "20" at bounding box center [207, 387] width 19 height 17
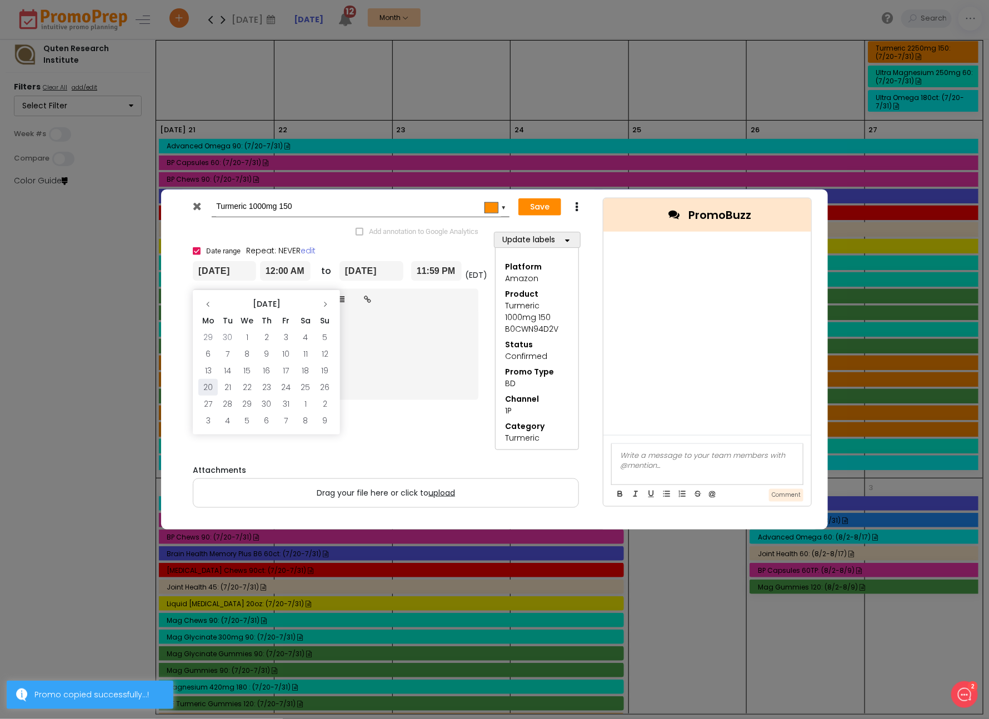
type input "[DATE]"
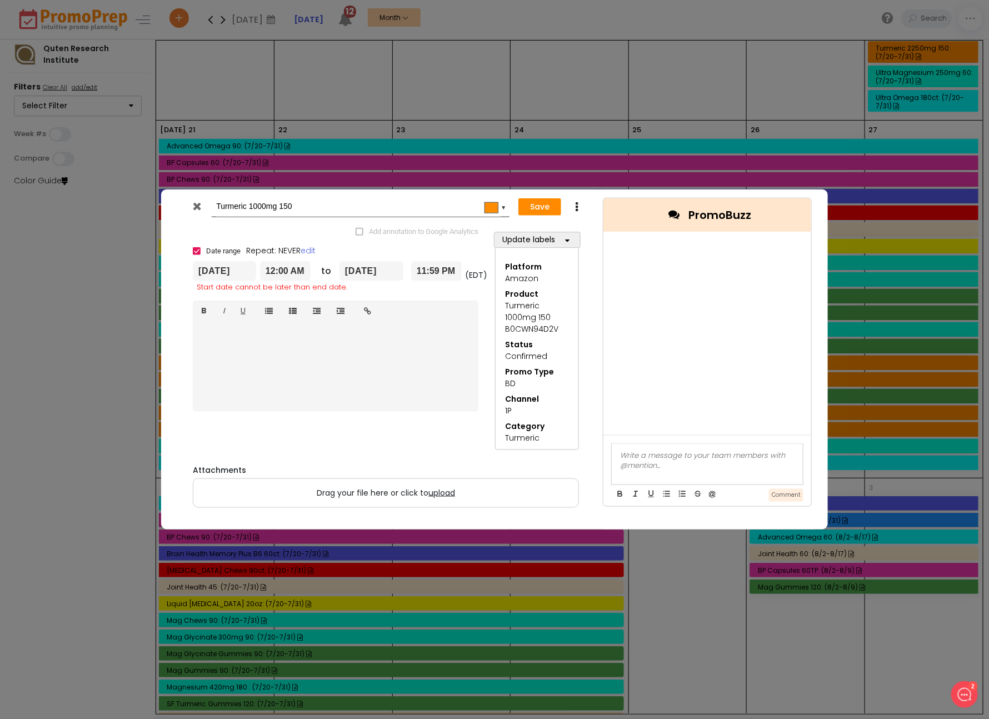
click at [361, 265] on input "[DATE]" at bounding box center [371, 271] width 64 height 20
click at [469, 302] on icon at bounding box center [471, 304] width 7 height 7
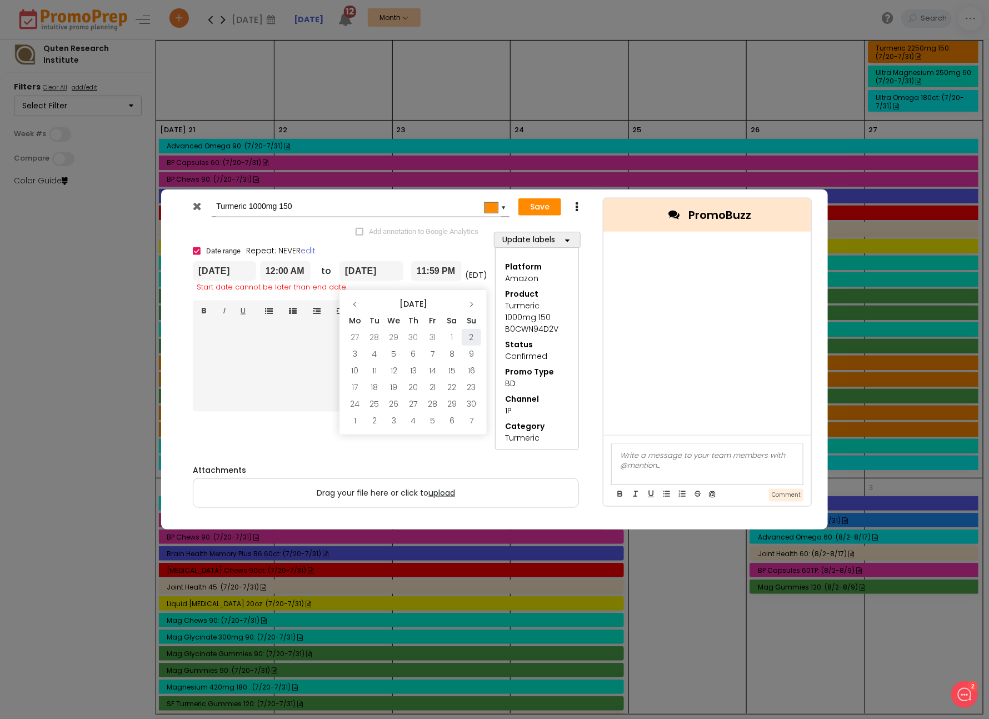
click at [468, 331] on td "2" at bounding box center [471, 337] width 19 height 17
type input "[DATE]"
click at [533, 209] on button "Save" at bounding box center [539, 207] width 43 height 18
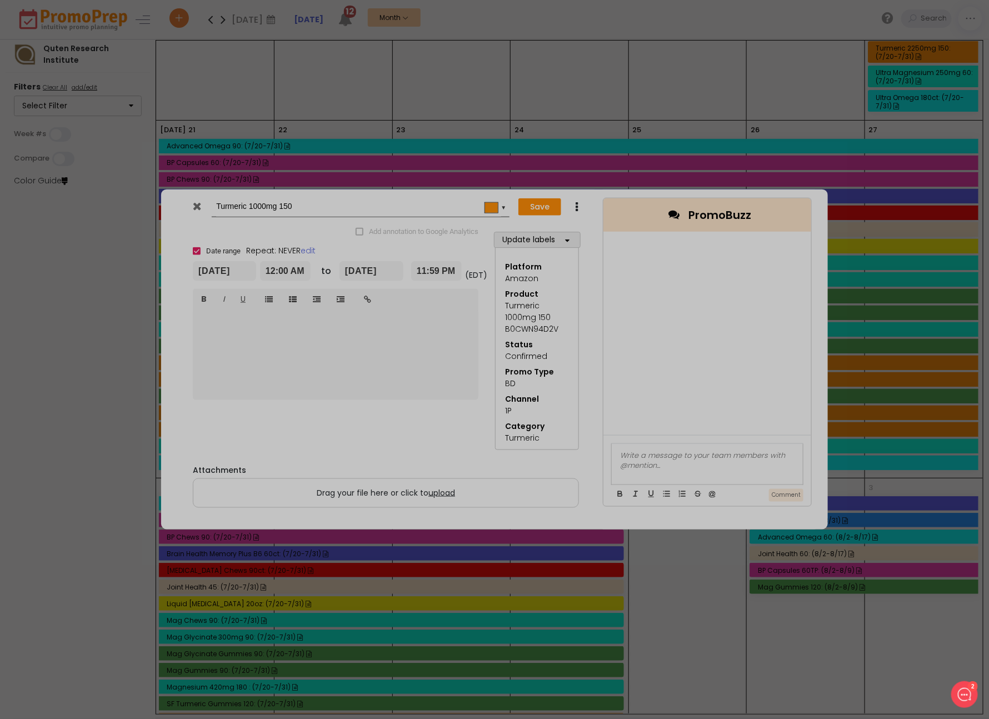
type input "[DATE]"
type input "00:00"
type input "[DATE]"
type input "23:59"
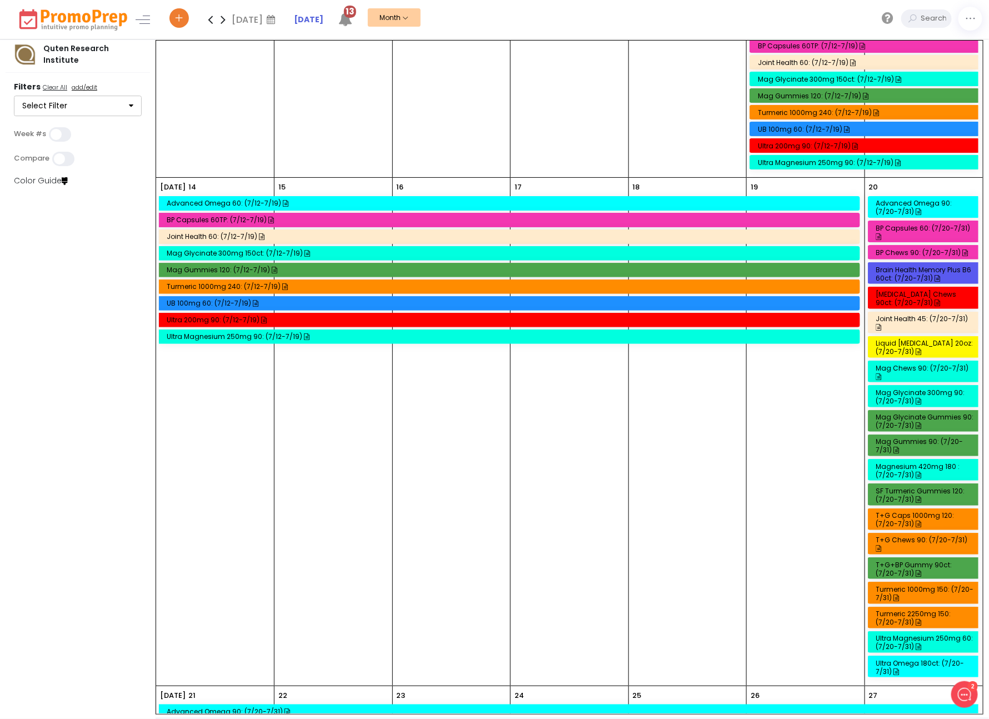
scroll to position [0, 0]
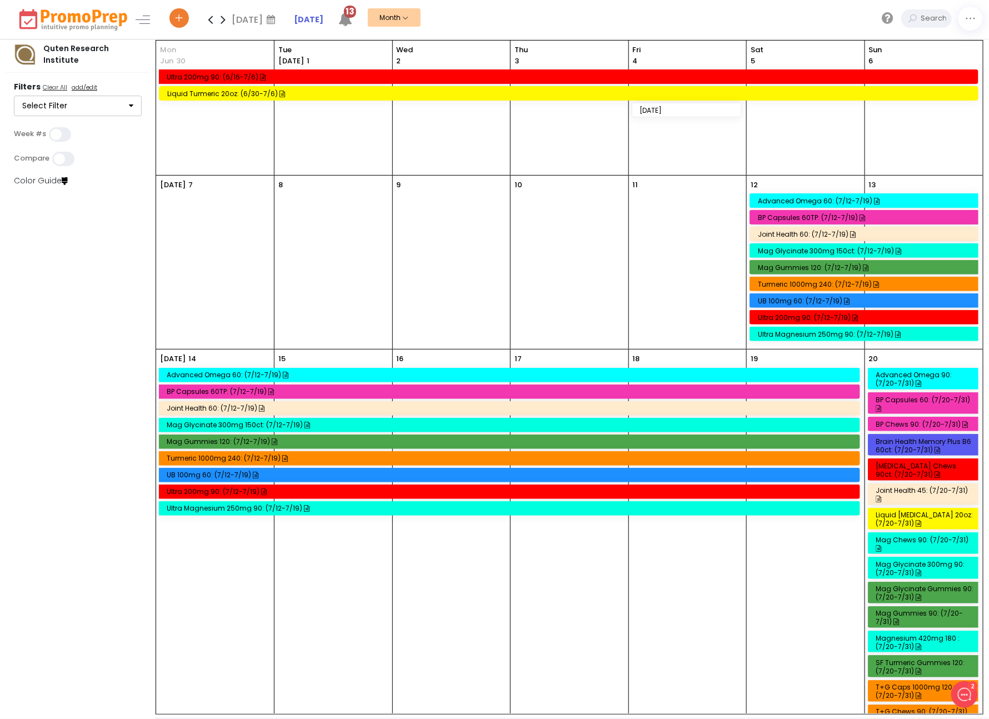
click at [208, 20] on icon at bounding box center [210, 19] width 13 height 22
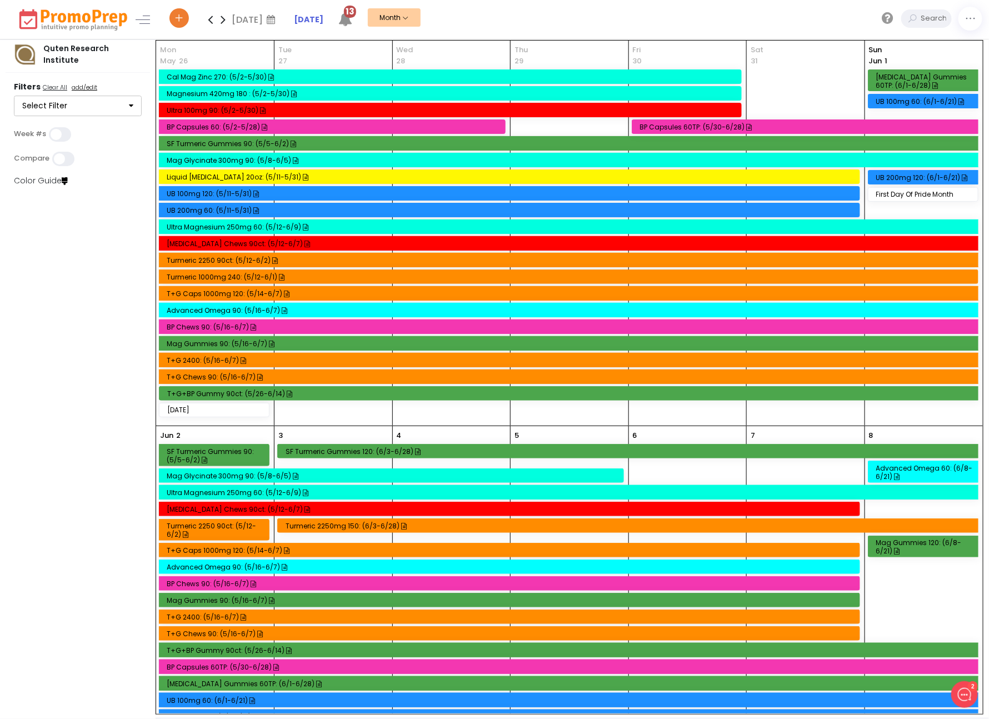
click at [192, 358] on div "T+G 2400: (5/16-6/7)" at bounding box center [570, 360] width 807 height 8
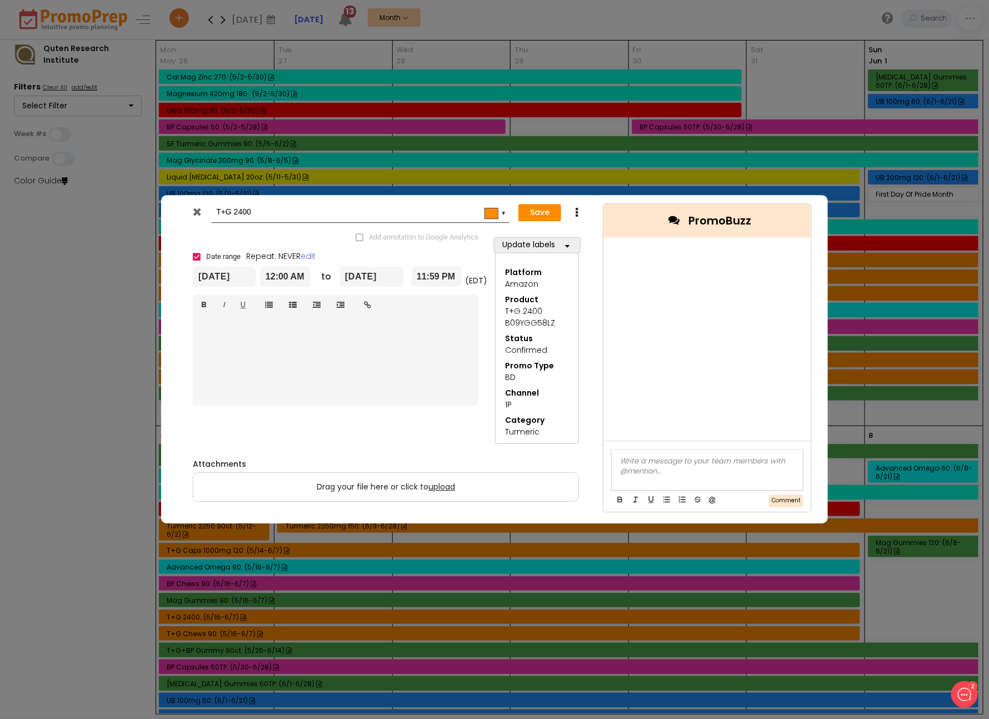
click at [573, 216] on icon at bounding box center [576, 212] width 8 height 11
click at [603, 229] on link "Duplicate" at bounding box center [611, 233] width 77 height 23
click at [228, 216] on input "Copy of T+G 2400" at bounding box center [358, 212] width 285 height 20
type input "T+G 2400"
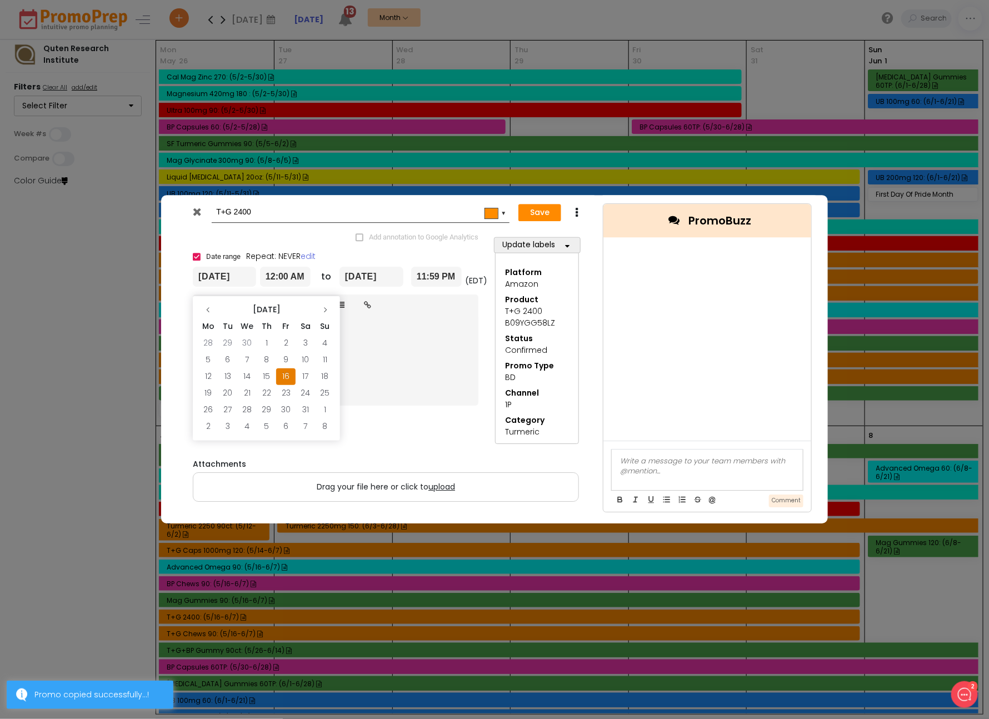
click at [216, 272] on input "[DATE]" at bounding box center [224, 277] width 63 height 20
click at [323, 309] on icon at bounding box center [325, 310] width 7 height 7
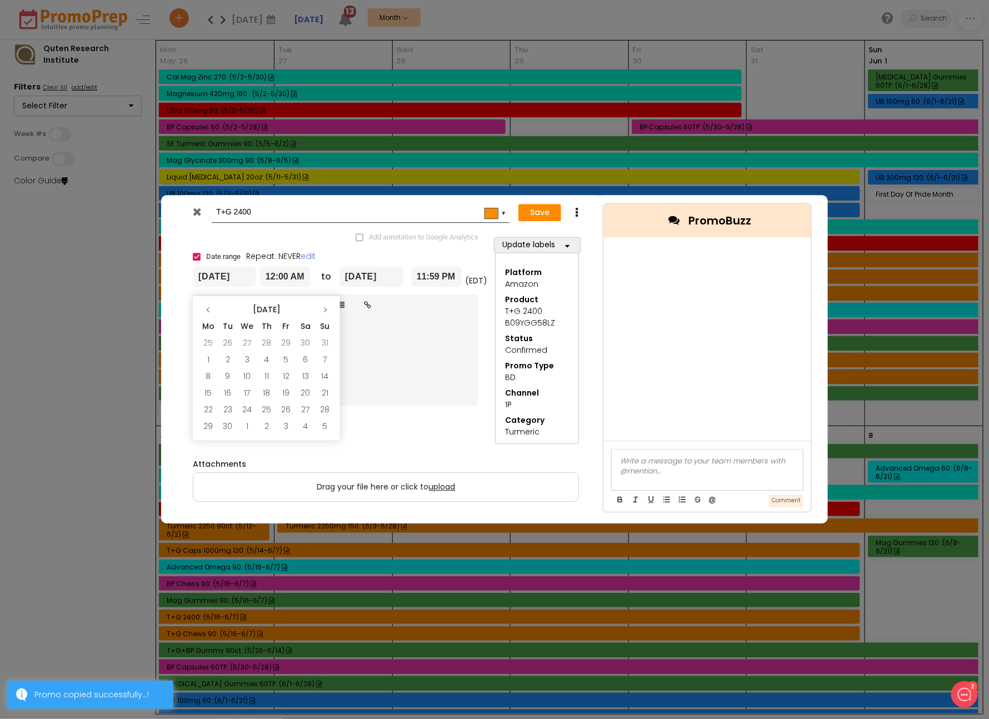
click at [323, 309] on icon at bounding box center [325, 310] width 7 height 7
click at [212, 397] on td "20" at bounding box center [207, 393] width 19 height 17
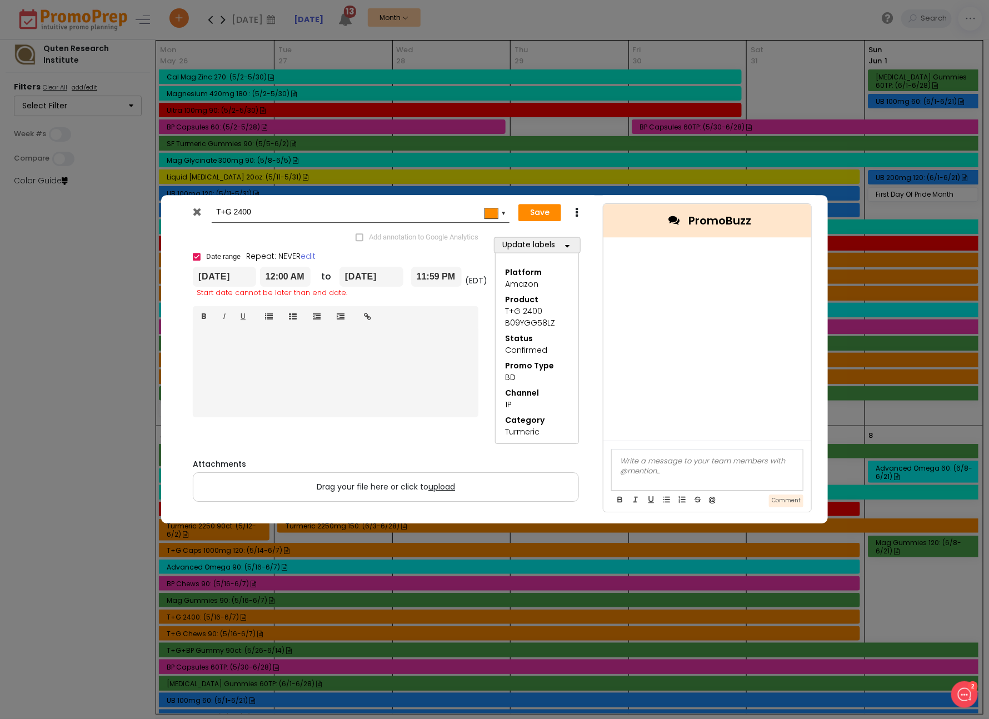
type input "[DATE]"
click at [382, 273] on input "[DATE]" at bounding box center [371, 277] width 64 height 20
click at [466, 309] on th at bounding box center [471, 310] width 19 height 17
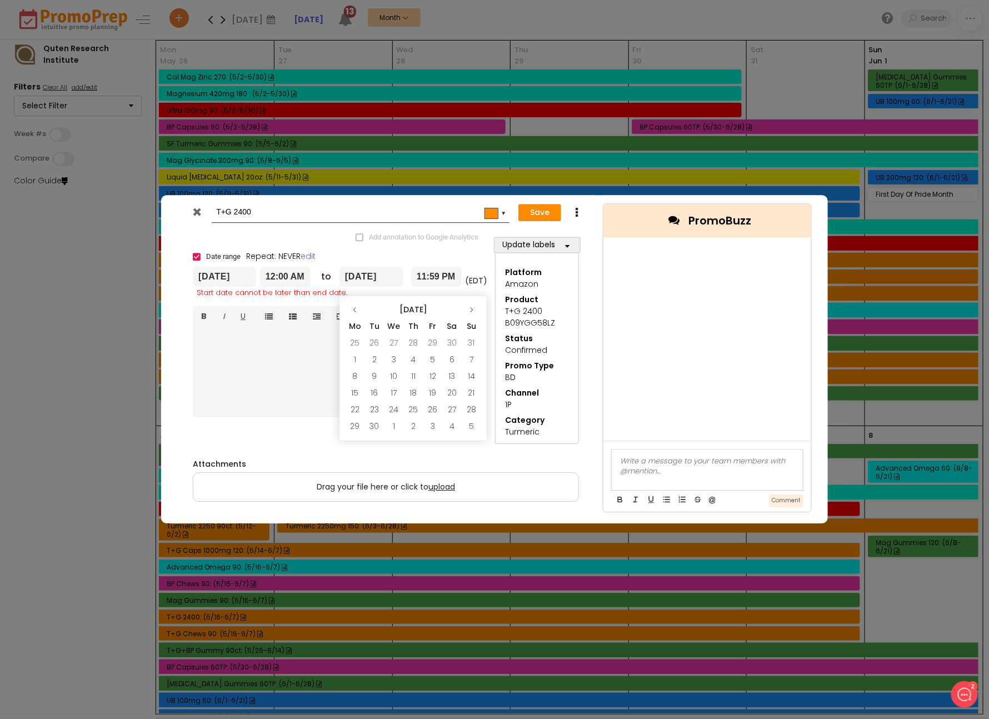
click at [466, 309] on th at bounding box center [471, 310] width 19 height 17
click at [472, 341] on td "2" at bounding box center [471, 343] width 19 height 17
type input "[DATE]"
click at [536, 211] on button "Save" at bounding box center [539, 213] width 43 height 18
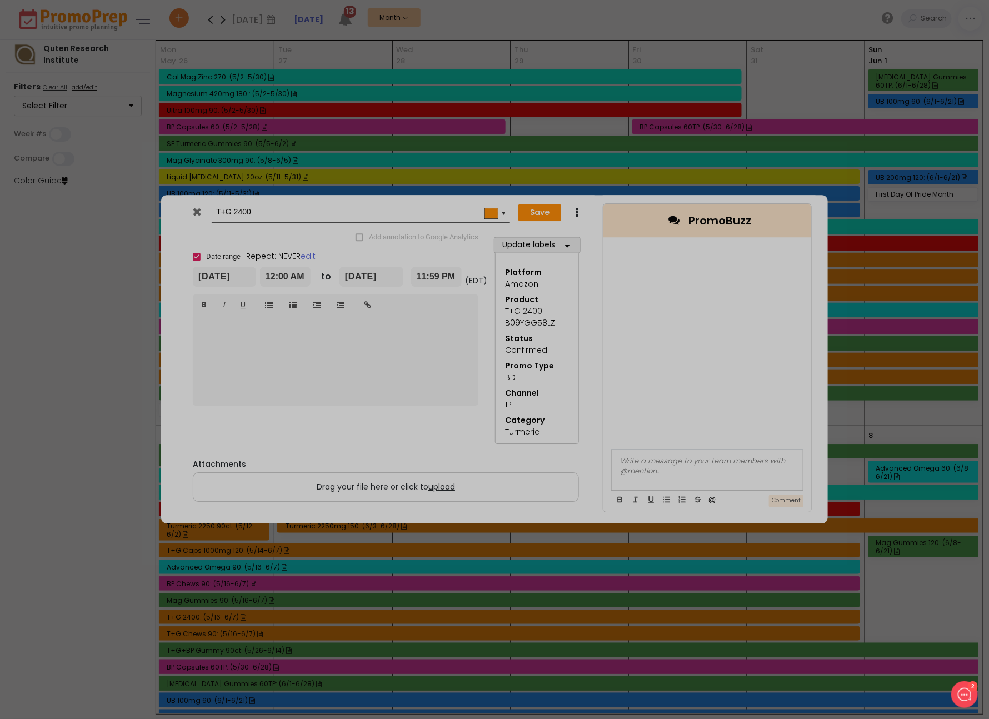
type input "[DATE]"
type input "00:00"
type input "[DATE]"
type input "23:59"
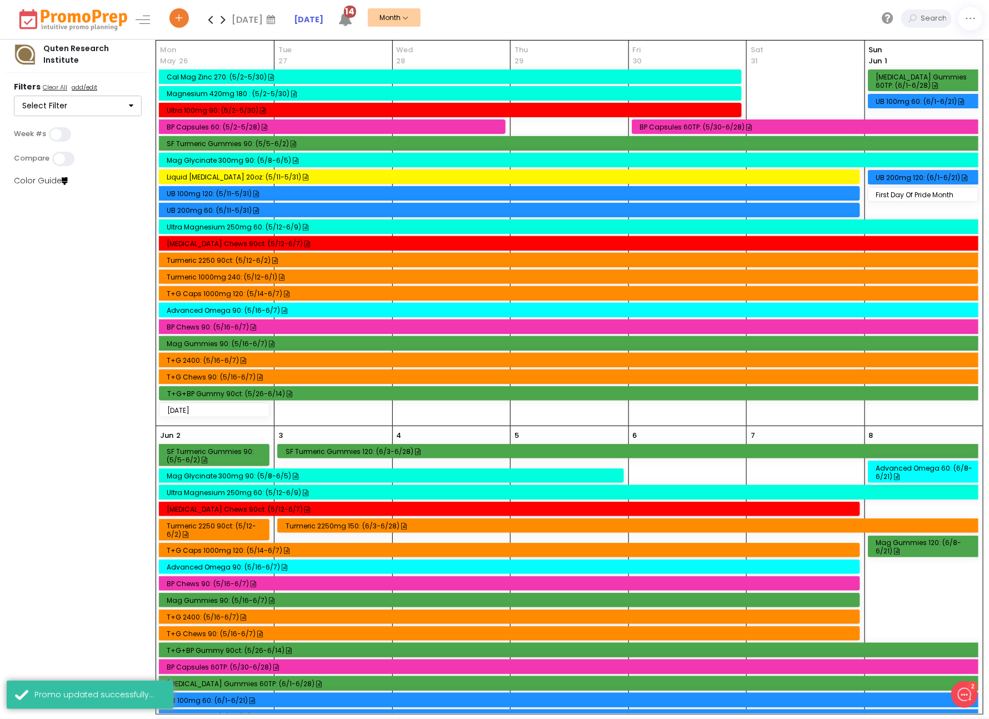
click at [224, 18] on icon at bounding box center [223, 19] width 13 height 22
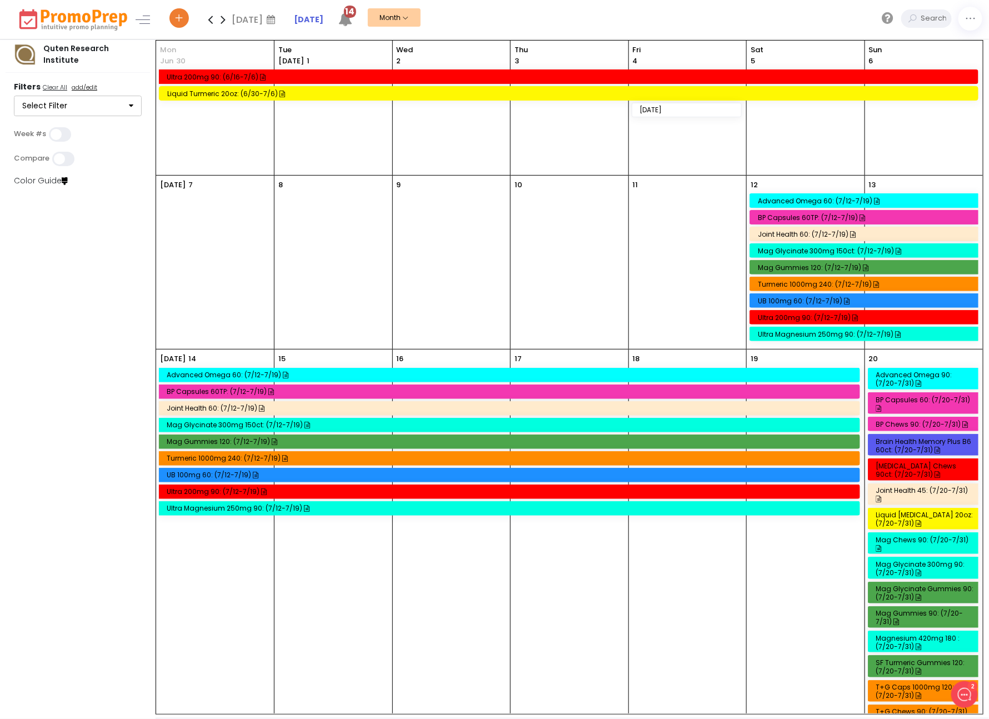
click at [212, 17] on icon at bounding box center [210, 19] width 13 height 22
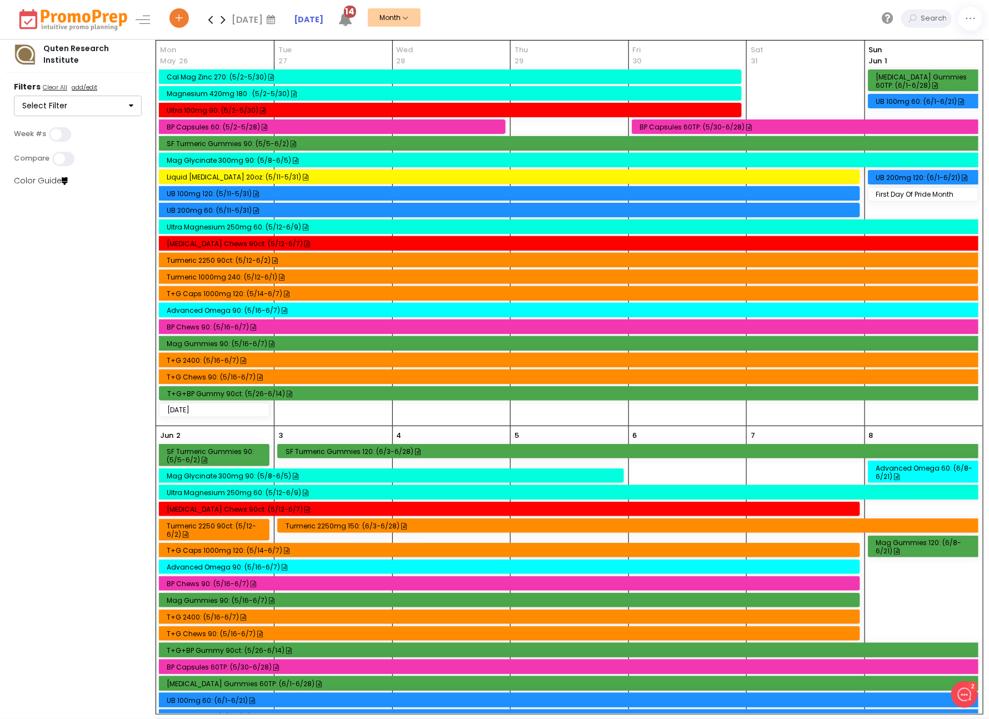
click at [207, 109] on div "Ultra 100mg 90: (5/2-5/30)" at bounding box center [452, 110] width 571 height 8
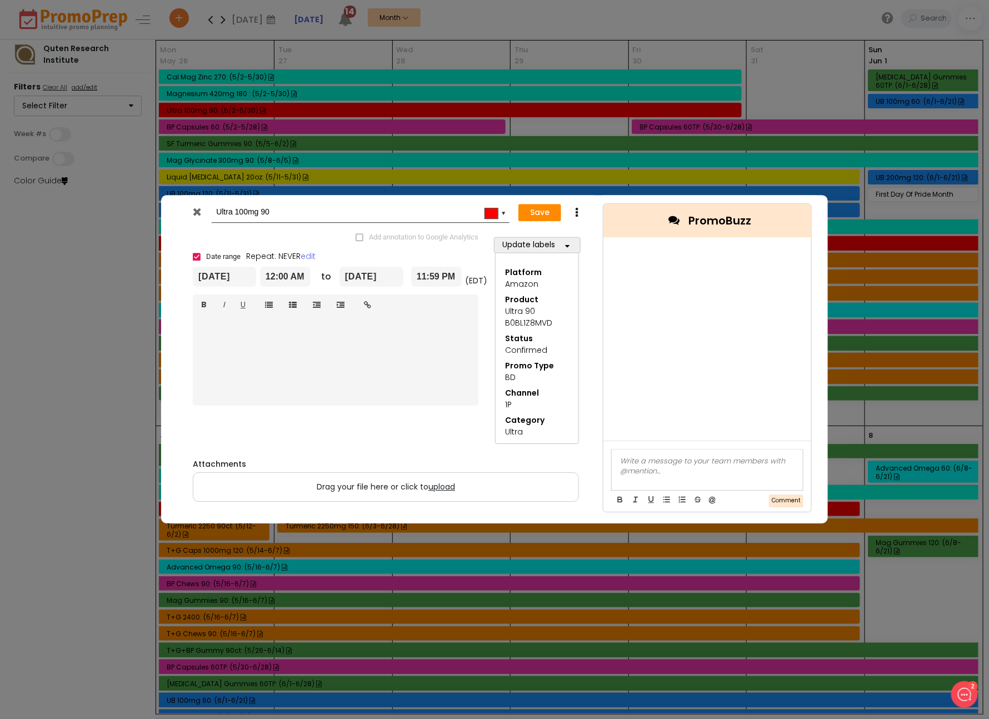
click at [576, 216] on icon at bounding box center [576, 212] width 8 height 11
click at [603, 238] on link "Duplicate" at bounding box center [611, 233] width 77 height 23
click at [230, 210] on input "Copy of Ultra 100mg 90" at bounding box center [358, 212] width 285 height 20
type input "Ultra 100mg 90"
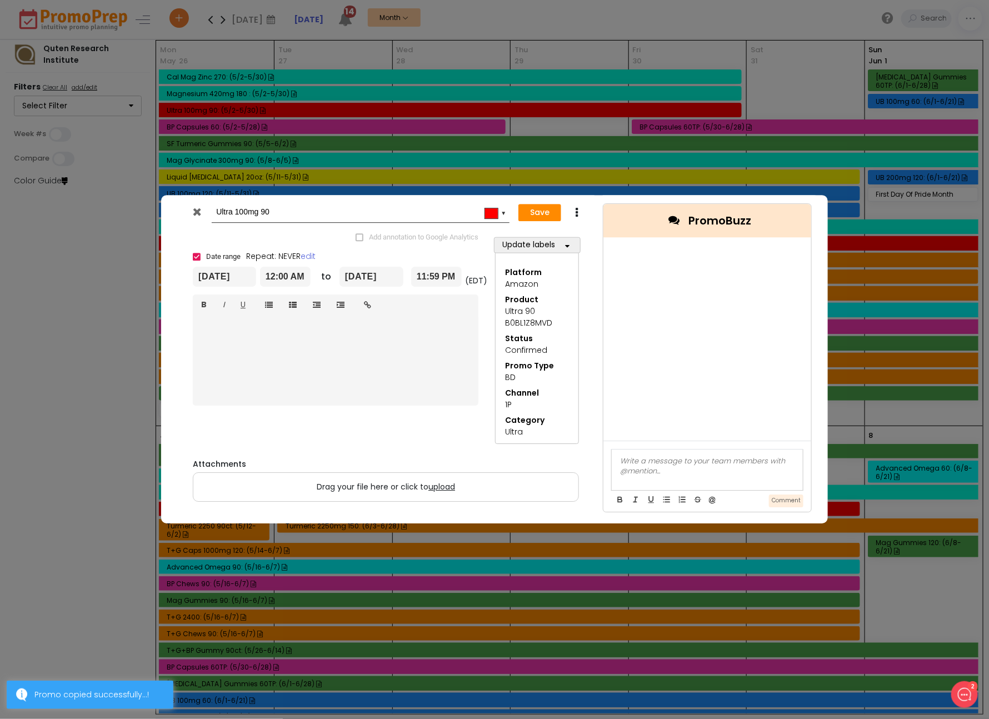
click at [224, 275] on input "[DATE]" at bounding box center [224, 277] width 63 height 20
click at [327, 312] on icon at bounding box center [325, 310] width 7 height 7
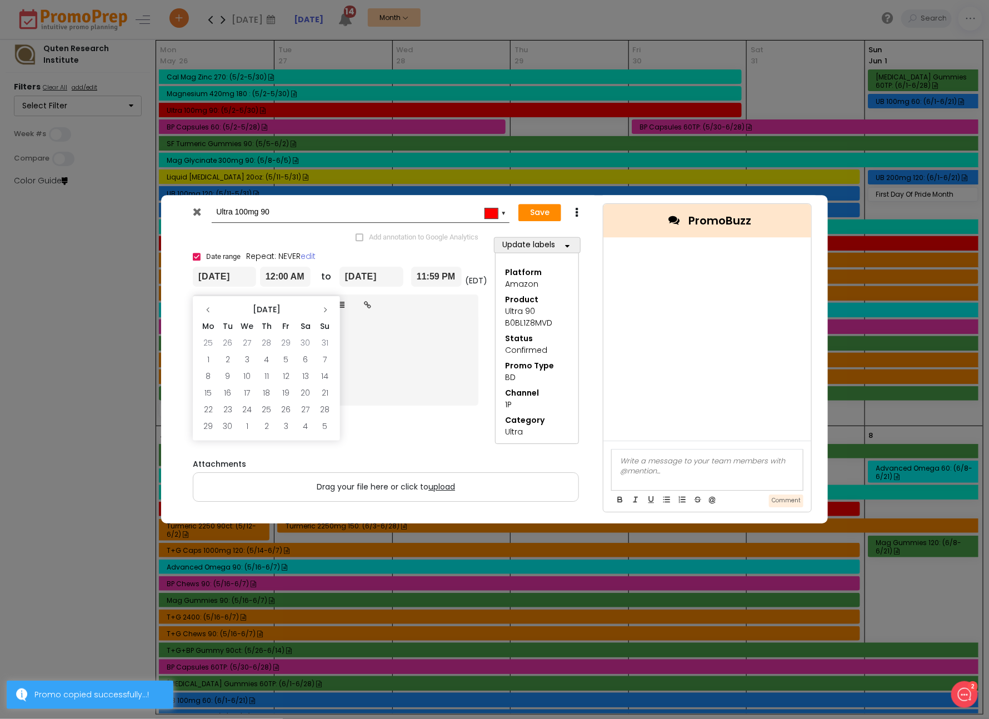
click at [327, 312] on icon at bounding box center [325, 310] width 7 height 7
click at [216, 393] on td "20" at bounding box center [207, 393] width 19 height 17
type input "[DATE]"
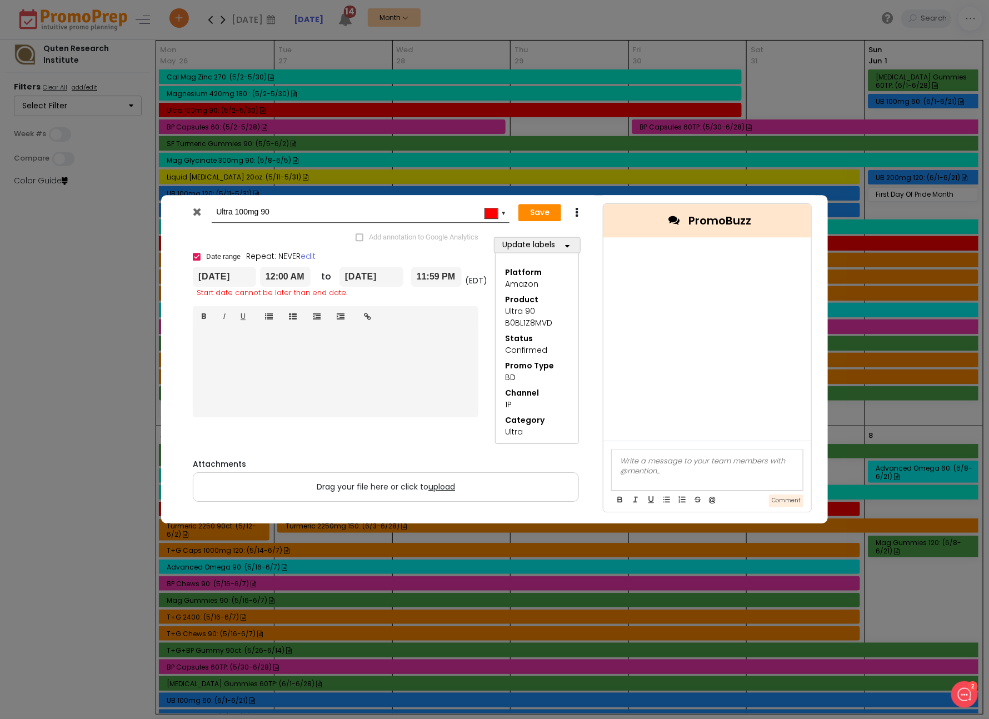
click at [394, 276] on input "[DATE]" at bounding box center [371, 277] width 64 height 20
click at [469, 312] on icon at bounding box center [471, 310] width 7 height 7
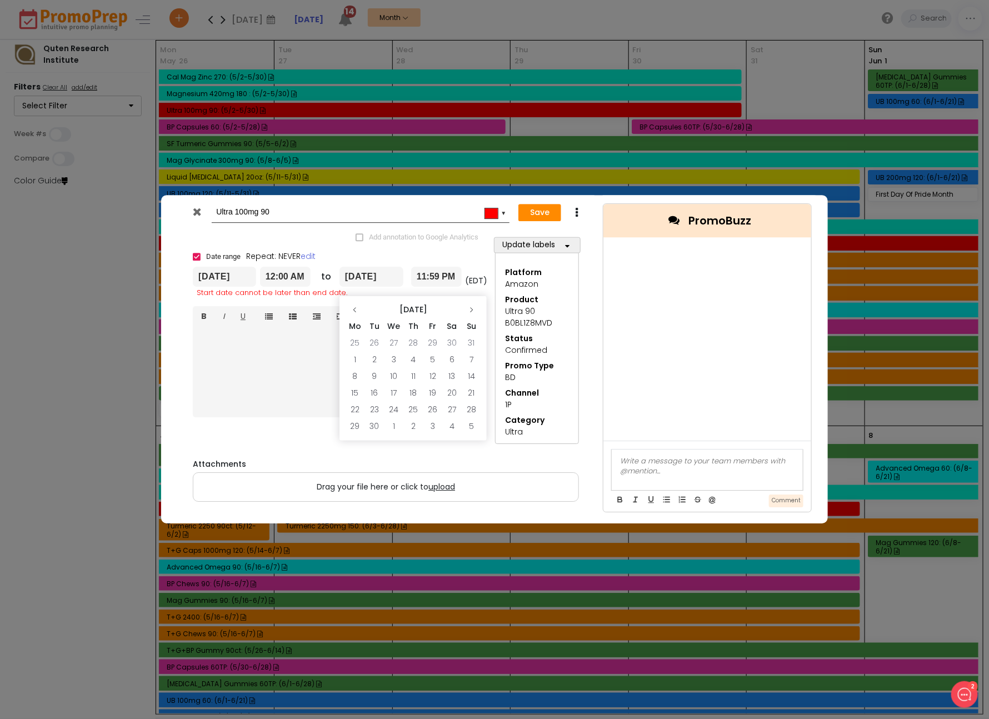
click at [469, 312] on icon at bounding box center [471, 310] width 7 height 7
click at [472, 344] on td "2" at bounding box center [471, 343] width 19 height 17
type input "[DATE]"
click at [541, 212] on button "Save" at bounding box center [539, 213] width 43 height 18
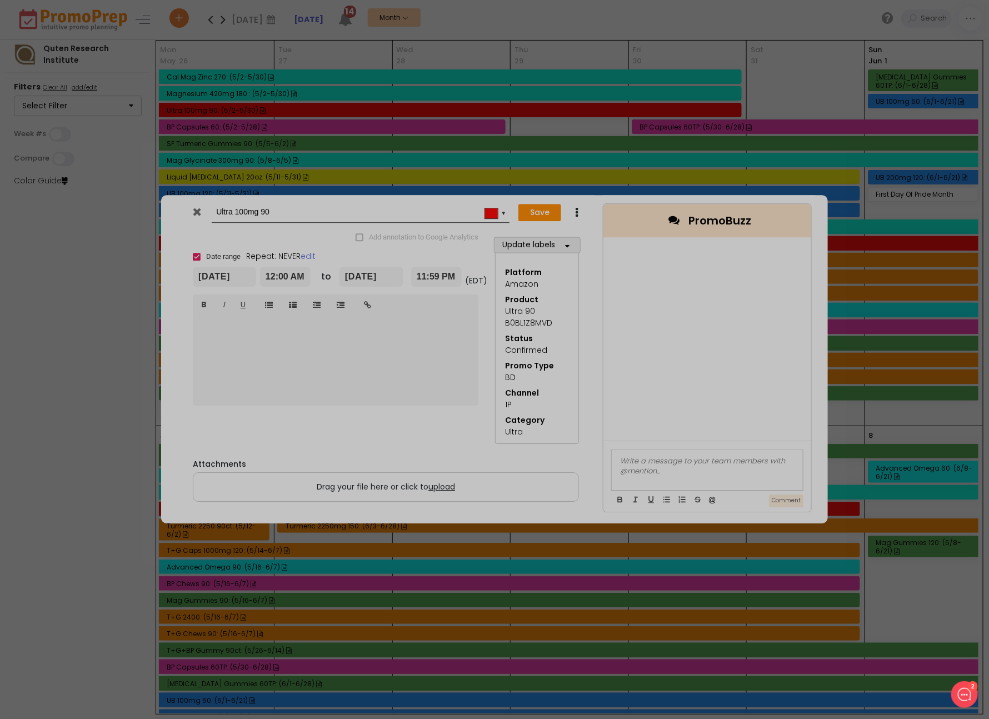
type input "[DATE]"
type input "00:00"
type input "[DATE]"
type input "23:59"
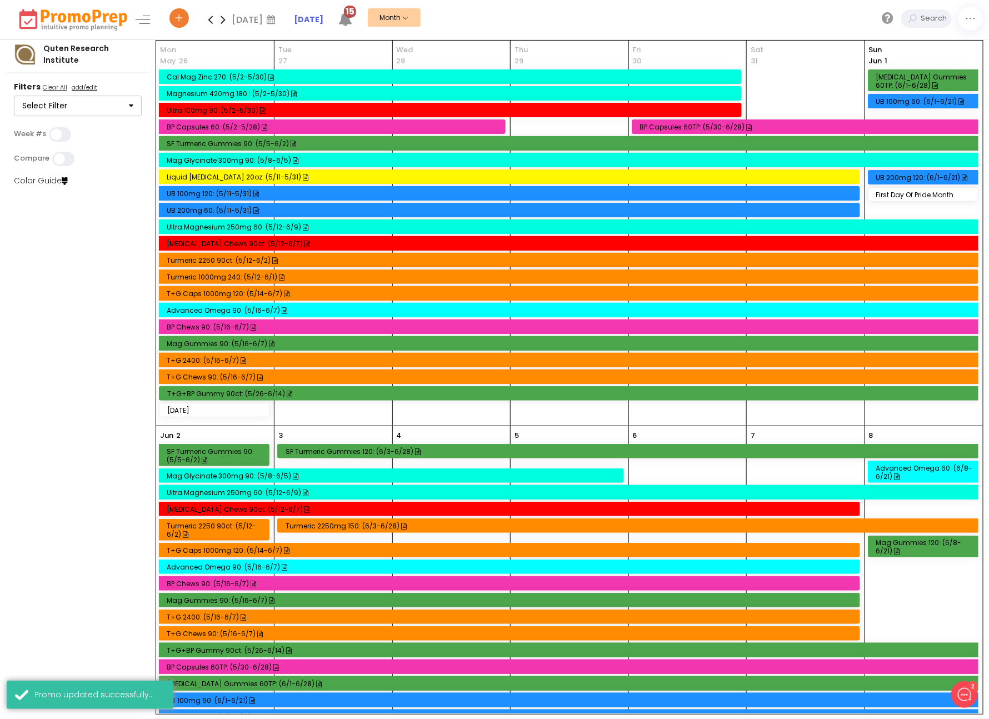
click at [194, 326] on div "BP Chews 90: (5/16-6/7)" at bounding box center [570, 327] width 807 height 8
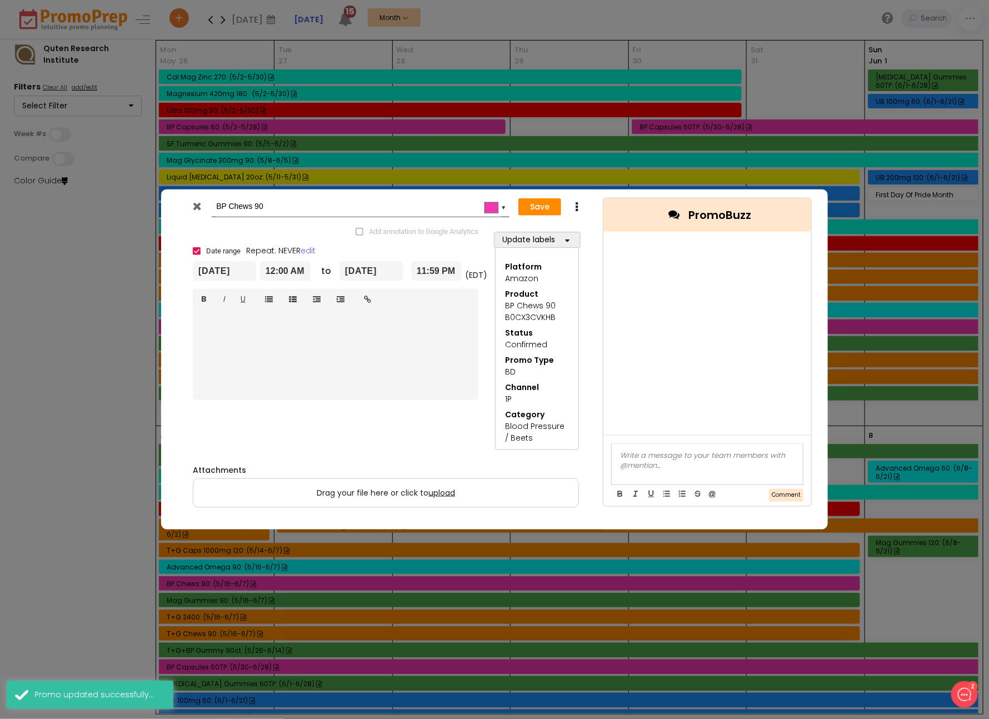
click at [578, 209] on icon at bounding box center [576, 206] width 8 height 11
click at [601, 226] on link "Duplicate" at bounding box center [611, 228] width 77 height 23
click at [226, 204] on input "Copy of BP Chews 90" at bounding box center [358, 207] width 285 height 20
type input "BP Chews 90"
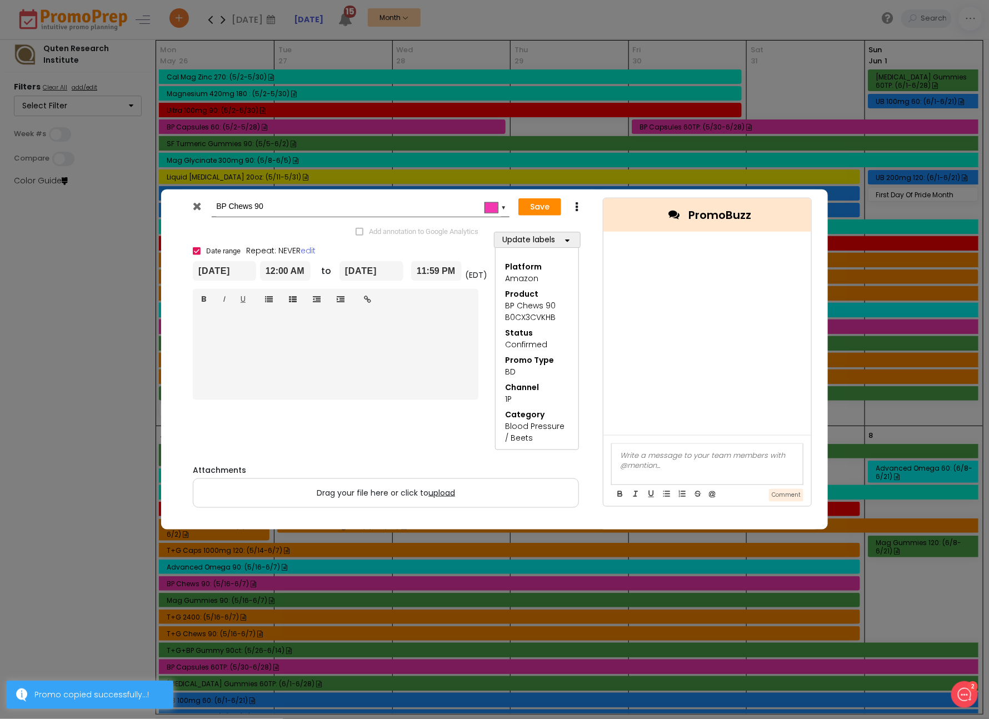
click at [232, 268] on input "[DATE]" at bounding box center [224, 271] width 63 height 20
click at [325, 311] on th at bounding box center [324, 304] width 19 height 17
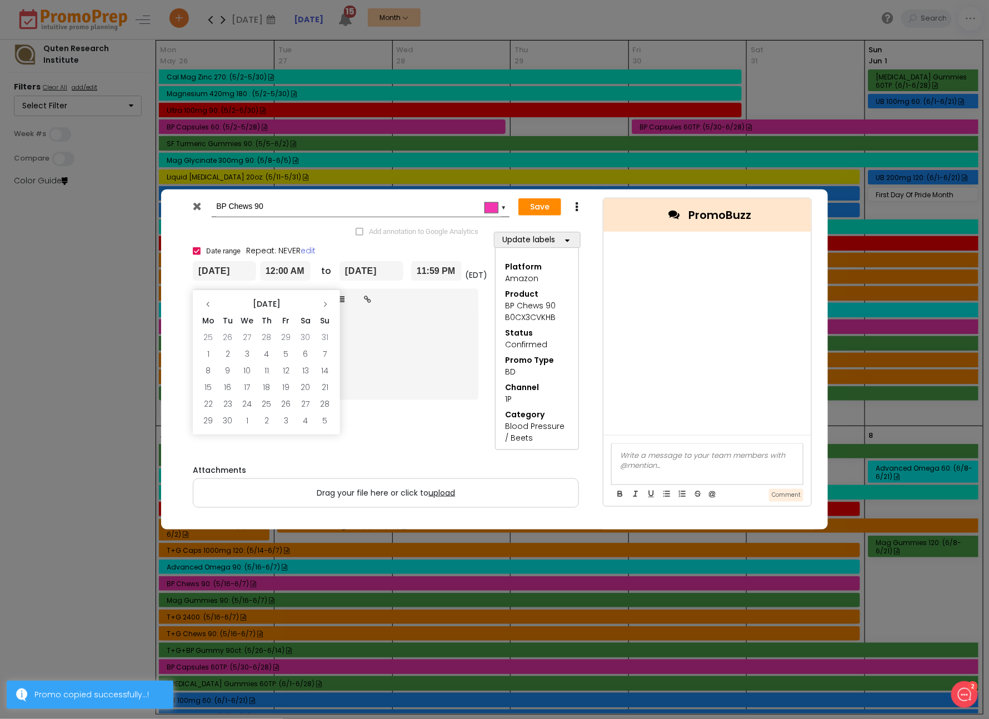
click at [325, 311] on th at bounding box center [324, 304] width 19 height 17
click at [209, 391] on td "20" at bounding box center [207, 387] width 19 height 17
type input "[DATE]"
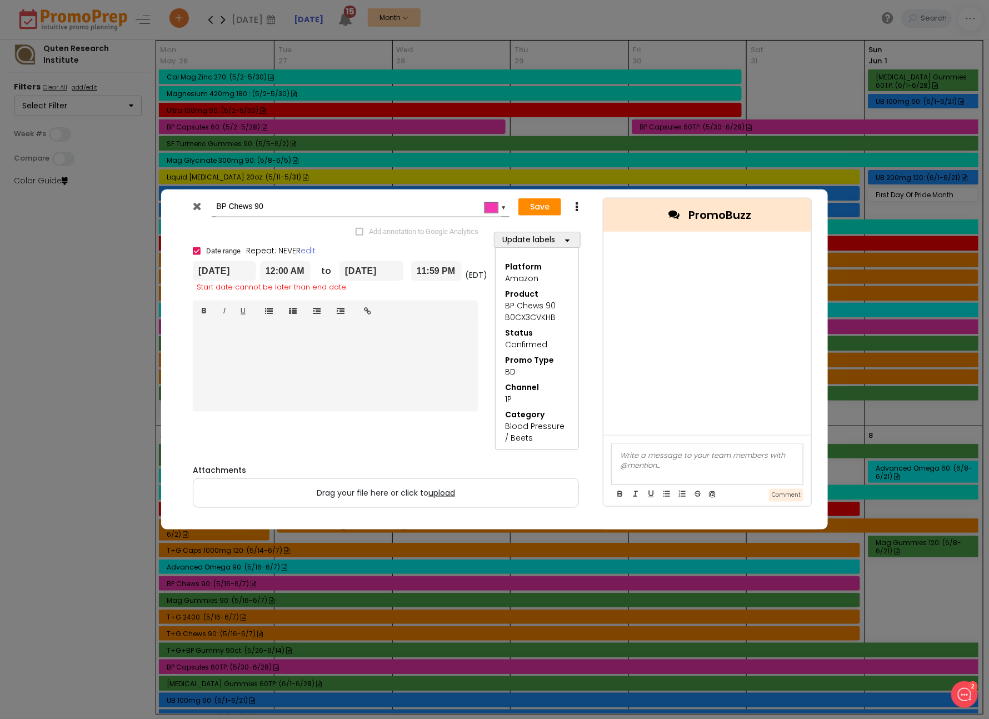
click at [377, 274] on input "[DATE]" at bounding box center [371, 271] width 64 height 20
click at [477, 307] on th at bounding box center [471, 304] width 19 height 17
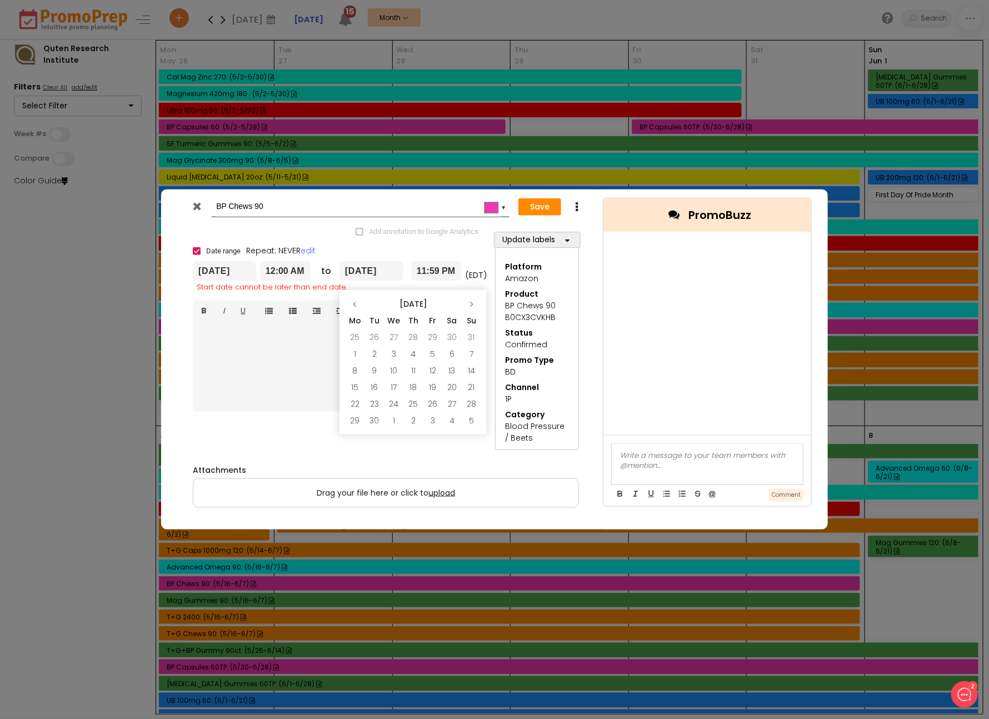
click at [477, 307] on th at bounding box center [471, 304] width 19 height 17
click at [472, 340] on td "2" at bounding box center [471, 337] width 19 height 17
type input "[DATE]"
click at [531, 210] on button "Save" at bounding box center [539, 207] width 43 height 18
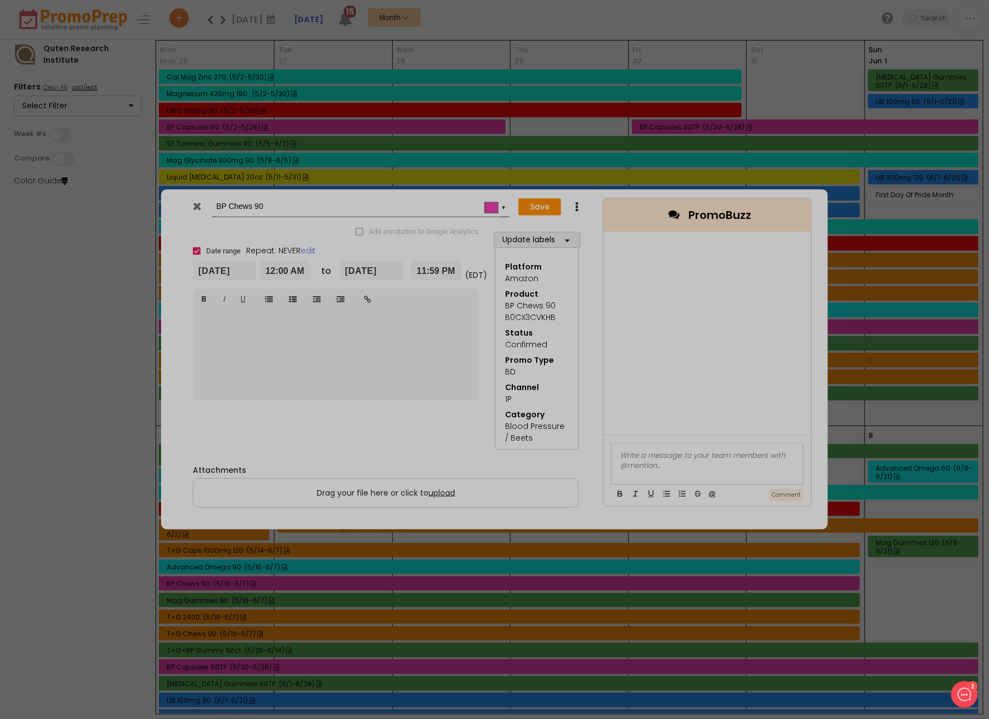
type input "[DATE]"
type input "00:00"
type input "[DATE]"
type input "23:59"
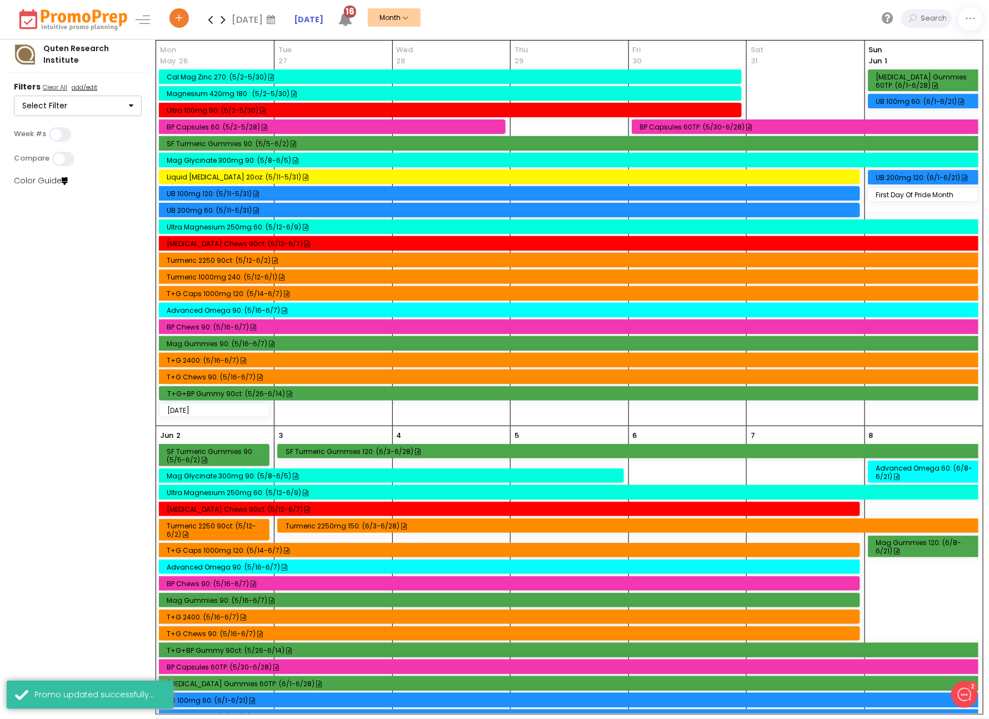
click at [186, 126] on div "BP Capsules 60: (5/2-5/28)" at bounding box center [334, 127] width 334 height 8
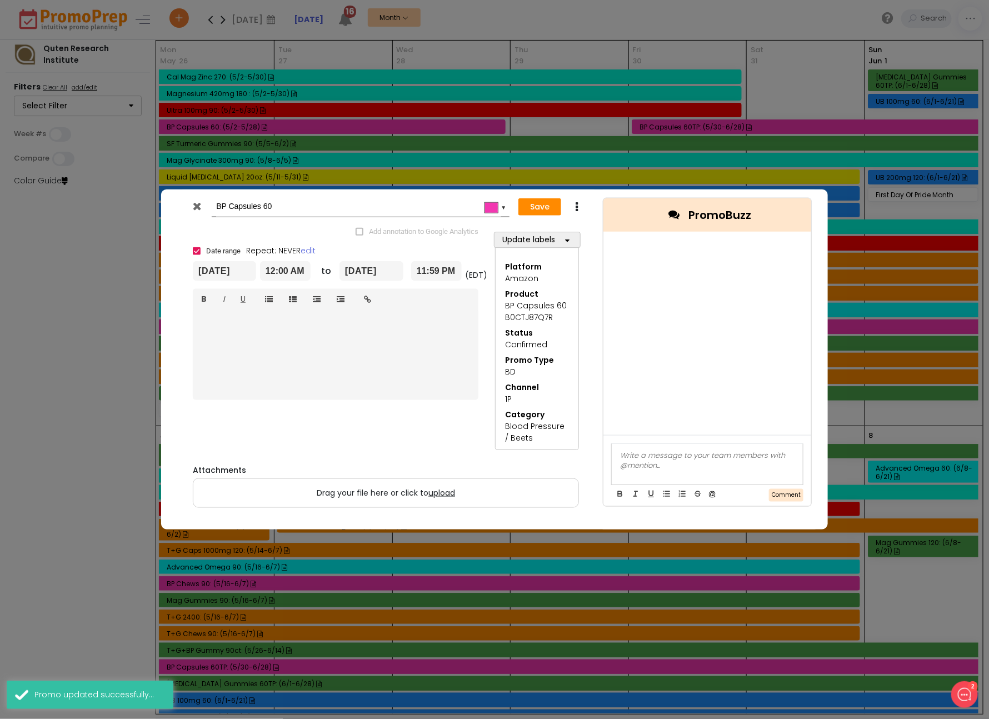
click at [578, 207] on icon at bounding box center [576, 206] width 8 height 11
click at [599, 222] on link "Duplicate" at bounding box center [611, 228] width 77 height 23
click at [223, 212] on input "Copy of BP Capsules 60" at bounding box center [358, 207] width 285 height 20
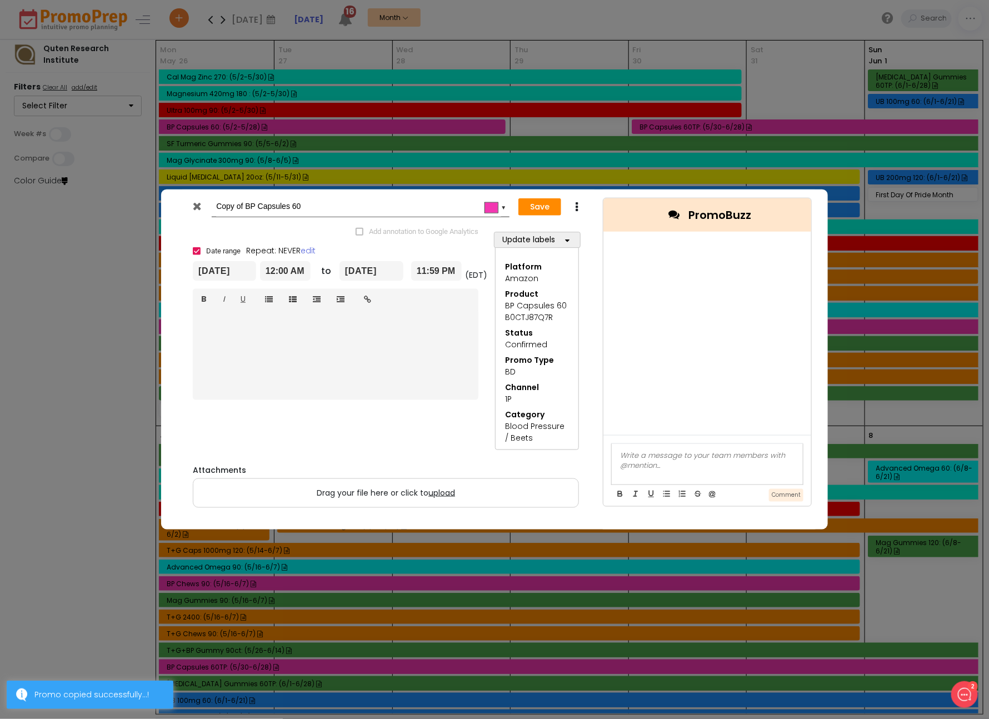
click at [223, 212] on input "Copy of BP Capsules 60" at bounding box center [358, 207] width 285 height 20
click at [223, 202] on input "Copy of BP Capsules 60" at bounding box center [358, 207] width 285 height 20
type input "BP Capsules 60"
click at [237, 272] on input "[DATE]" at bounding box center [224, 271] width 63 height 20
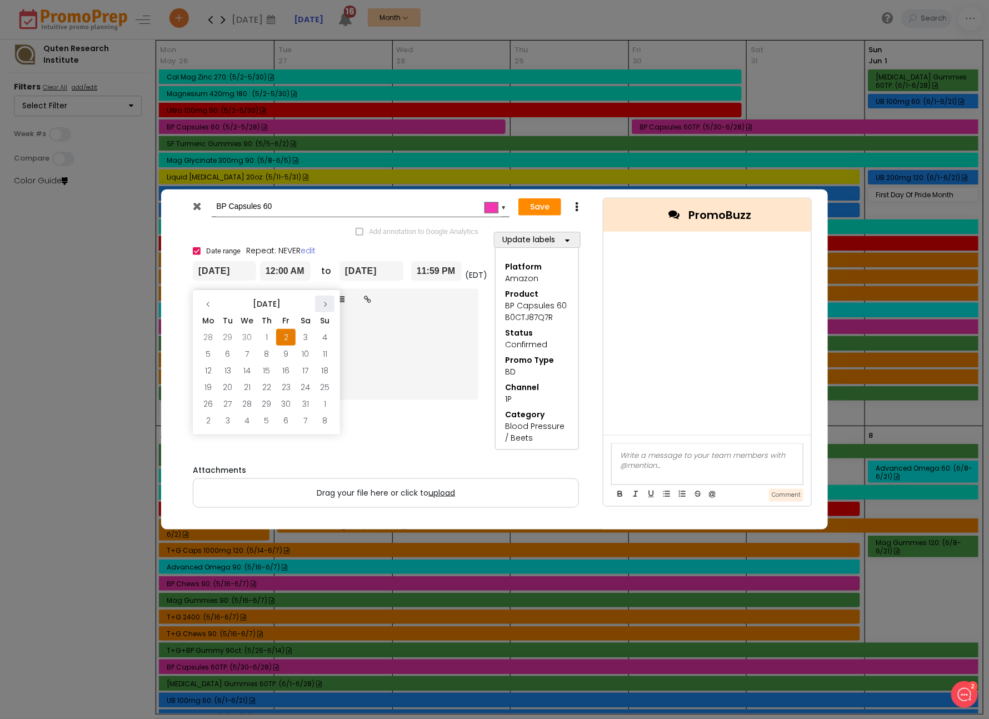
click at [322, 305] on icon at bounding box center [325, 304] width 7 height 7
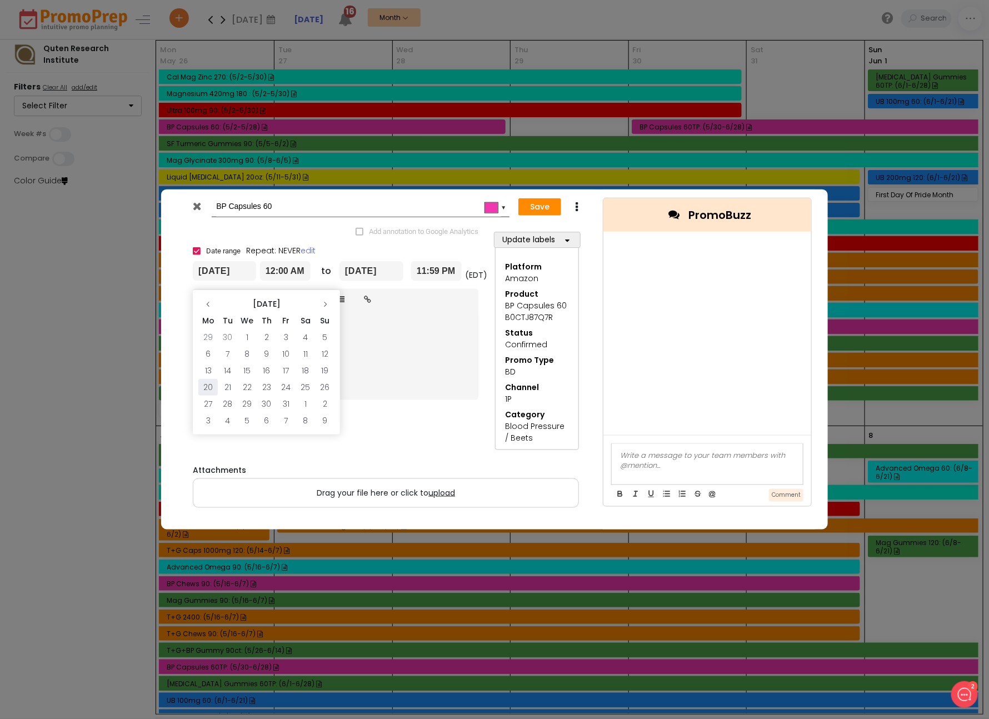
click at [209, 388] on td "20" at bounding box center [207, 387] width 19 height 17
type input "[DATE]"
click at [471, 302] on icon at bounding box center [471, 304] width 7 height 7
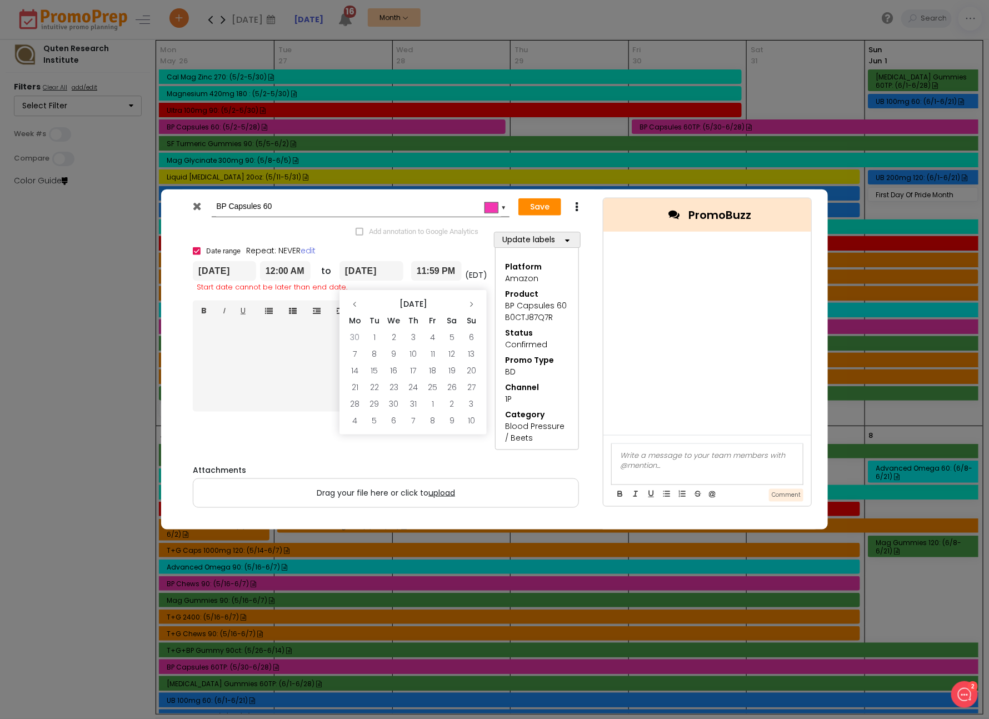
click at [471, 302] on icon at bounding box center [471, 304] width 7 height 7
click at [473, 339] on td "2" at bounding box center [471, 337] width 19 height 17
type input "[DATE]"
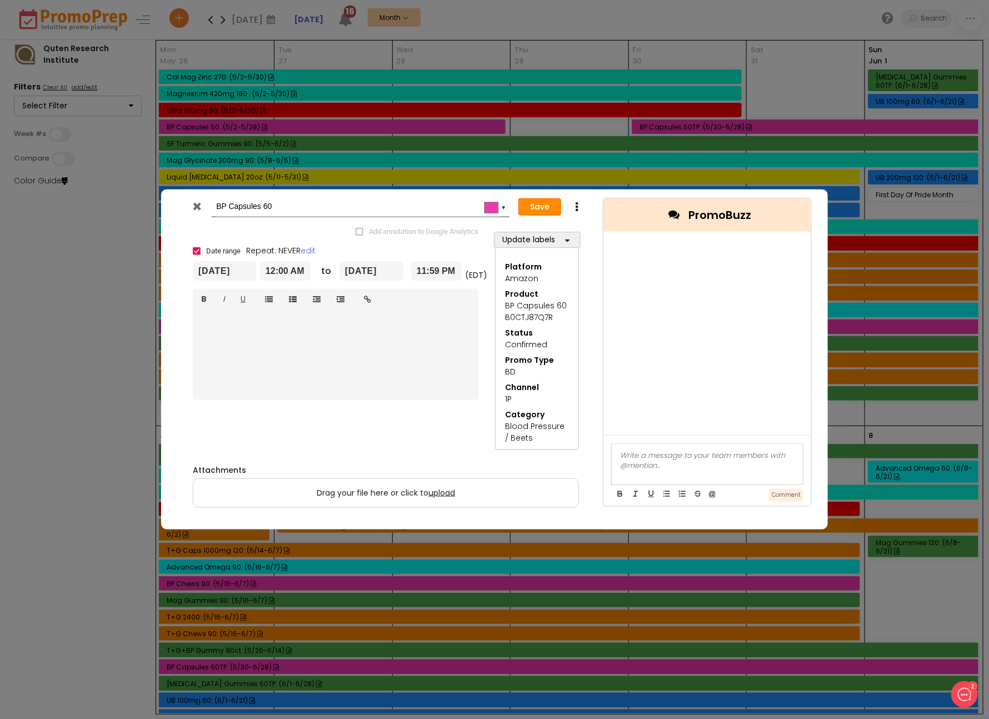
click at [537, 205] on button "Save" at bounding box center [539, 207] width 43 height 18
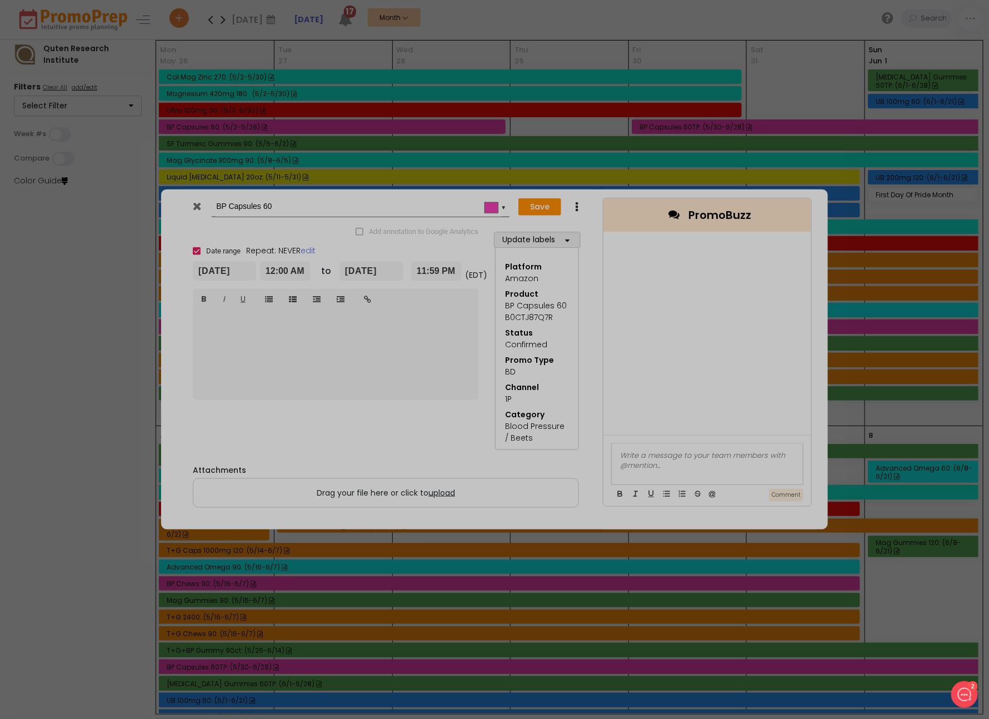
type input "[DATE]"
type input "00:00"
type input "[DATE]"
type input "23:59"
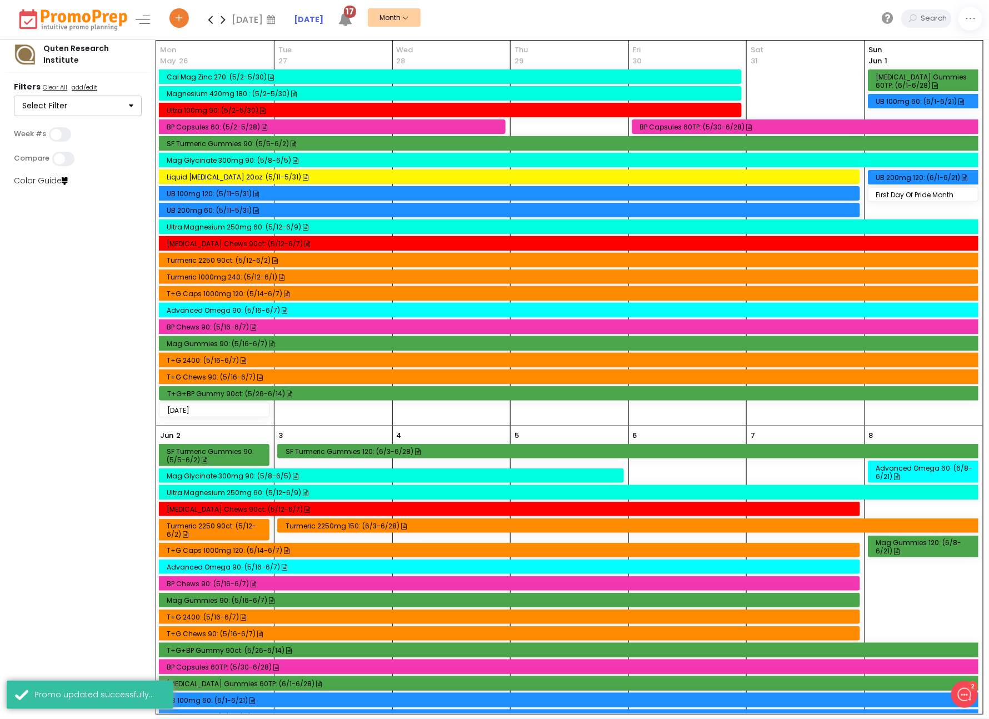
click at [220, 306] on div "Advanced Omega 90: (5/16-6/7)" at bounding box center [570, 310] width 807 height 9
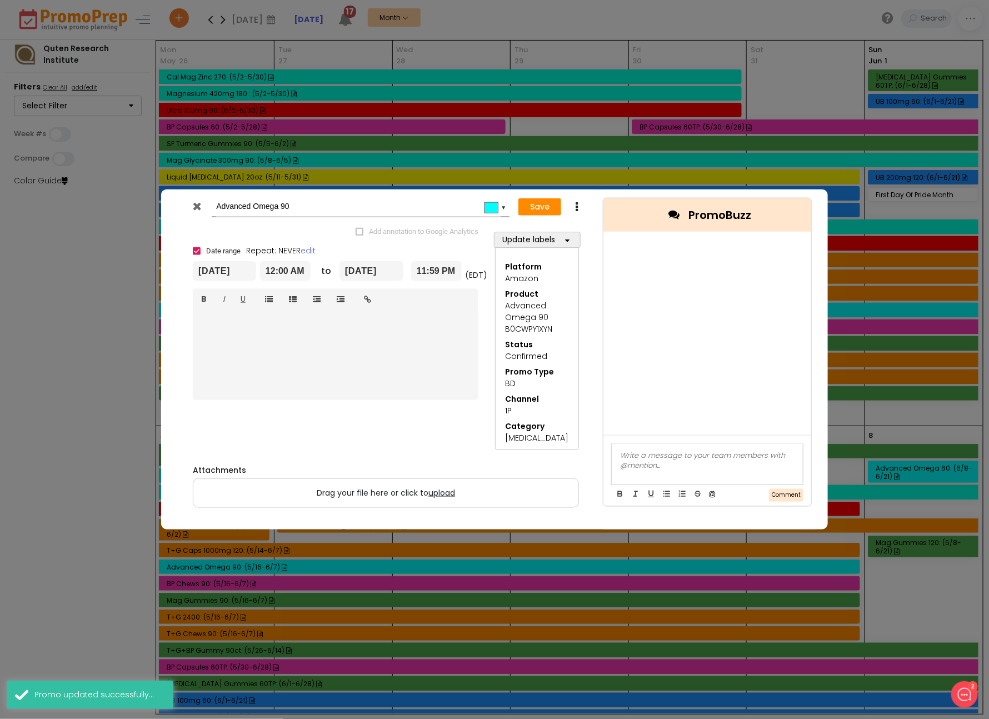
click at [574, 207] on icon at bounding box center [576, 206] width 8 height 11
click at [594, 226] on link "Duplicate" at bounding box center [611, 228] width 77 height 23
click at [223, 207] on input "Copy of Advanced Omega 90" at bounding box center [358, 207] width 285 height 20
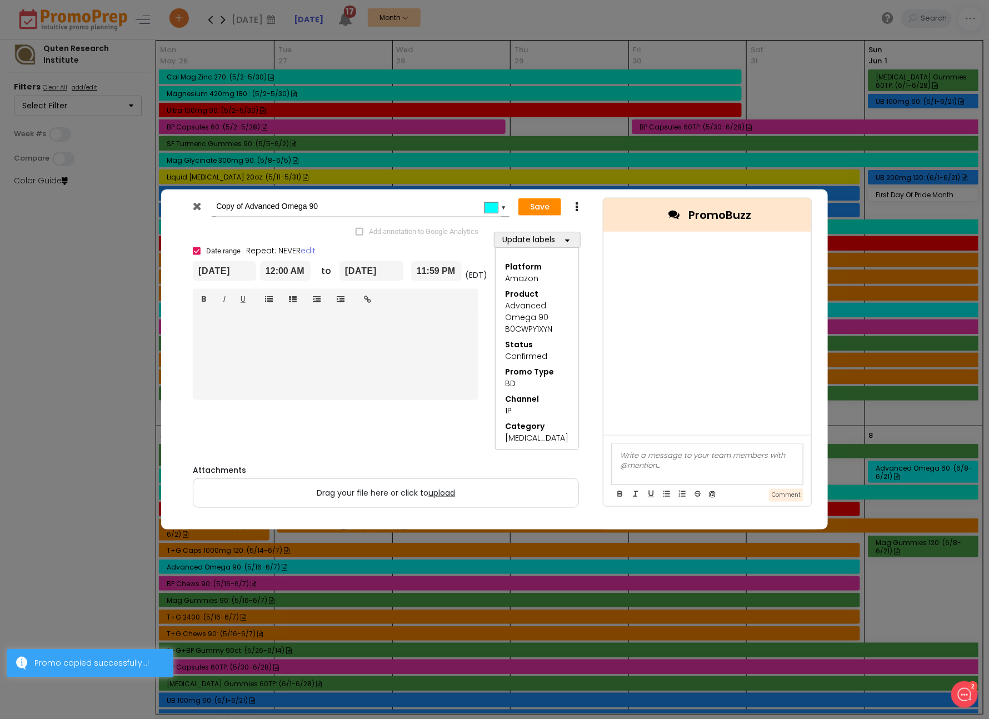
click at [223, 207] on input "Copy of Advanced Omega 90" at bounding box center [358, 207] width 285 height 20
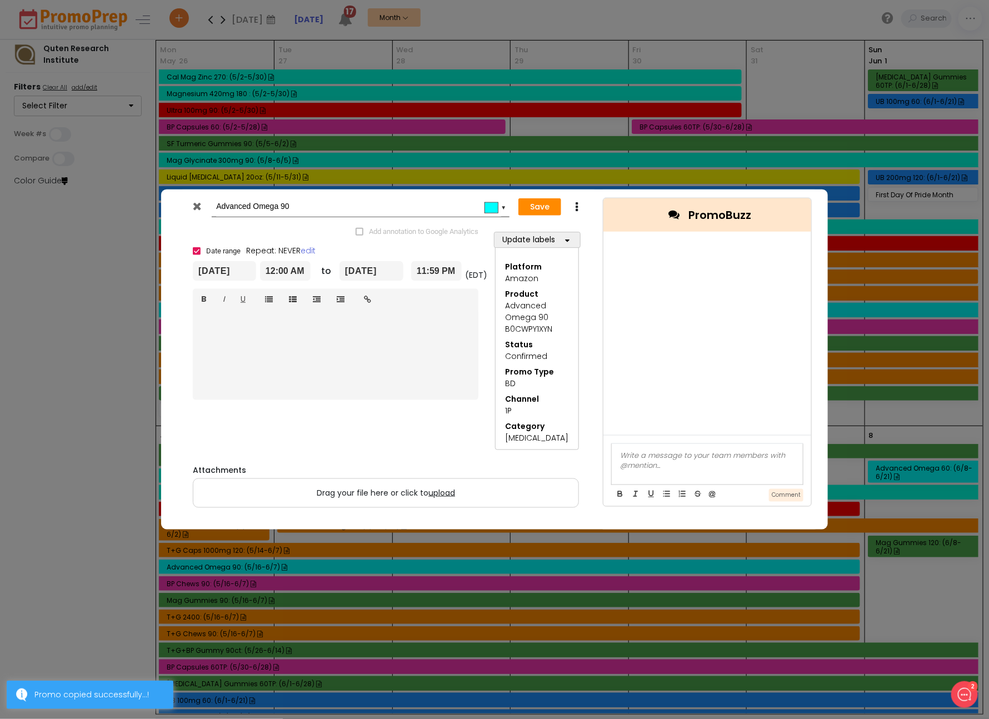
type input "Advanced Omega 90"
click at [219, 272] on input "[DATE]" at bounding box center [224, 271] width 63 height 20
click at [332, 301] on th at bounding box center [324, 304] width 19 height 17
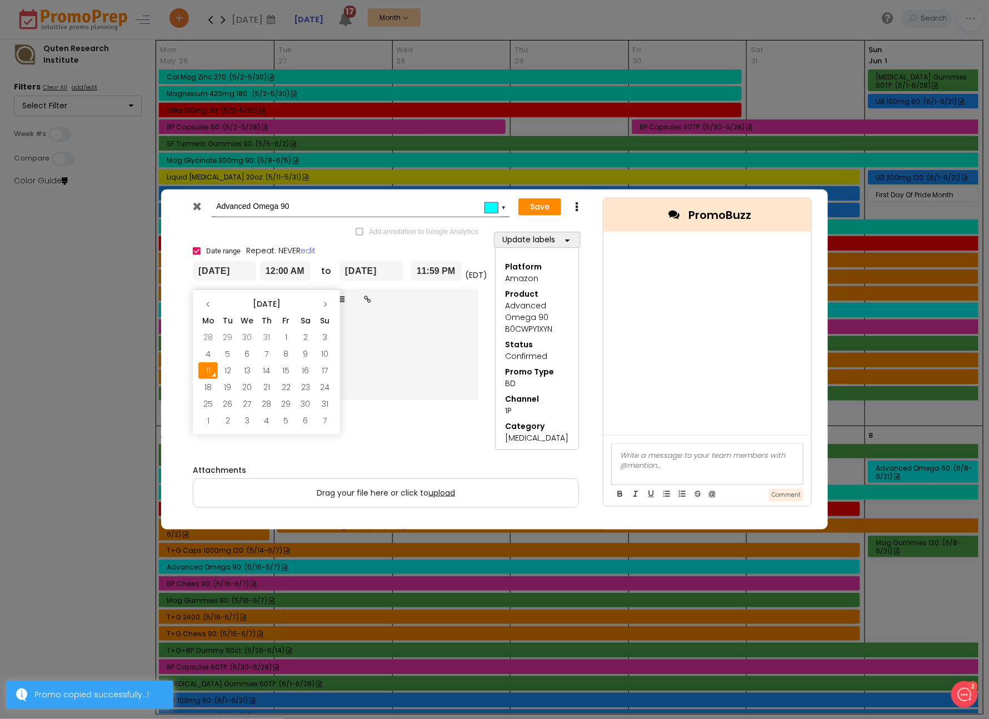
click at [332, 301] on th at bounding box center [324, 304] width 19 height 17
click at [208, 390] on td "20" at bounding box center [207, 387] width 19 height 17
type input "[DATE]"
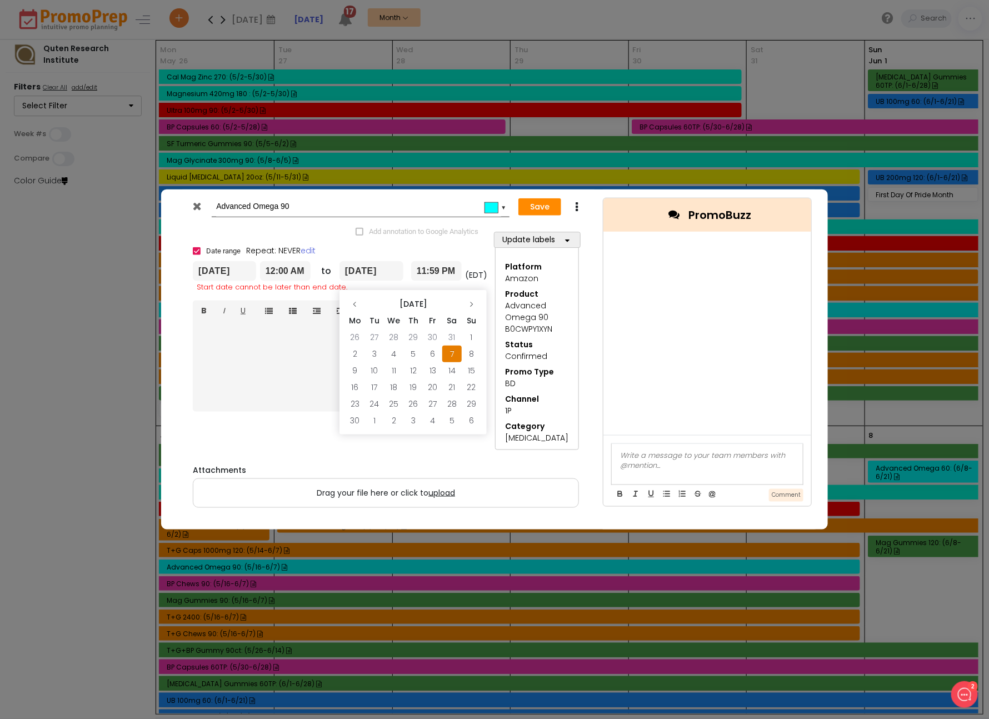
click at [376, 278] on input "[DATE]" at bounding box center [371, 271] width 64 height 20
click at [471, 301] on icon at bounding box center [471, 304] width 7 height 7
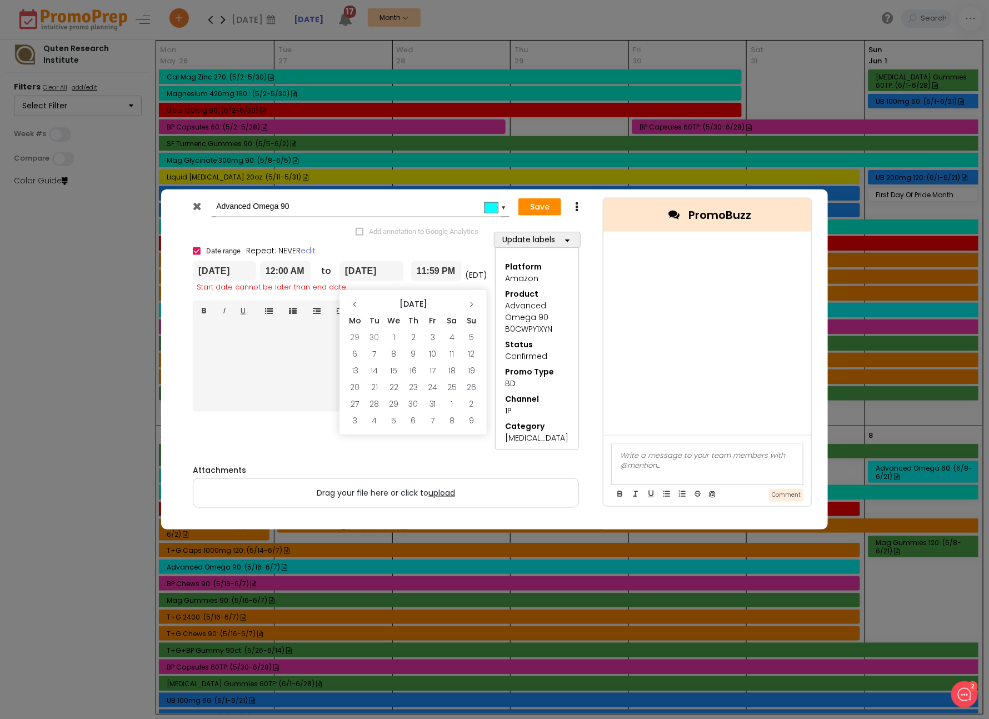
click at [471, 301] on icon at bounding box center [471, 304] width 7 height 7
click at [473, 335] on td "2" at bounding box center [471, 337] width 19 height 17
type input "[DATE]"
click at [552, 204] on button "Save" at bounding box center [539, 207] width 43 height 18
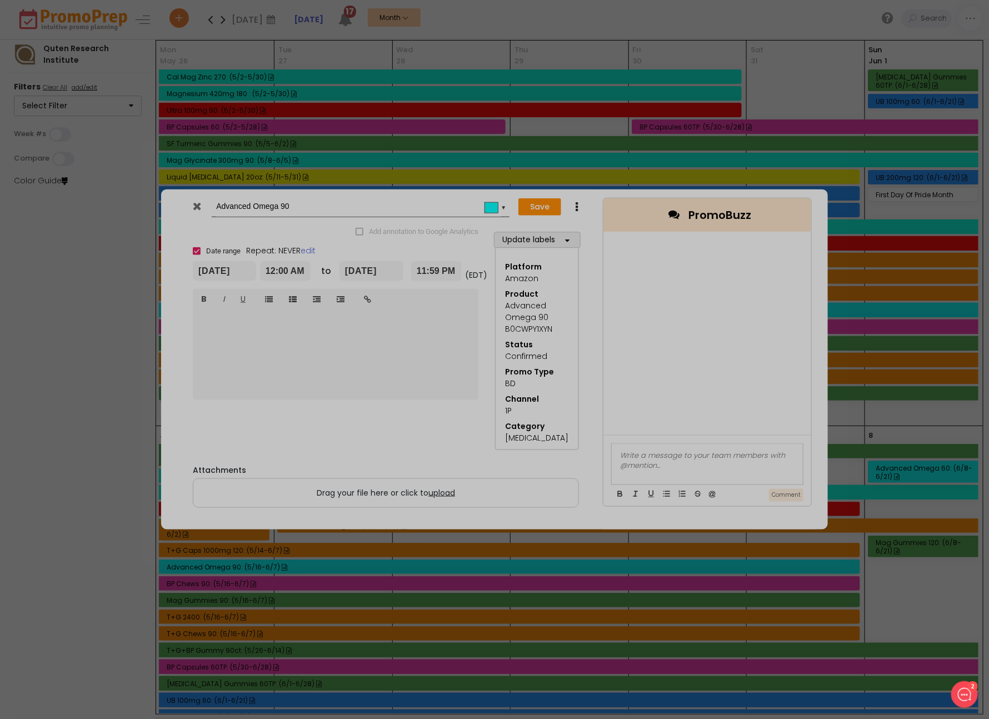
type input "[DATE]"
type input "00:00"
type input "[DATE]"
type input "23:59"
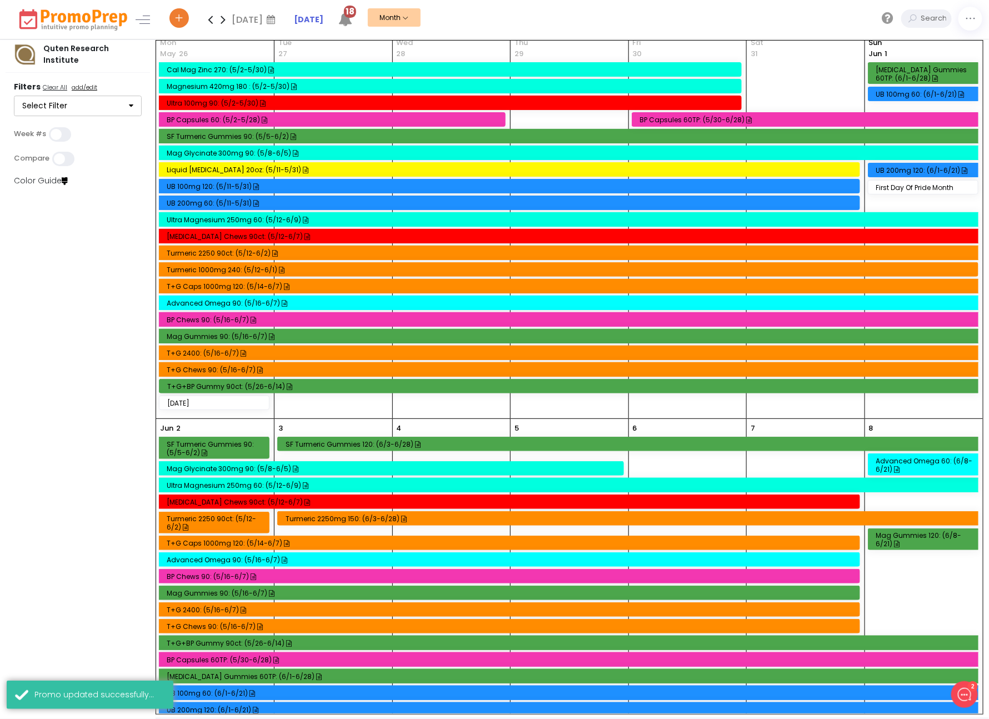
scroll to position [11, 0]
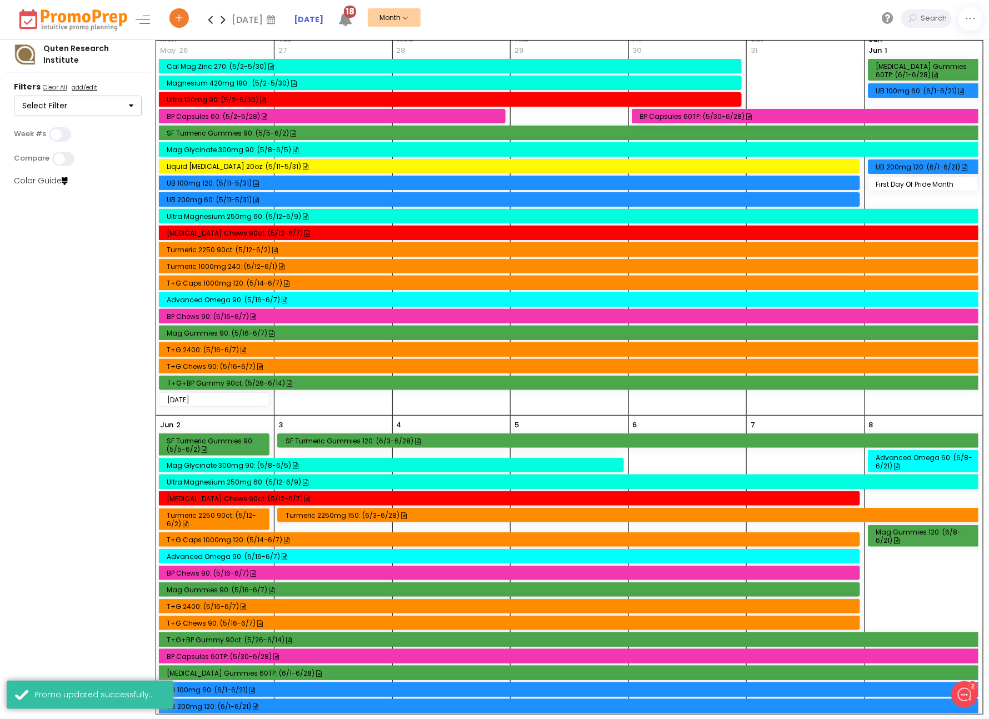
click at [215, 62] on div "Cal Mag Zinc 270: (5/2-5/30)" at bounding box center [452, 66] width 571 height 8
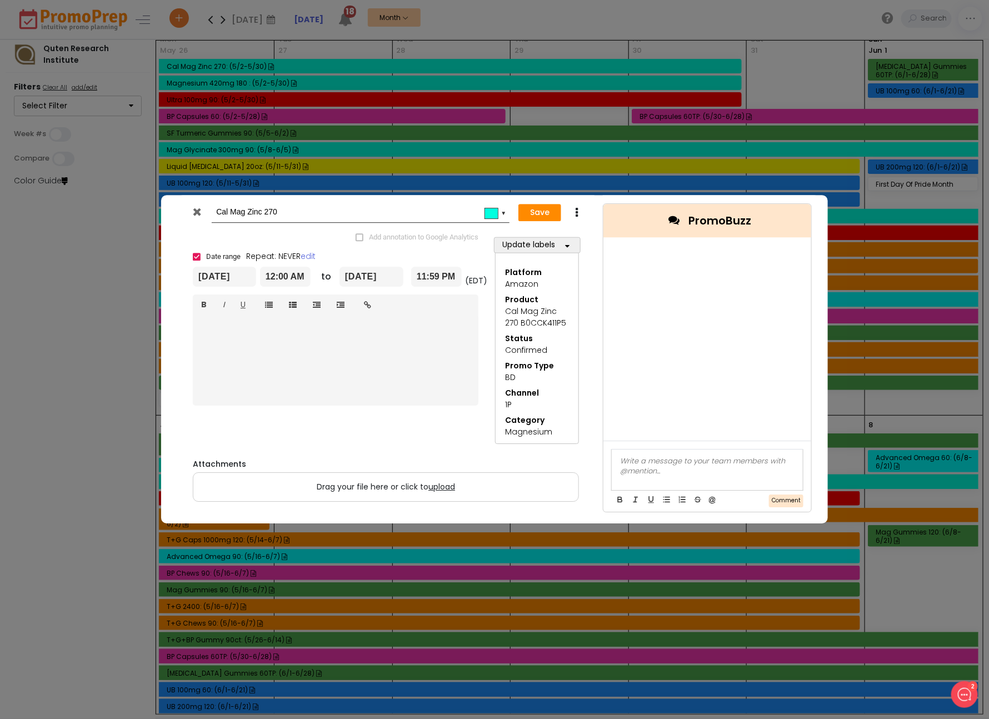
click at [579, 216] on icon at bounding box center [576, 212] width 8 height 11
click at [604, 234] on link "Duplicate" at bounding box center [611, 233] width 77 height 23
click at [227, 216] on input "Copy of Cal Mag Zinc 270" at bounding box center [358, 212] width 285 height 20
type input "Cal Mag Zinc 270"
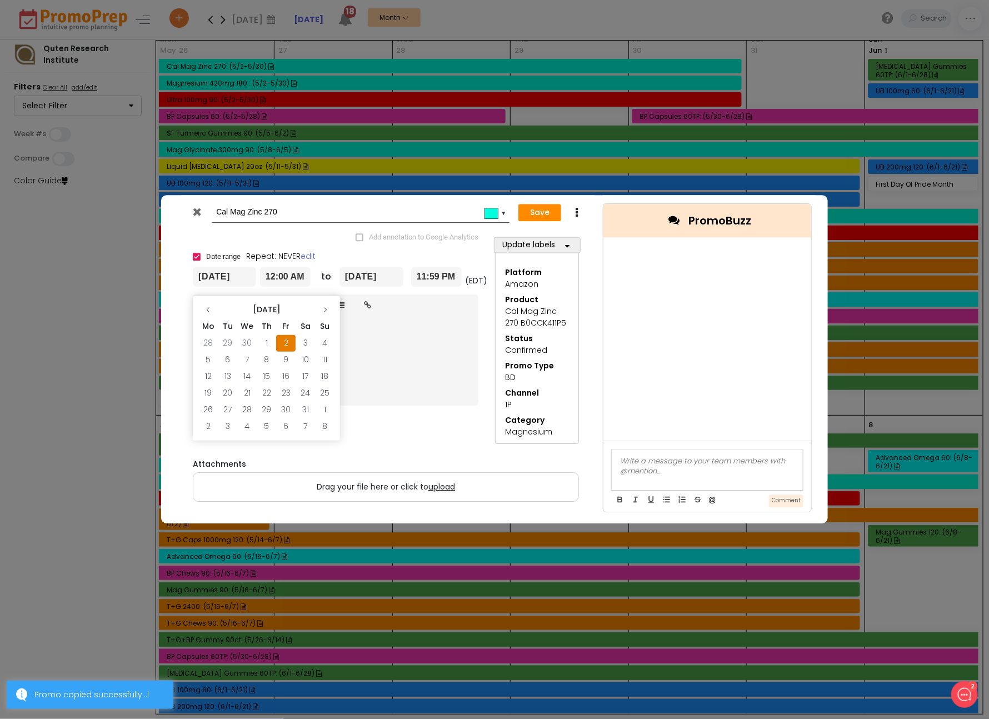
click at [213, 277] on input "[DATE]" at bounding box center [224, 277] width 63 height 20
click at [327, 309] on icon at bounding box center [325, 310] width 7 height 7
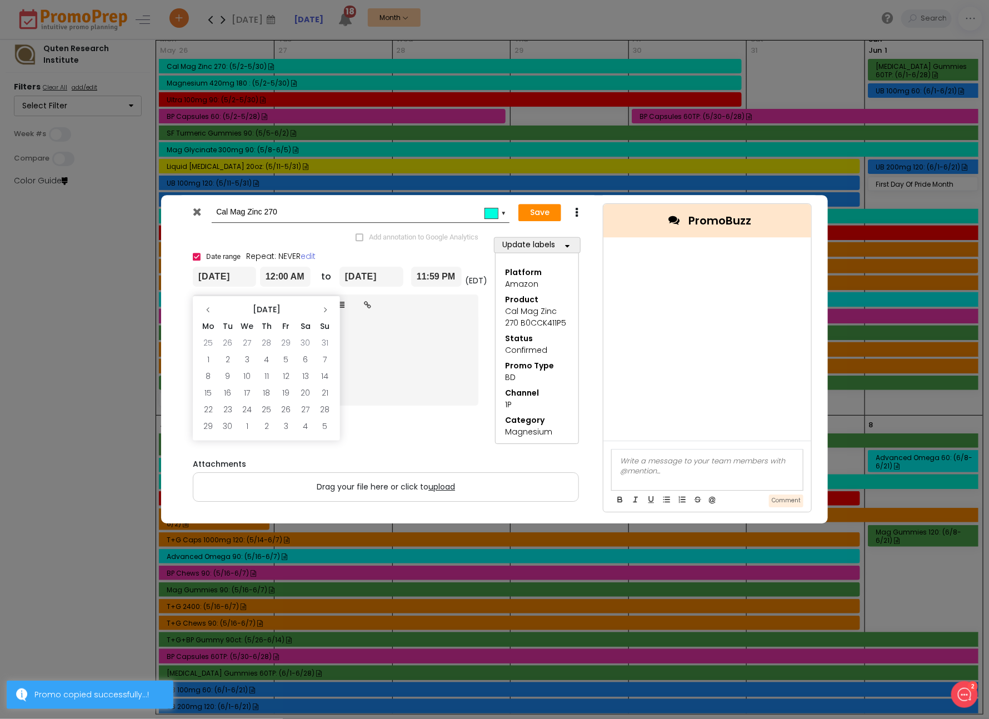
click at [327, 309] on icon at bounding box center [325, 310] width 7 height 7
click at [209, 393] on td "20" at bounding box center [207, 393] width 19 height 17
type input "[DATE]"
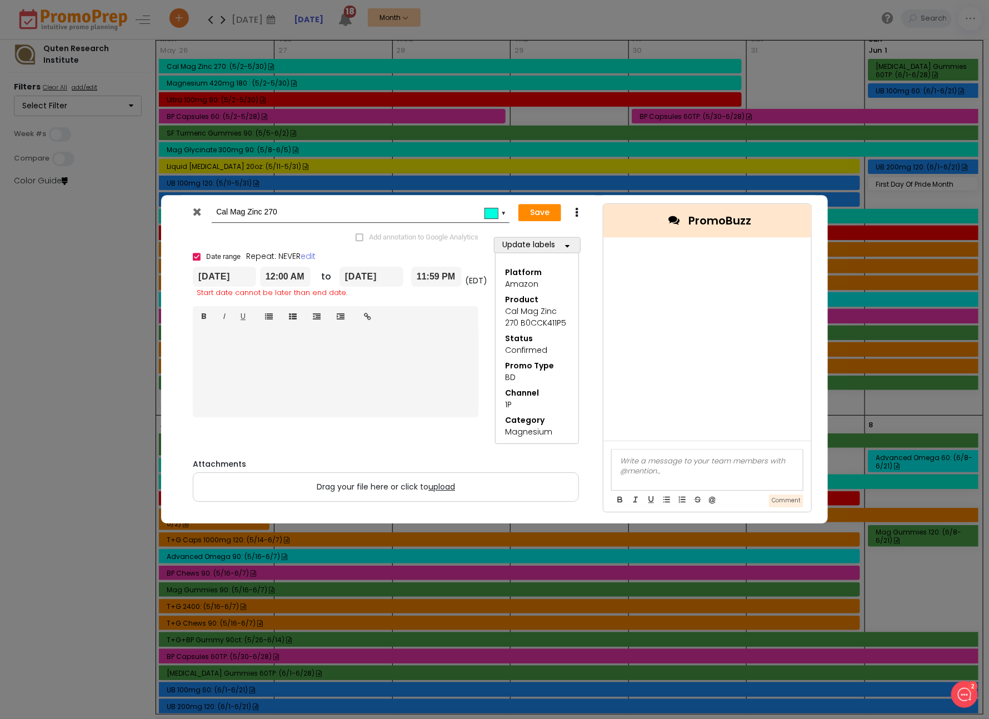
click at [378, 281] on input "[DATE]" at bounding box center [371, 277] width 64 height 20
click at [471, 308] on icon at bounding box center [471, 310] width 7 height 7
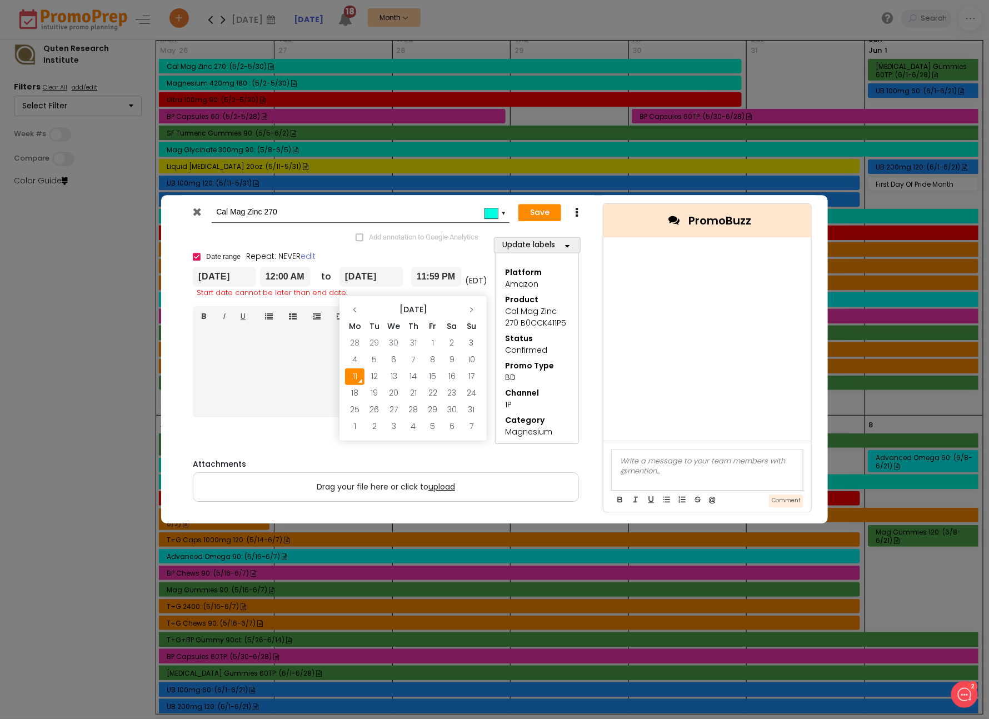
click at [471, 308] on icon at bounding box center [471, 310] width 7 height 7
click at [469, 342] on td "2" at bounding box center [471, 343] width 19 height 17
type input "[DATE]"
click at [544, 214] on button "Save" at bounding box center [539, 213] width 43 height 18
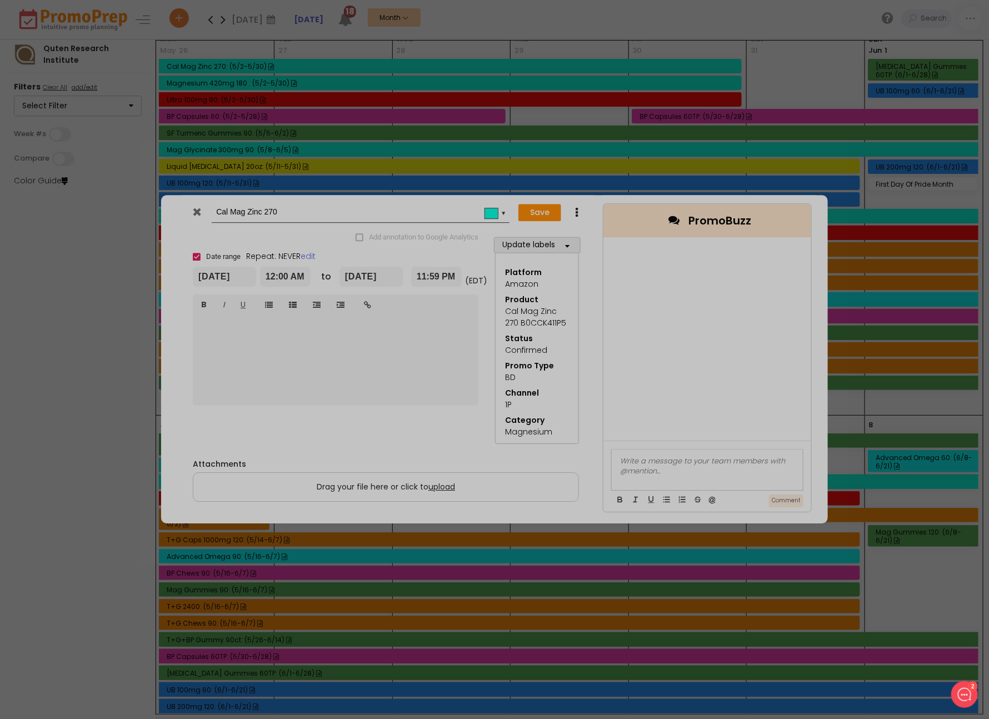
type input "[DATE]"
type input "00:00"
type input "[DATE]"
type input "23:59"
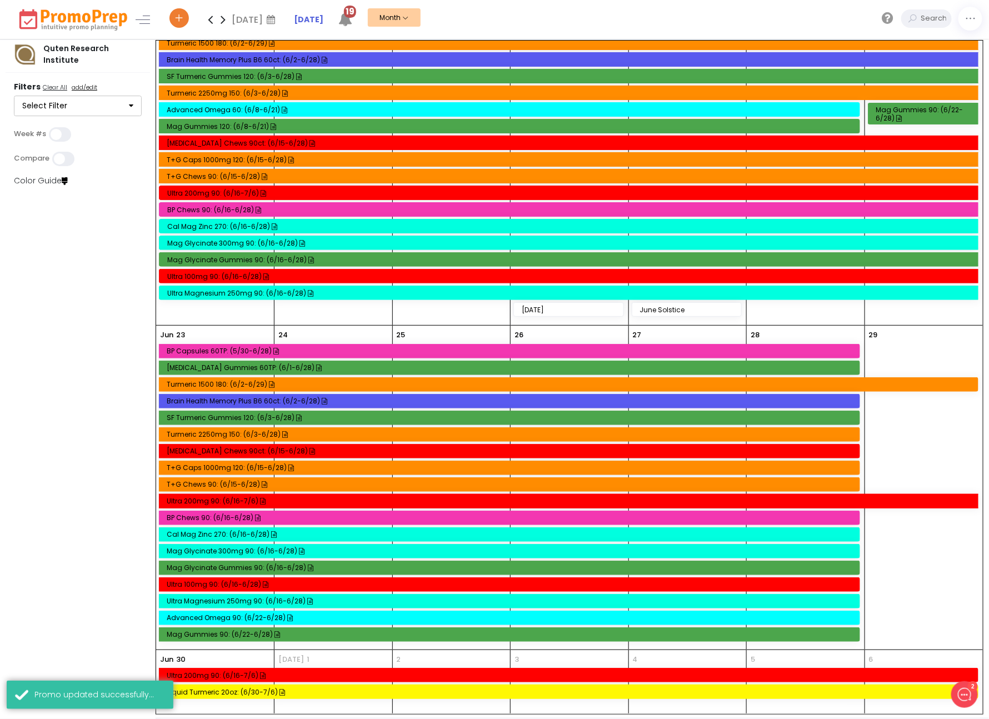
scroll to position [1168, 0]
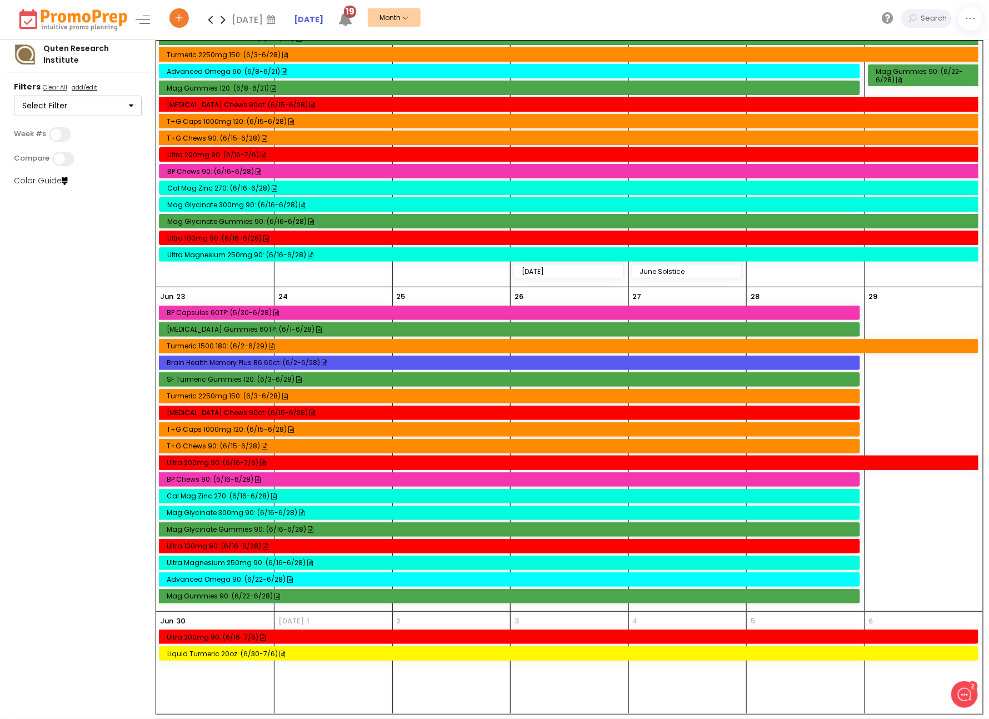
click at [220, 19] on icon at bounding box center [223, 19] width 13 height 22
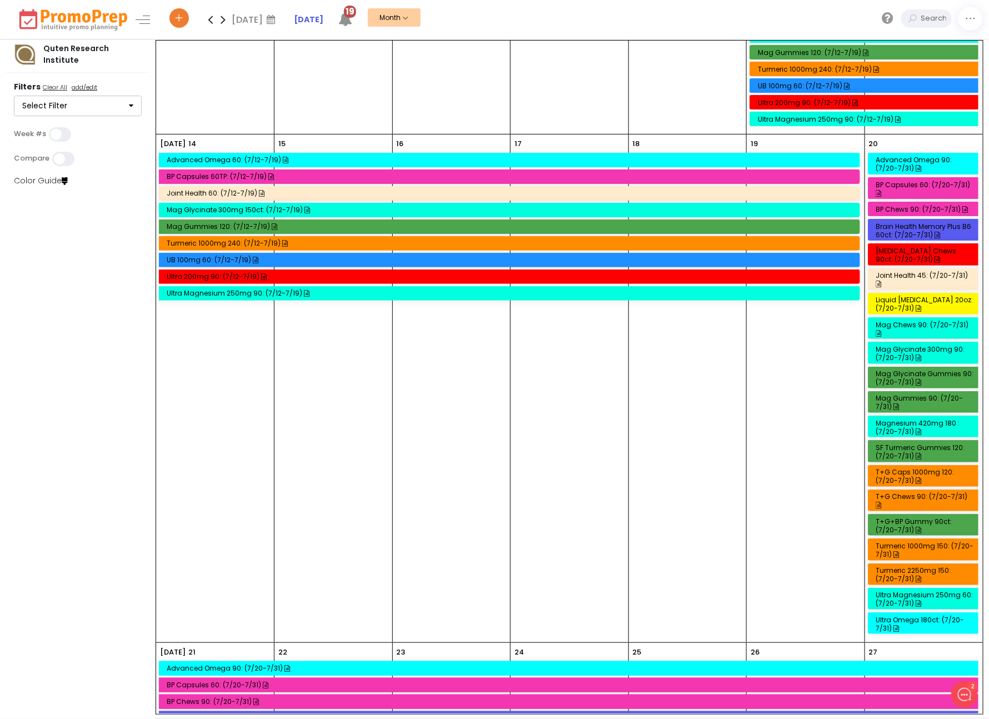
scroll to position [222, 0]
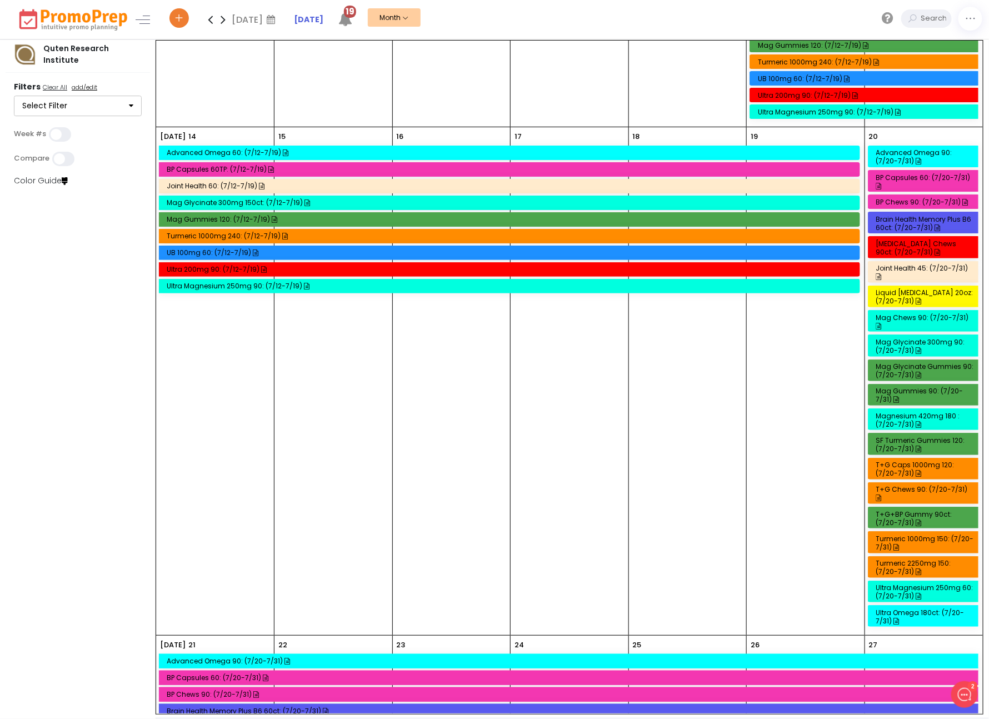
click at [925, 608] on div "Ultra Omega 180ct: (7/20-7/31)" at bounding box center [925, 616] width 98 height 17
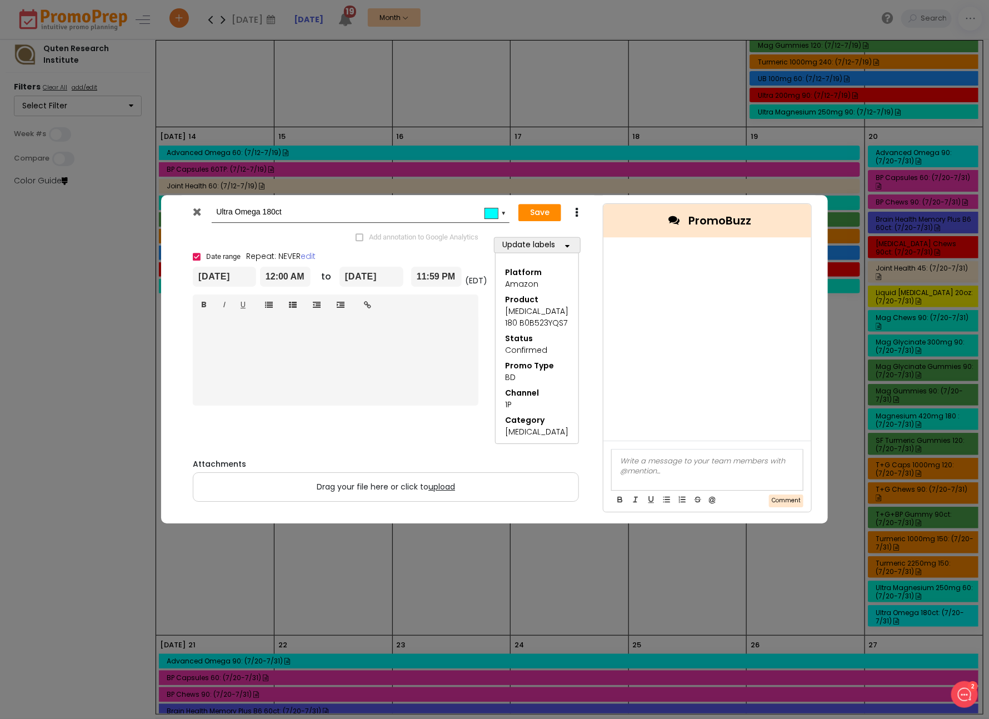
click at [576, 214] on icon at bounding box center [576, 212] width 8 height 11
click at [602, 236] on link "Duplicate" at bounding box center [611, 233] width 77 height 23
click at [227, 219] on input "Copy of Ultra Omega 180ct" at bounding box center [358, 212] width 285 height 20
click at [223, 214] on input "Copy of Ultra Omega 180ct" at bounding box center [358, 212] width 285 height 20
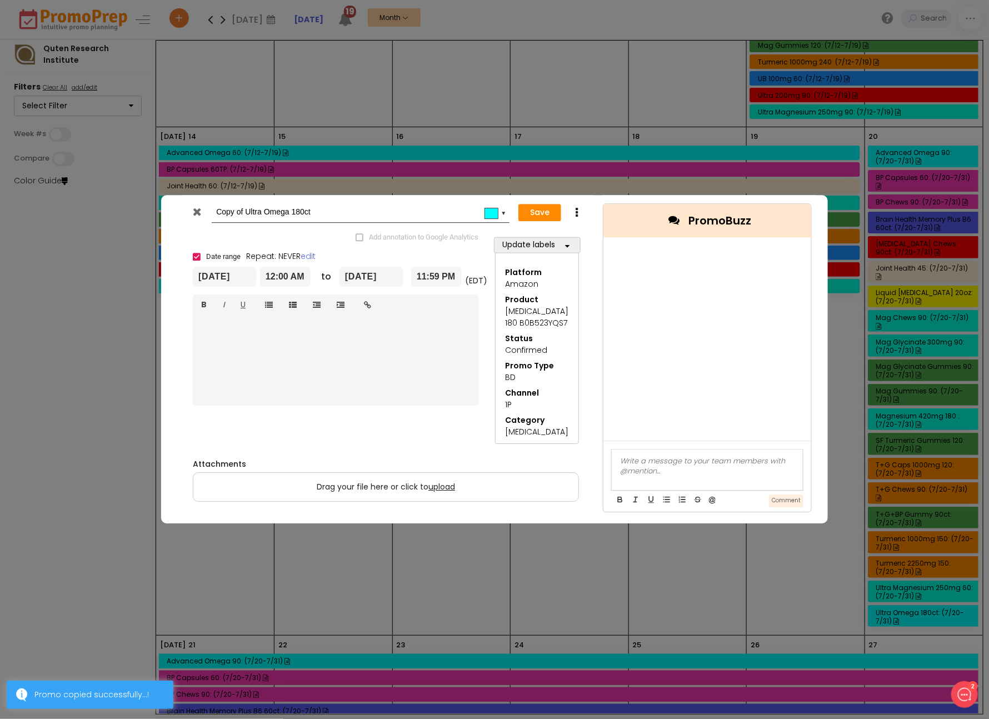
click at [223, 214] on input "Copy of Ultra Omega 180ct" at bounding box center [358, 212] width 285 height 20
type input "Ultra Omega 180ct"
click at [234, 272] on input "[DATE]" at bounding box center [224, 277] width 63 height 20
click at [322, 315] on th at bounding box center [324, 310] width 19 height 17
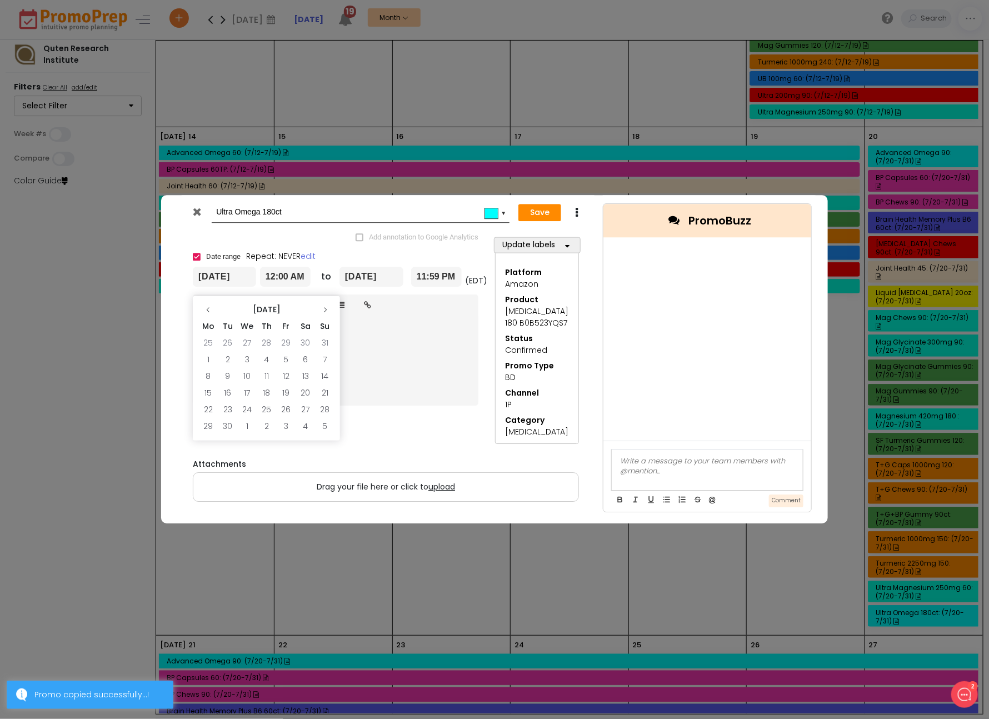
click at [322, 315] on th at bounding box center [324, 310] width 19 height 17
click at [211, 314] on th at bounding box center [207, 310] width 19 height 17
click at [207, 396] on td "20" at bounding box center [207, 393] width 19 height 17
type input "[DATE]"
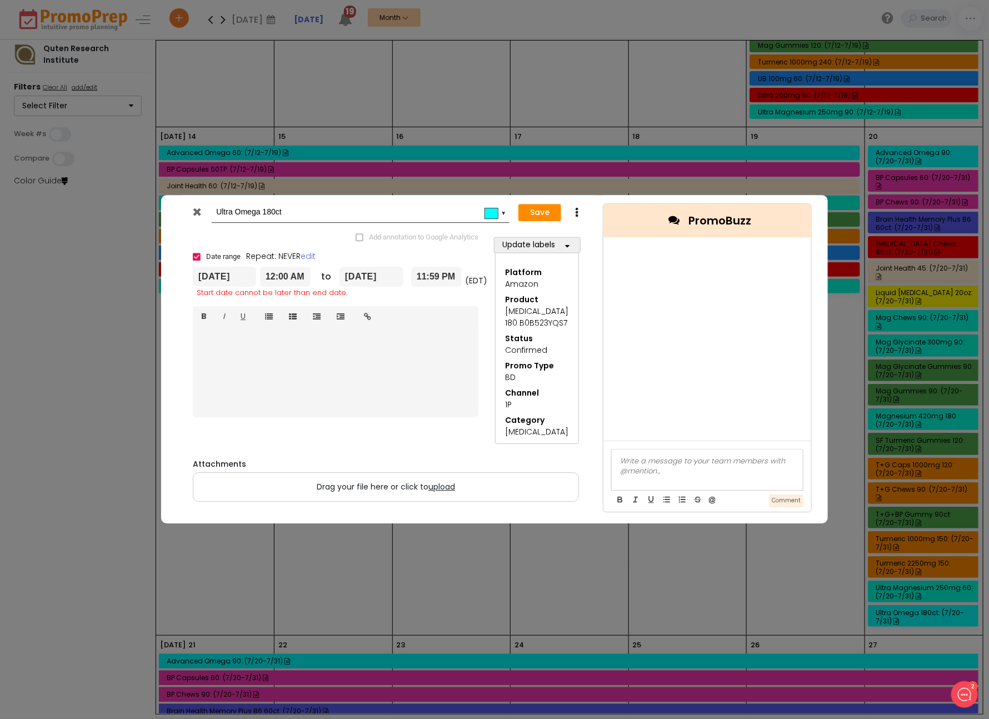
click at [382, 276] on input "[DATE]" at bounding box center [371, 277] width 64 height 20
click at [474, 304] on th at bounding box center [471, 310] width 19 height 17
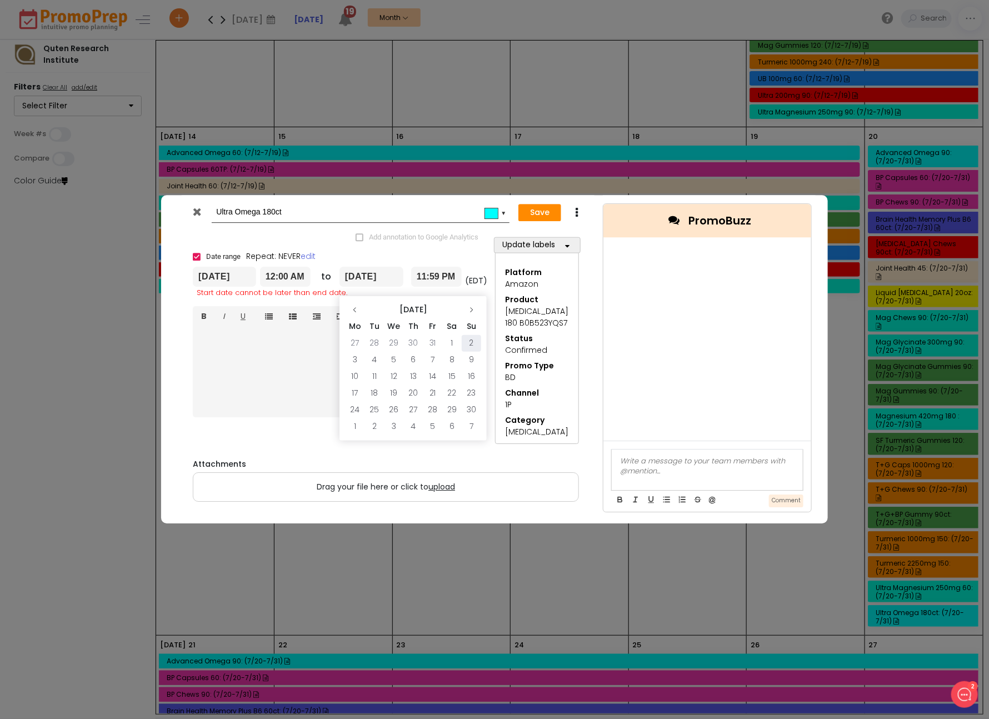
click at [472, 341] on td "2" at bounding box center [471, 343] width 19 height 17
type input "[DATE]"
click at [544, 217] on button "Save" at bounding box center [539, 213] width 43 height 18
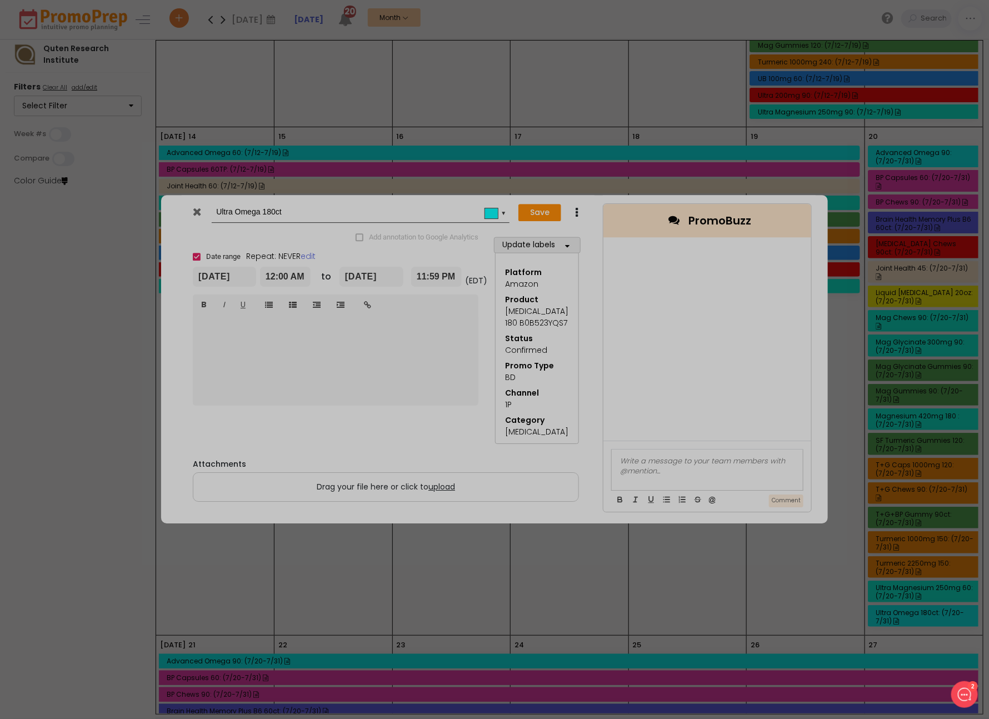
type input "[DATE]"
type input "00:00"
type input "[DATE]"
type input "23:59"
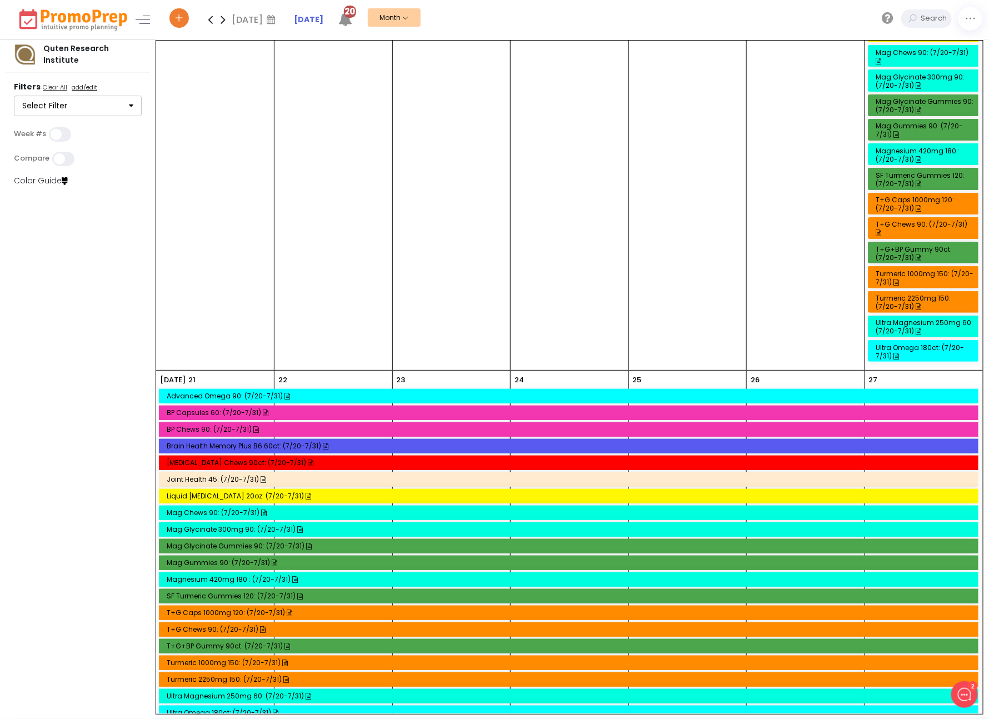
scroll to position [830, 0]
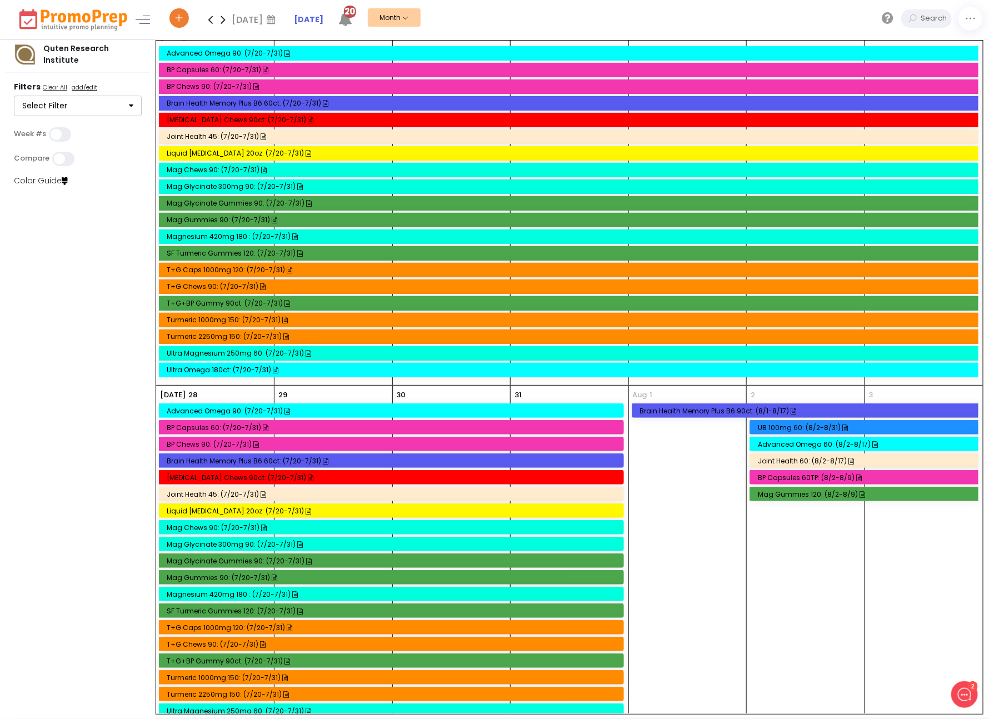
click at [227, 20] on icon at bounding box center [223, 19] width 13 height 22
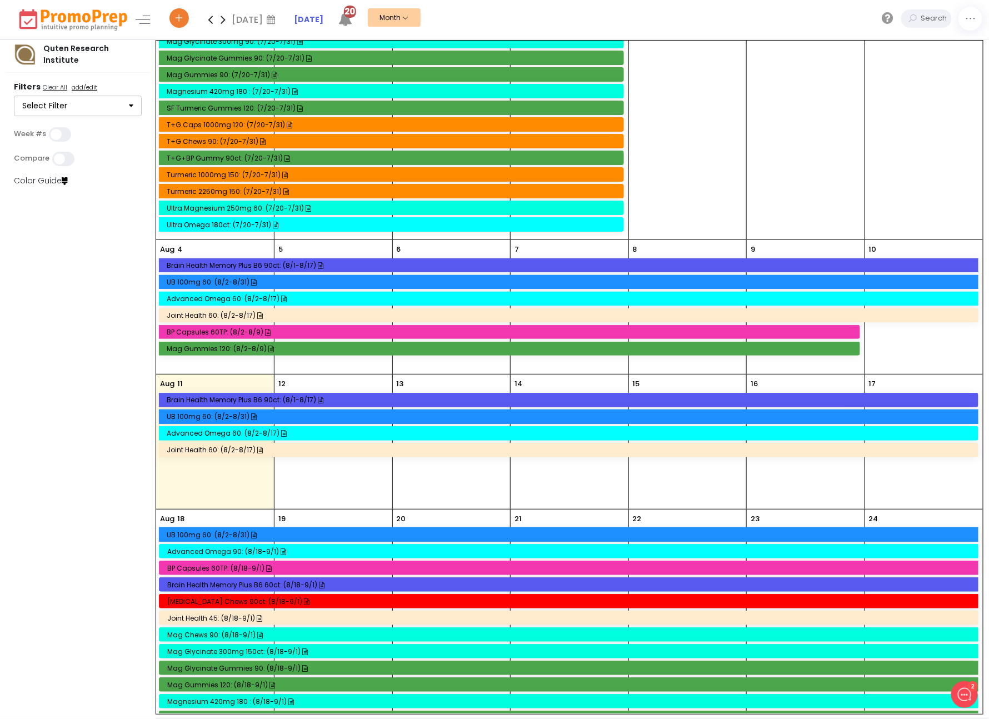
scroll to position [512, 0]
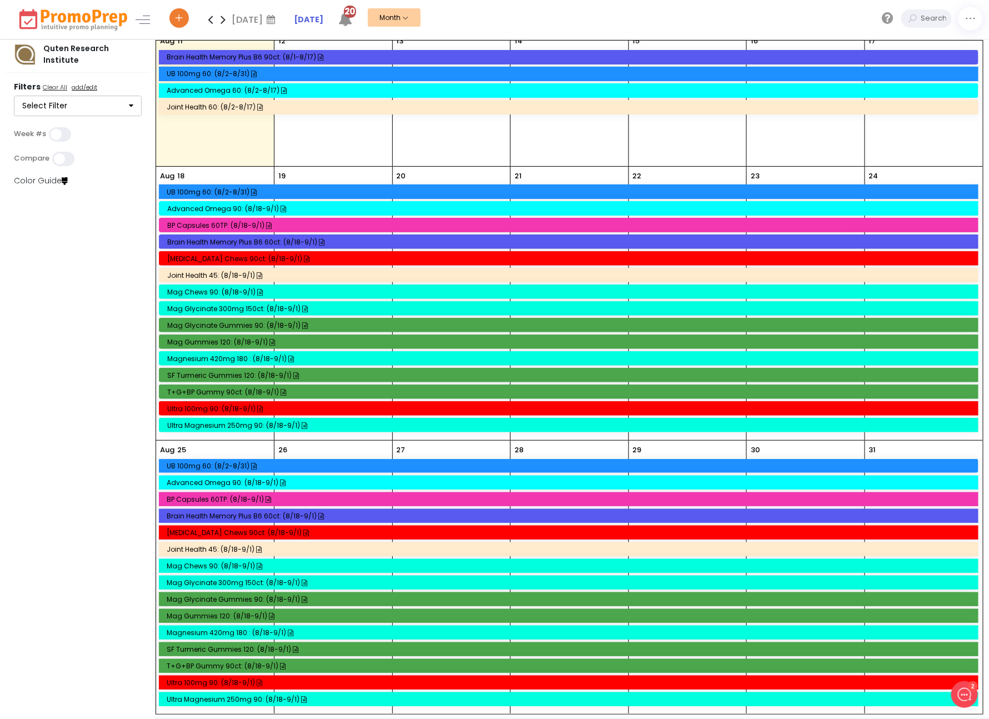
click at [222, 18] on icon at bounding box center [223, 19] width 13 height 22
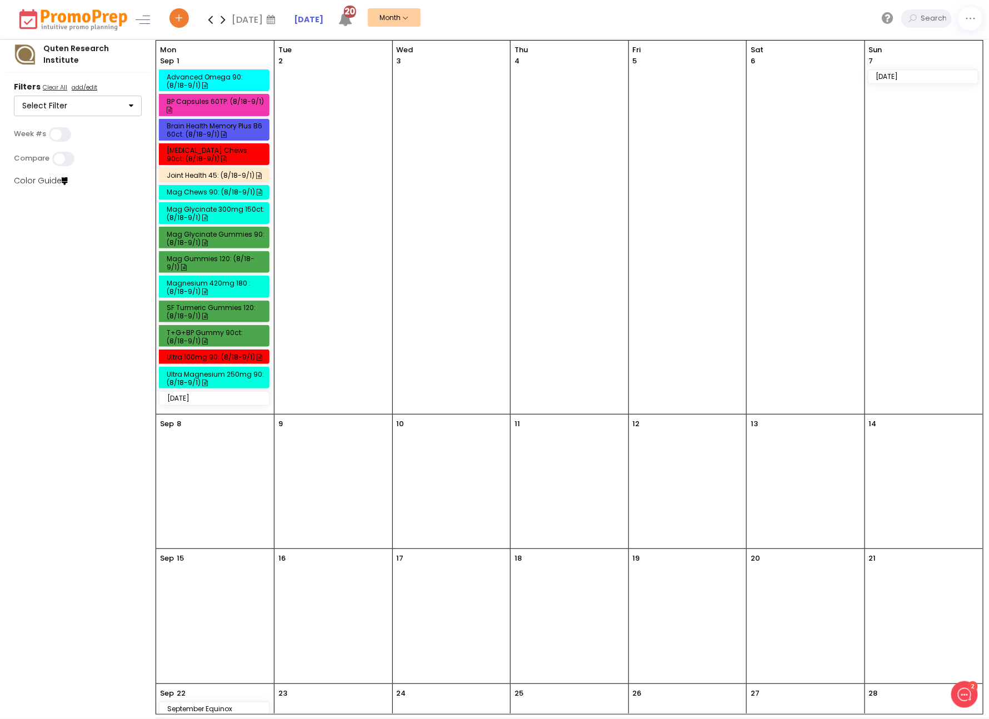
click at [222, 18] on icon at bounding box center [223, 19] width 13 height 22
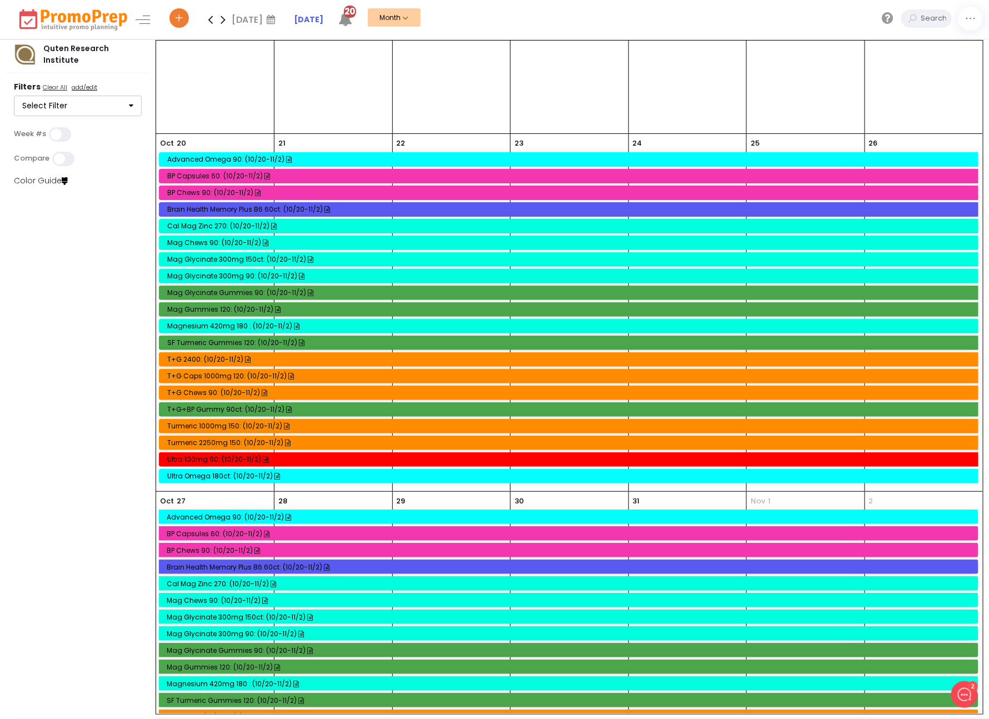
scroll to position [307, 0]
